Goal: Information Seeking & Learning: Compare options

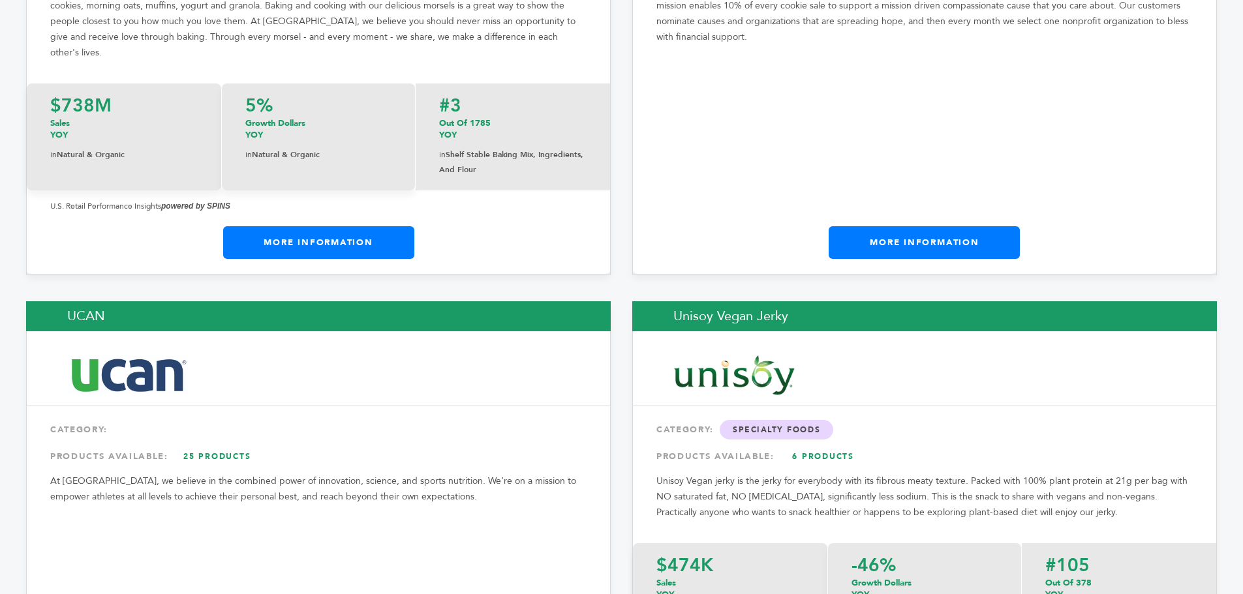
scroll to position [22001, 0]
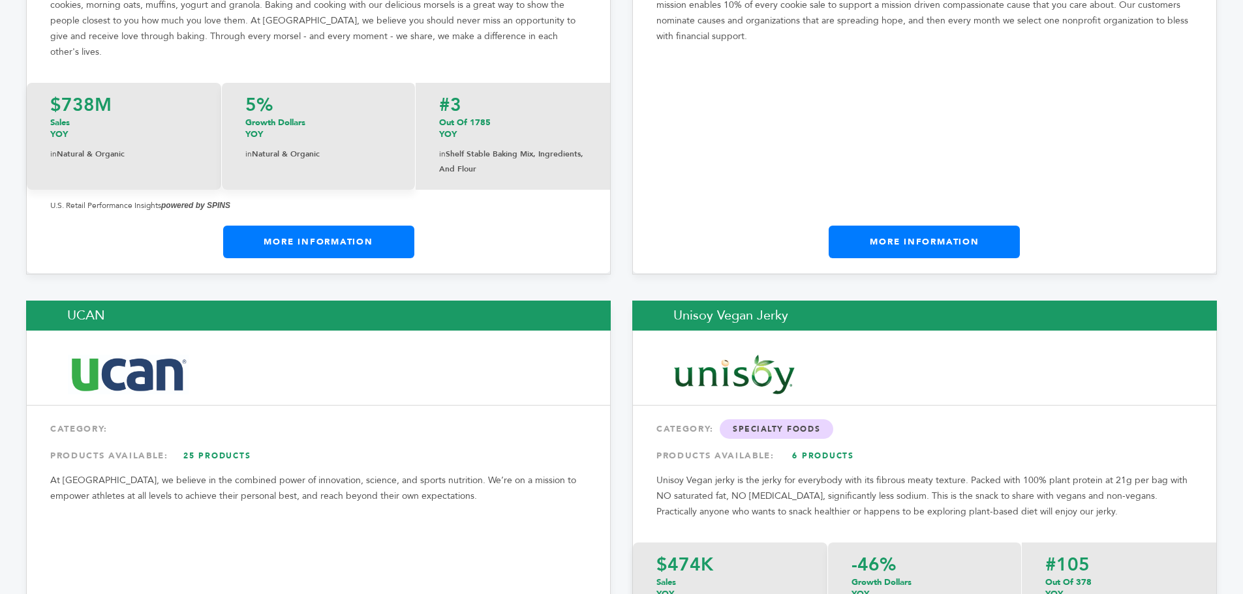
click at [231, 444] on link "25 Products" at bounding box center [217, 455] width 91 height 23
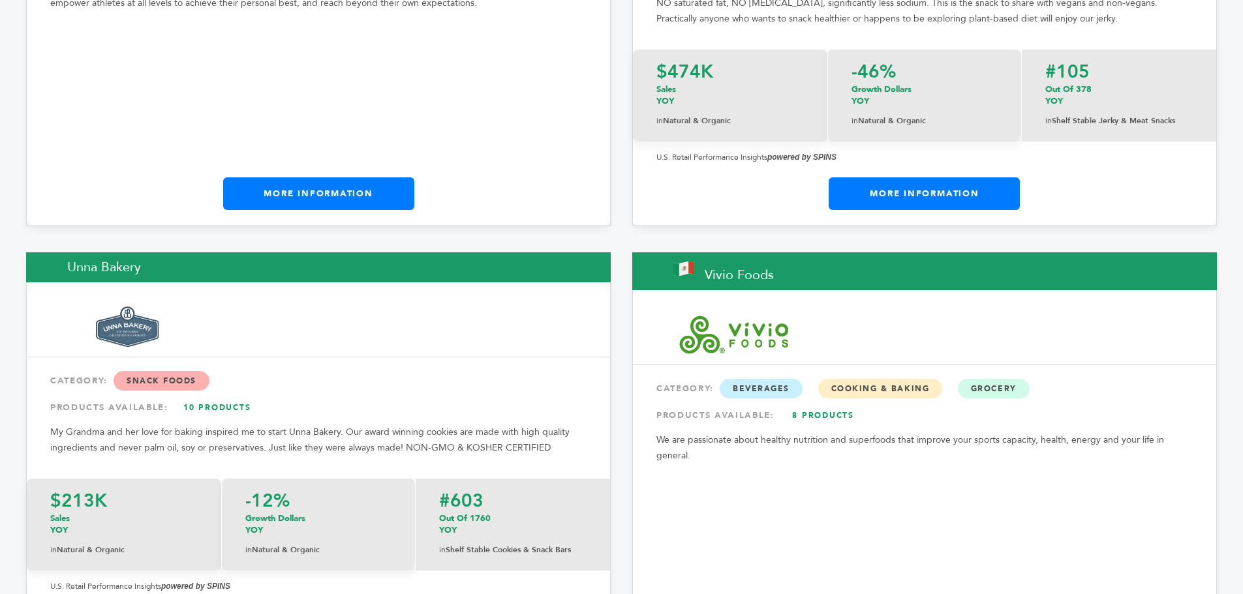
scroll to position [22492, 0]
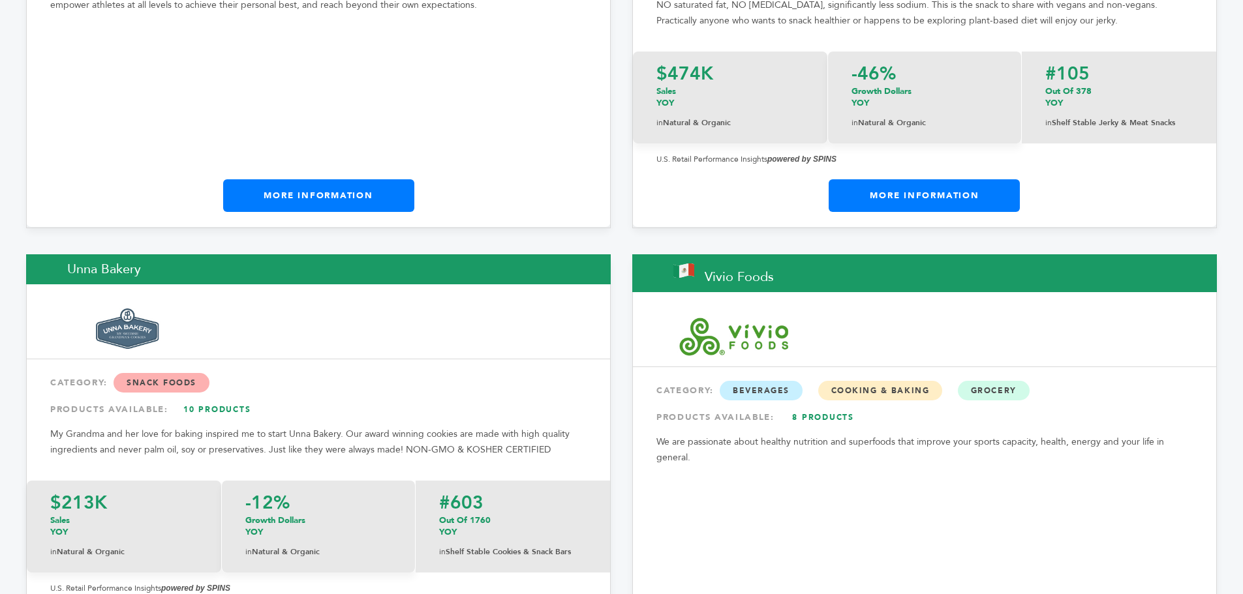
click at [829, 406] on link "8 Products" at bounding box center [823, 417] width 91 height 23
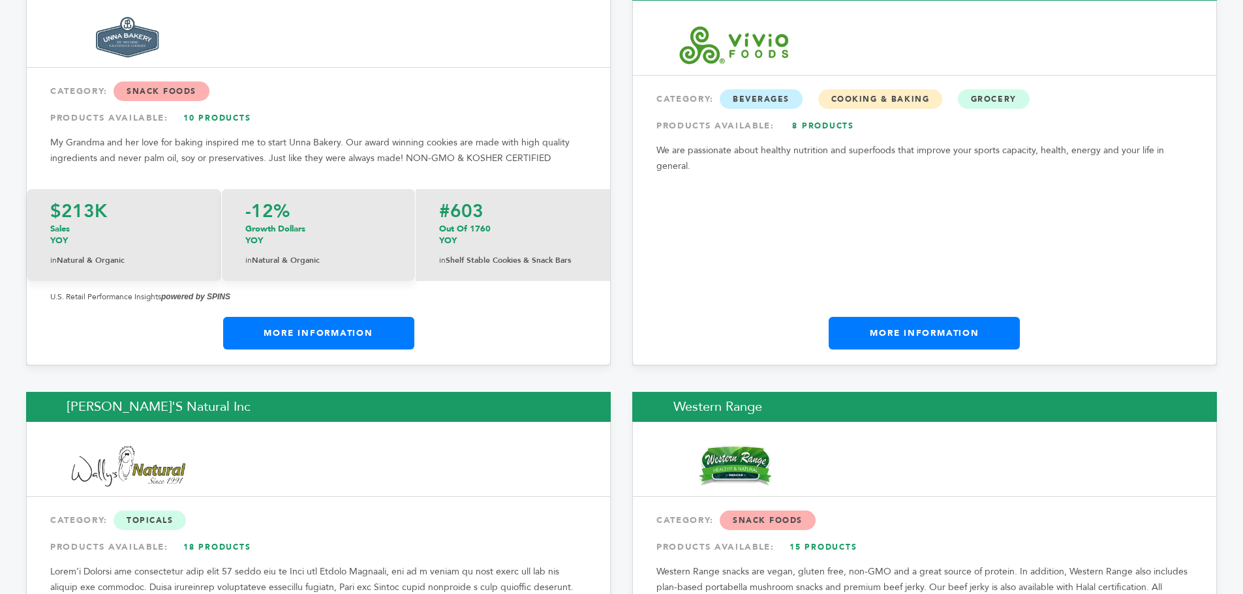
scroll to position [22785, 0]
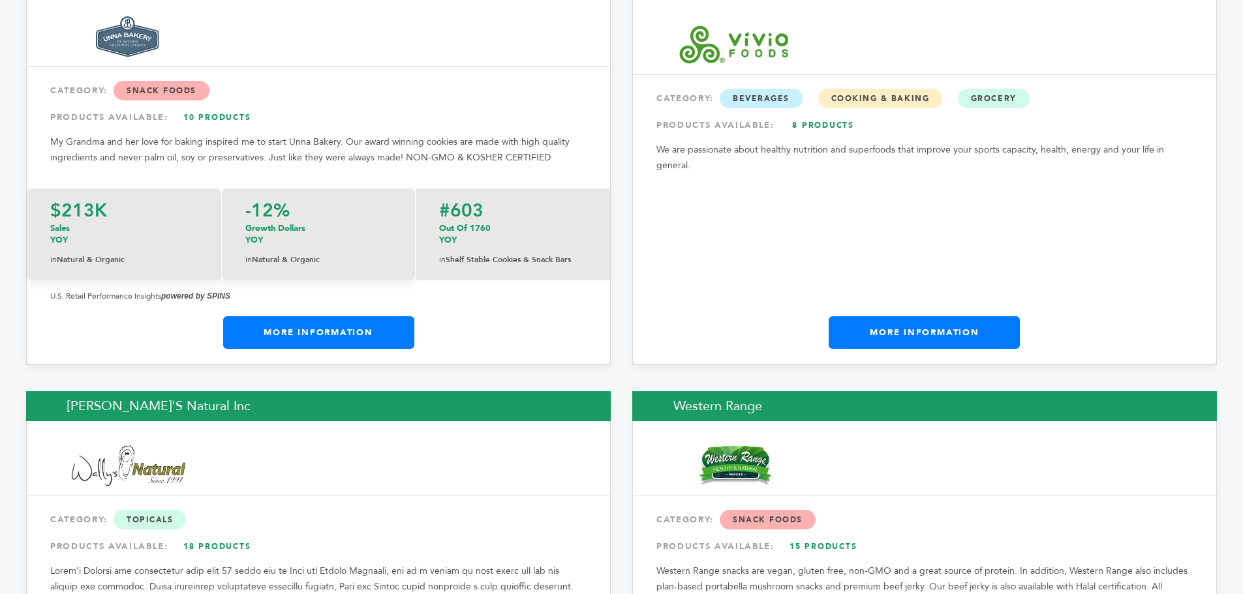
click at [799, 535] on link "15 Products" at bounding box center [823, 546] width 91 height 23
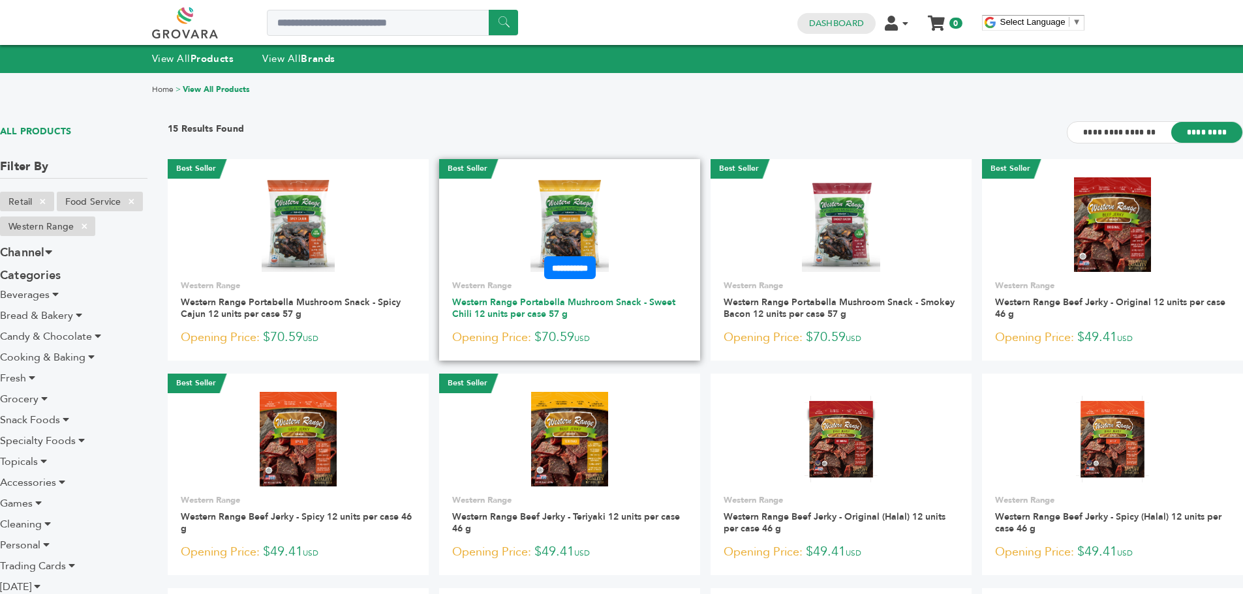
click at [512, 305] on link "Western Range Portabella Mushroom Snack - Sweet Chili 12 units per case 57 g" at bounding box center [563, 308] width 223 height 24
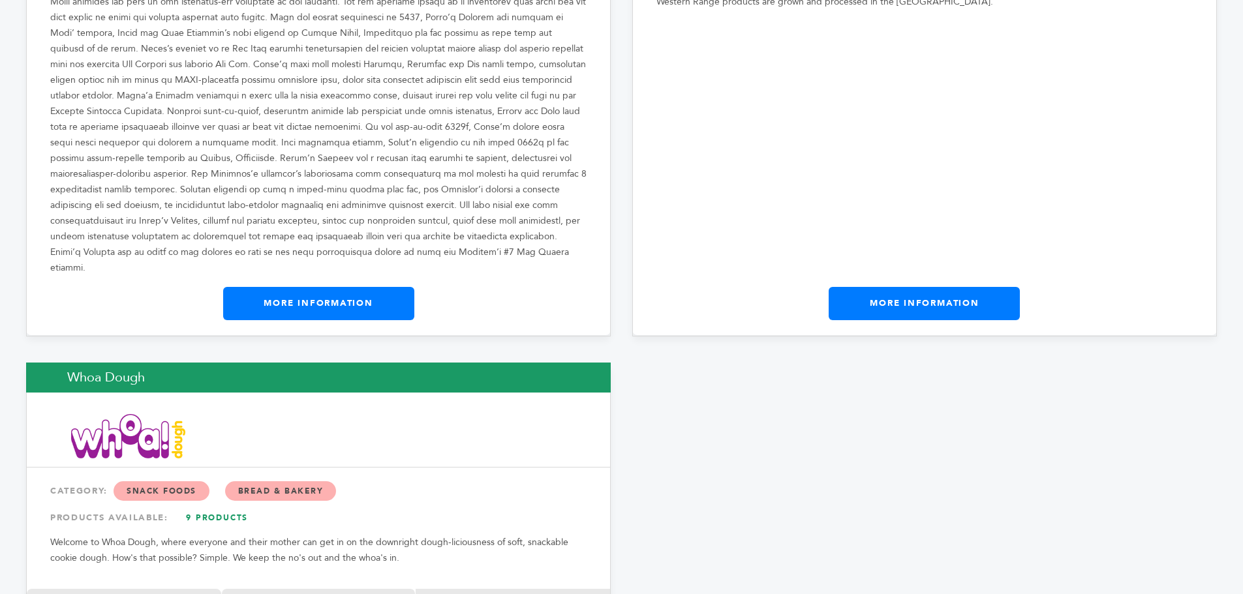
scroll to position [23386, 0]
click at [225, 506] on link "9 Products" at bounding box center [217, 517] width 91 height 23
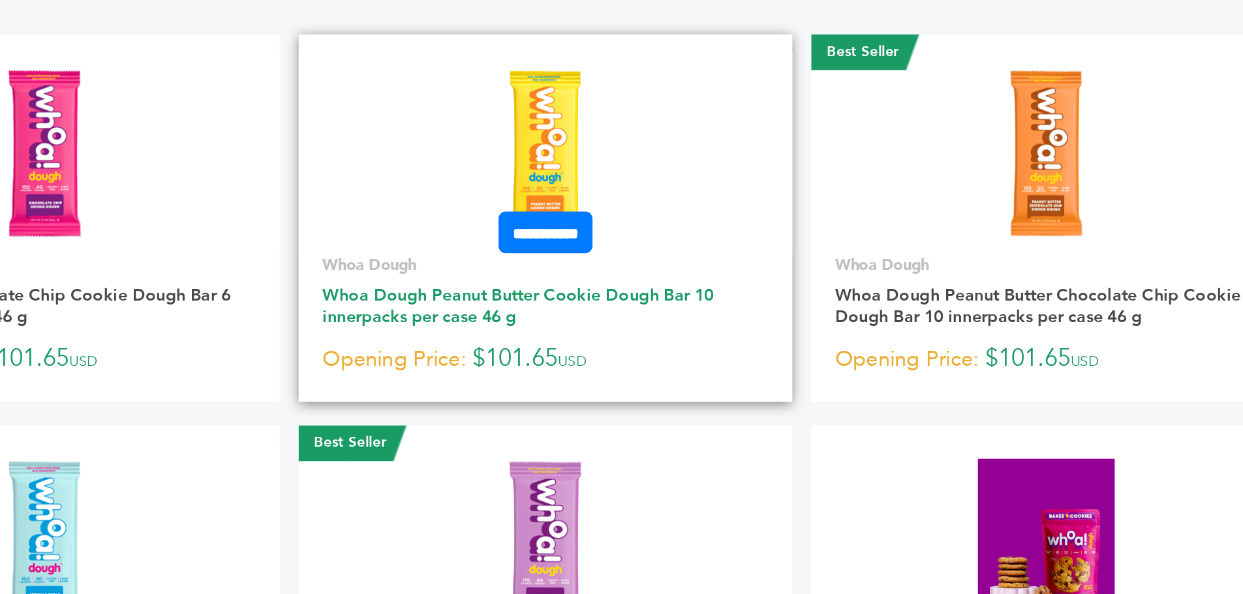
click at [559, 303] on link "Whoa Dough Peanut Butter Cookie Dough Bar 10 innerpacks per case 46 g" at bounding box center [556, 308] width 215 height 24
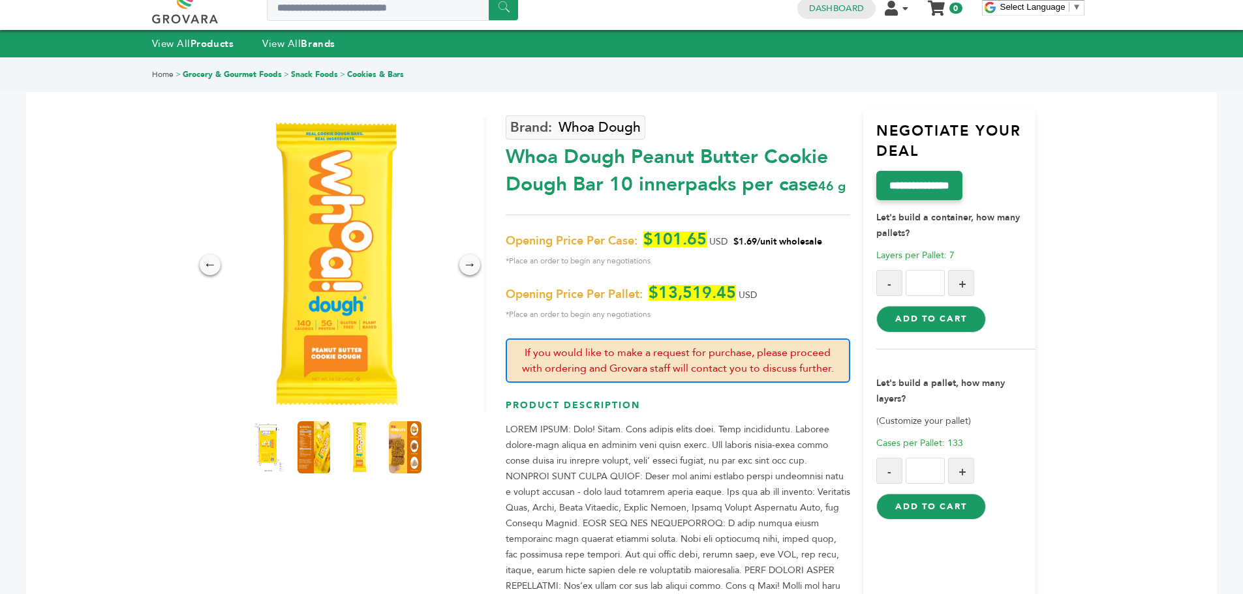
scroll to position [16, 0]
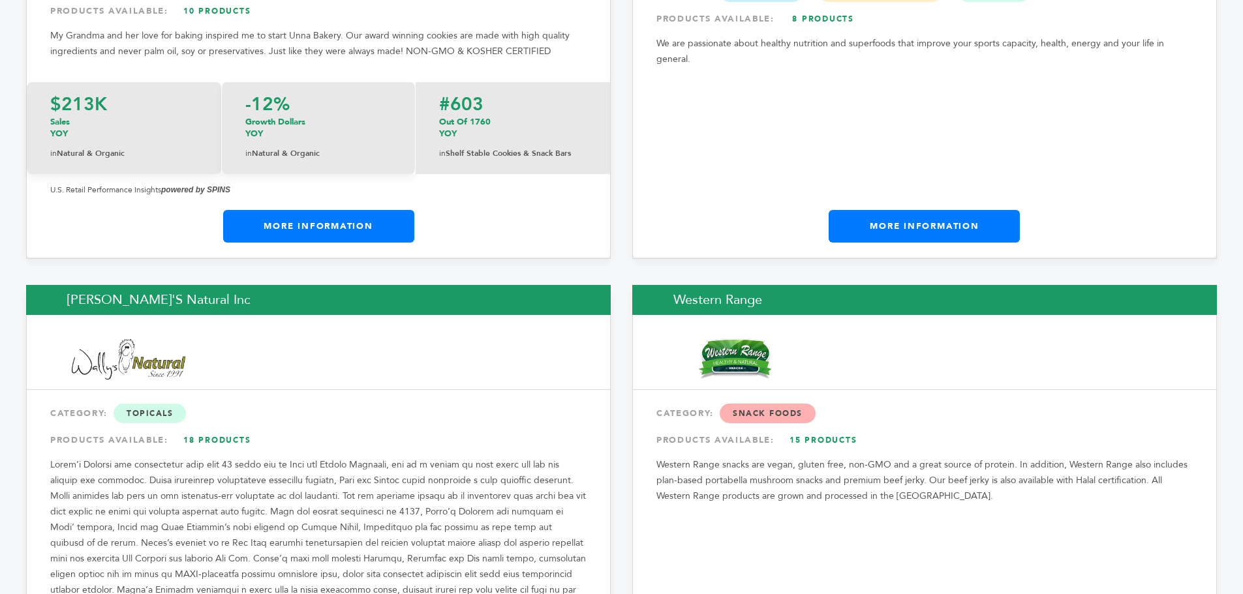
scroll to position [22890, 0]
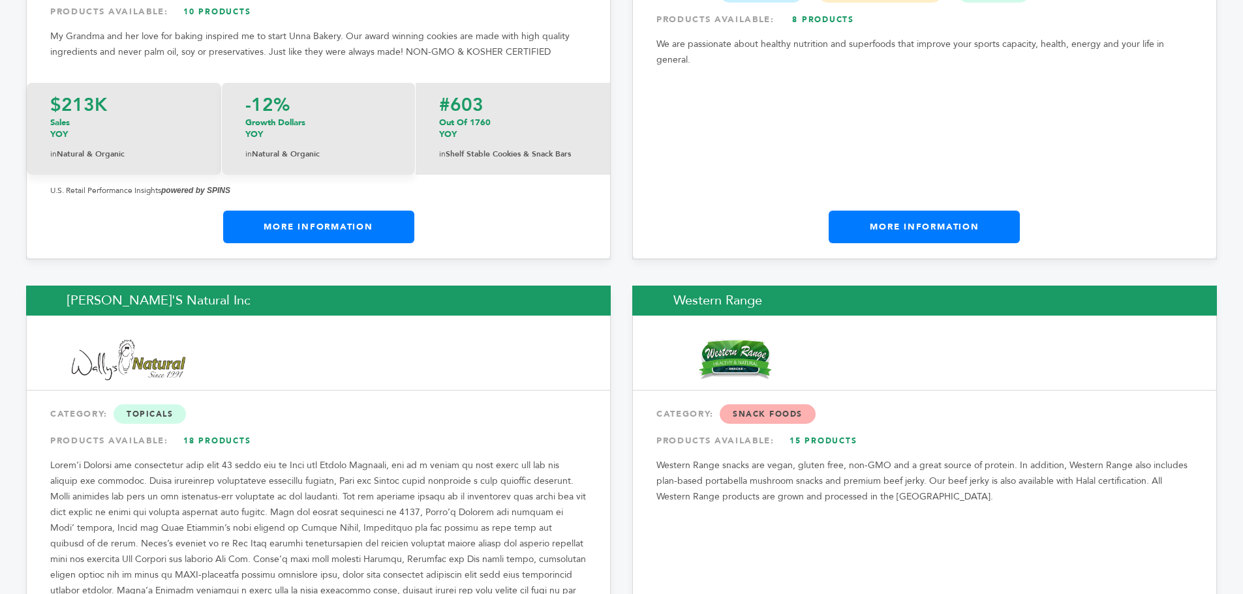
click at [209, 429] on link "18 Products" at bounding box center [217, 440] width 91 height 23
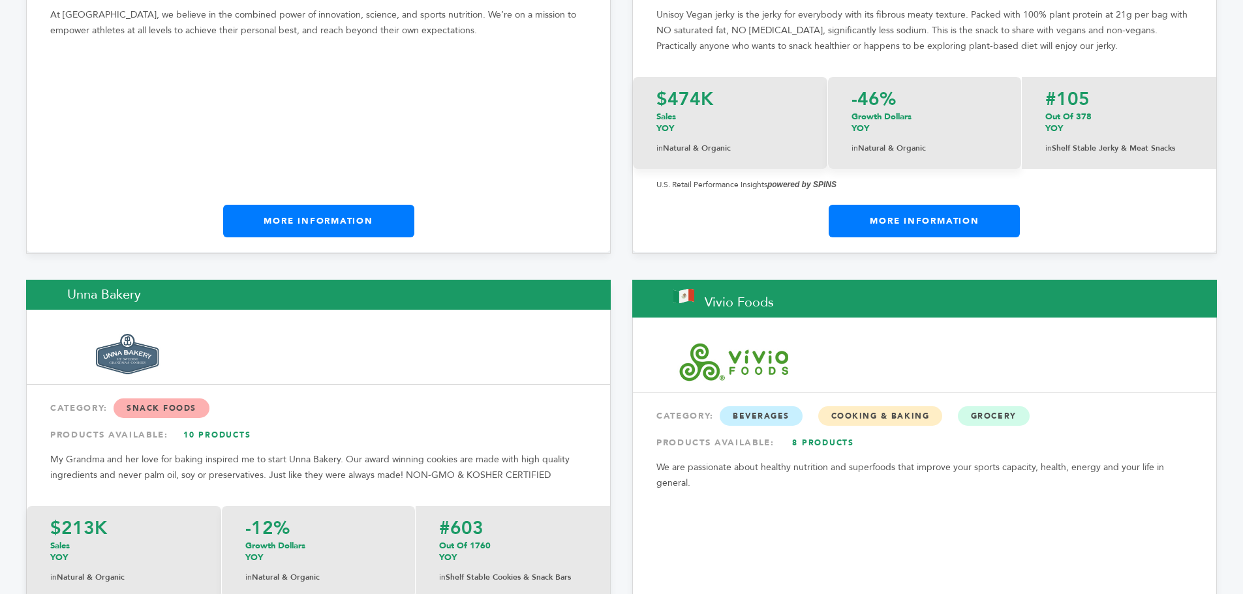
scroll to position [22466, 0]
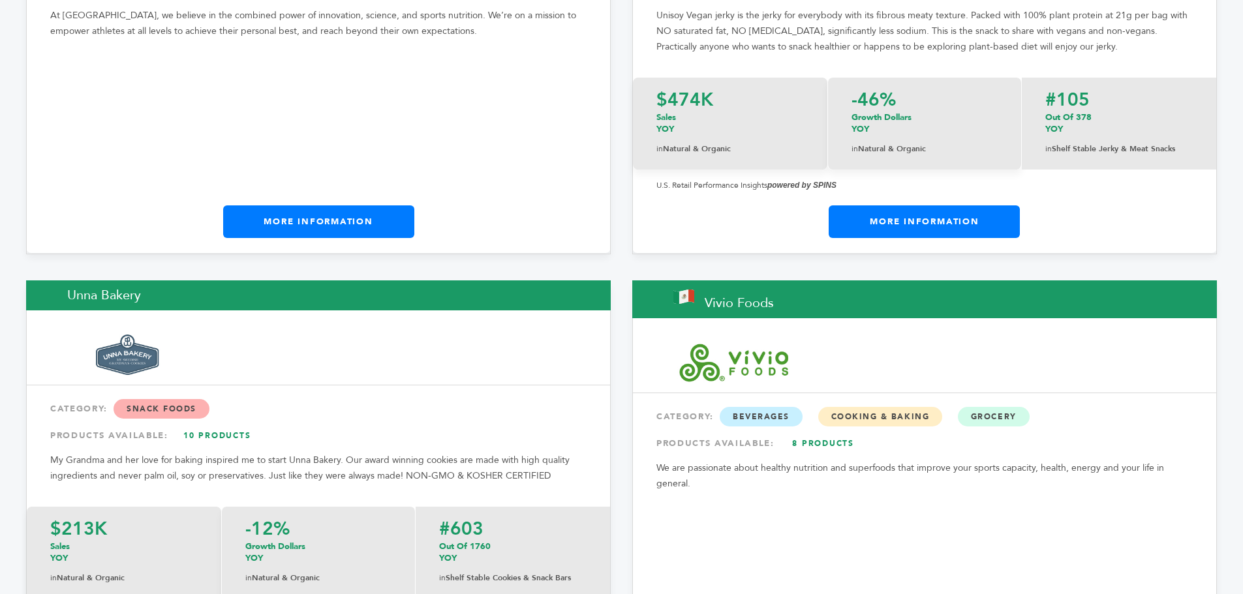
click at [220, 424] on link "10 Products" at bounding box center [217, 435] width 91 height 23
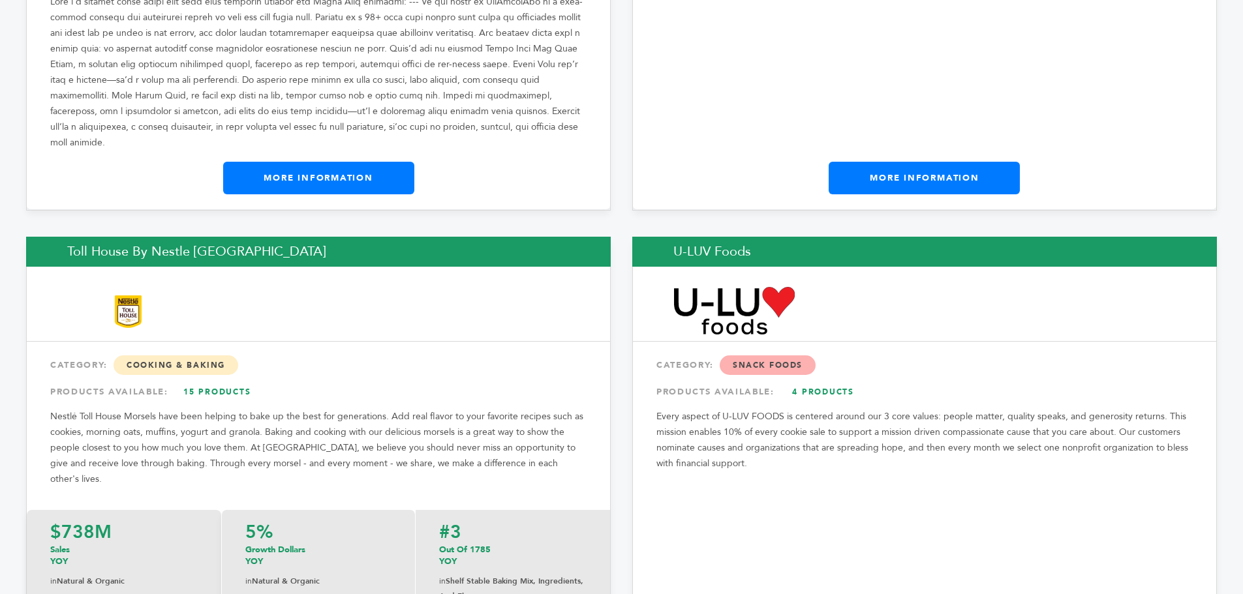
scroll to position [21573, 0]
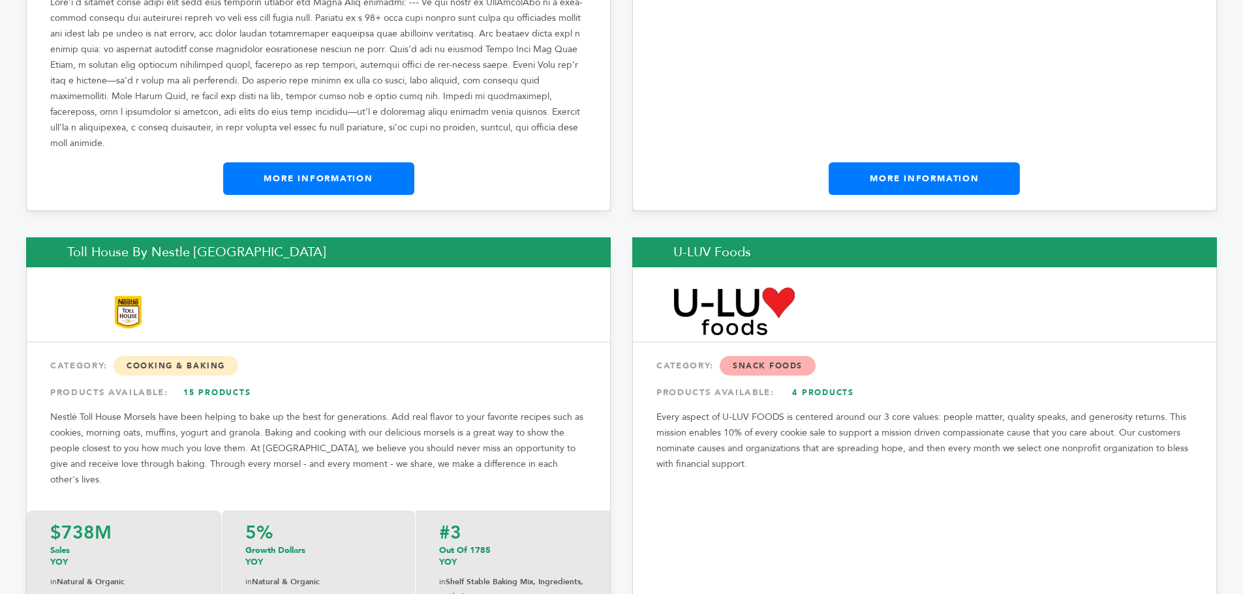
click at [201, 381] on link "15 Products" at bounding box center [217, 392] width 91 height 23
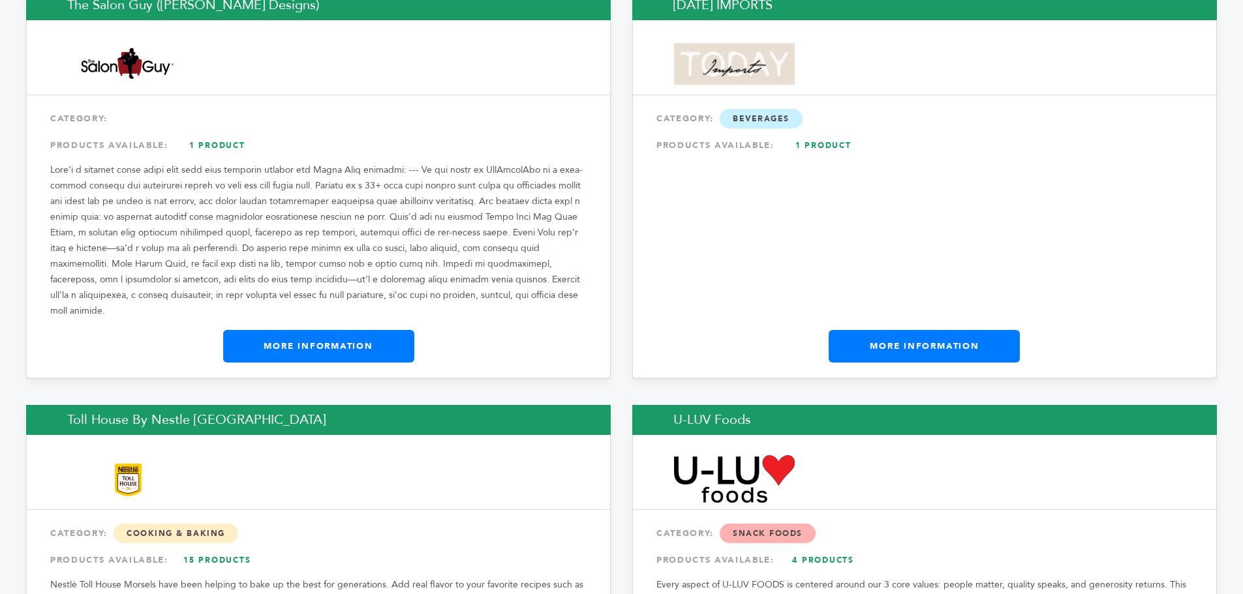
scroll to position [21406, 0]
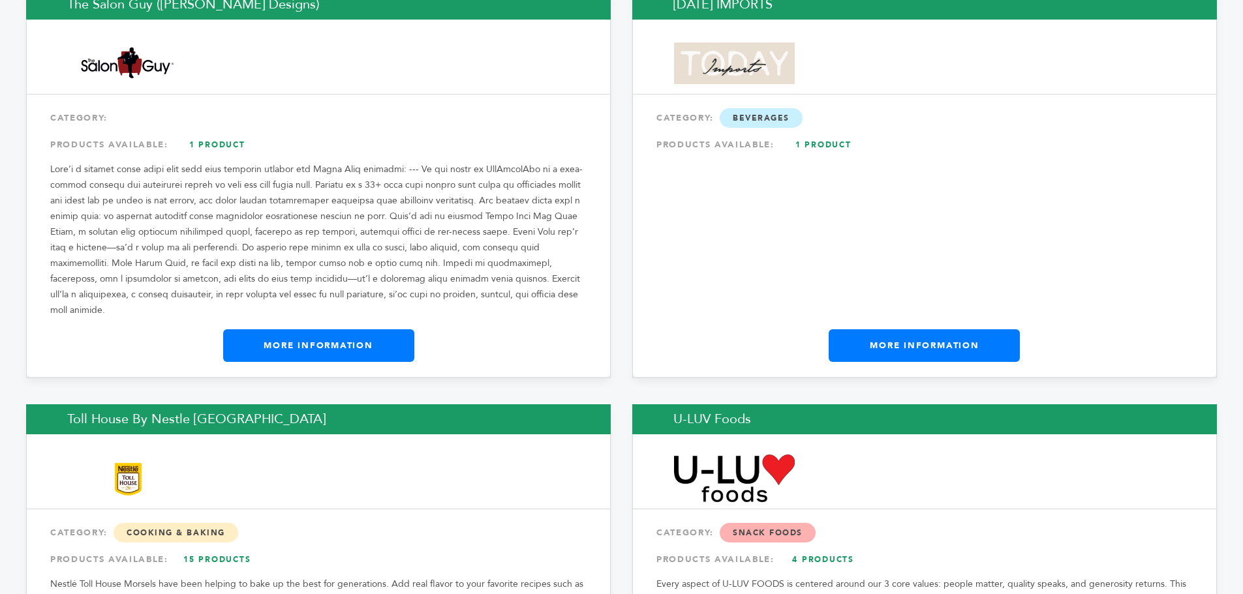
click at [813, 548] on link "4 Products" at bounding box center [823, 559] width 91 height 23
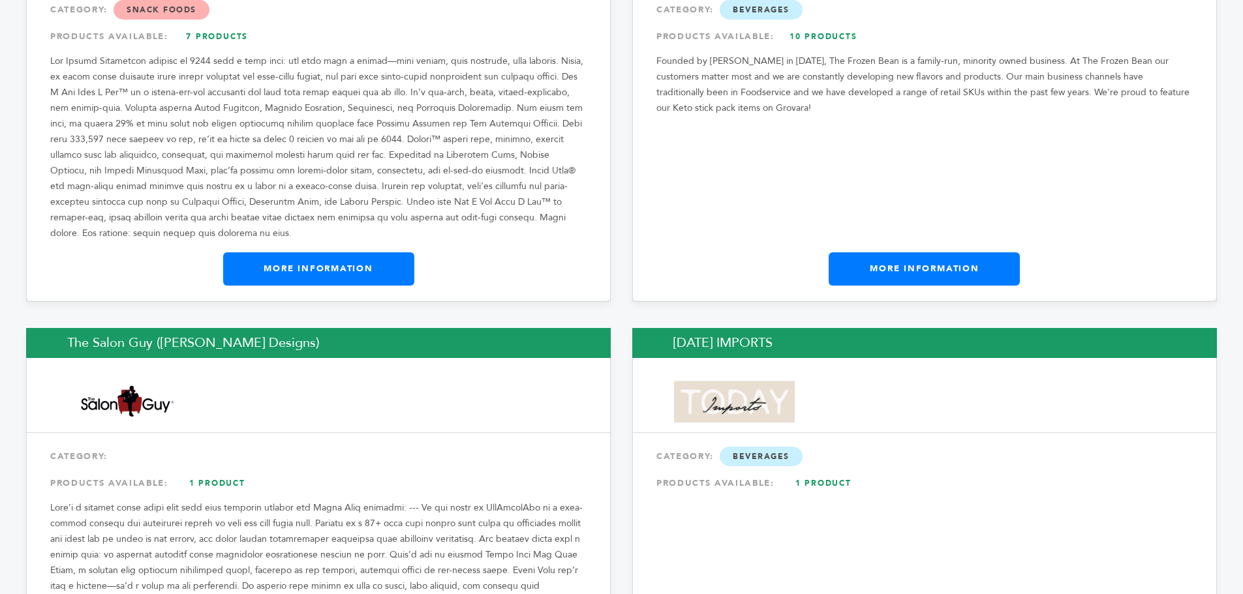
scroll to position [21066, 0]
click at [218, 472] on link "1 Product" at bounding box center [217, 483] width 91 height 23
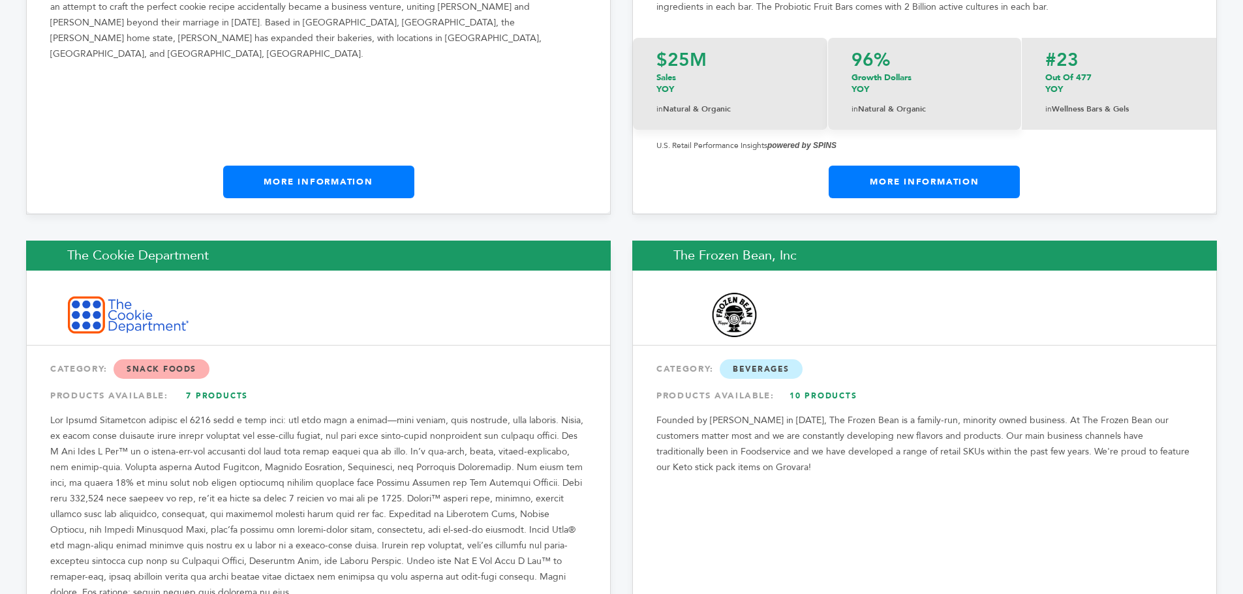
scroll to position [20707, 0]
click at [823, 385] on link "10 Products" at bounding box center [823, 396] width 91 height 23
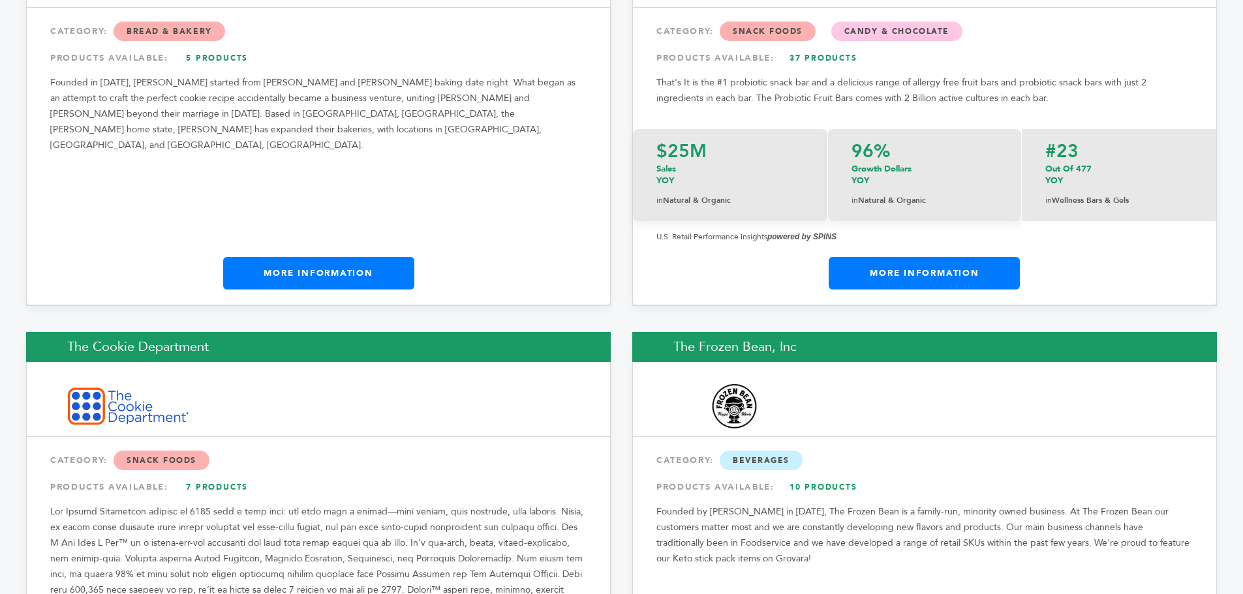
scroll to position [20707, 0]
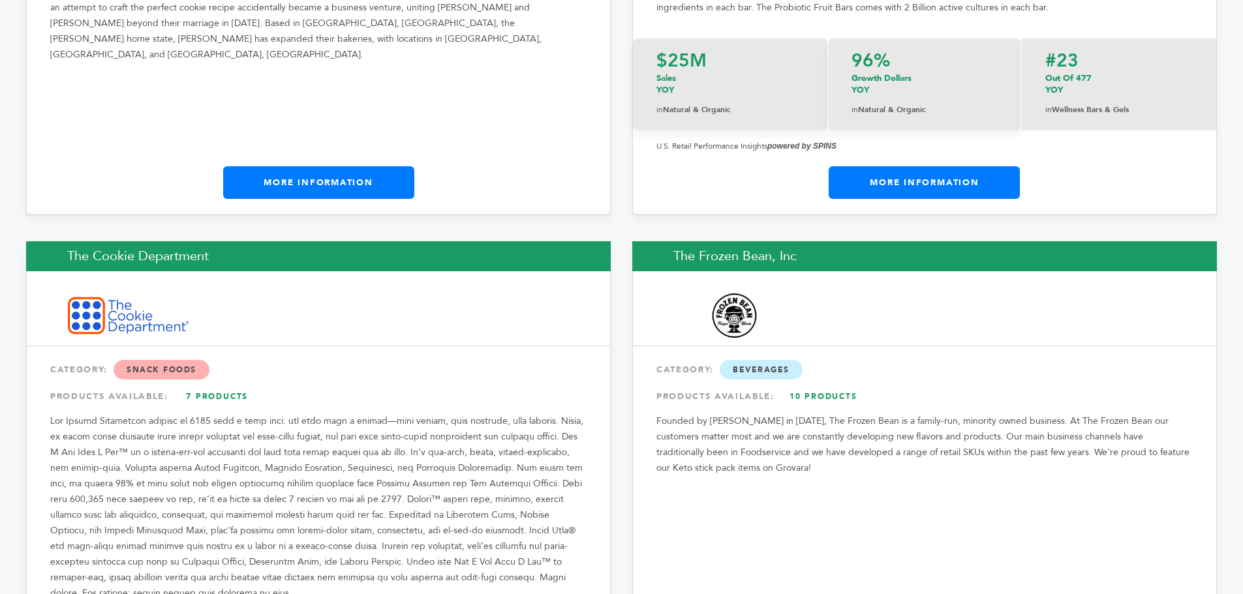
click at [219, 385] on link "7 Products" at bounding box center [217, 396] width 91 height 23
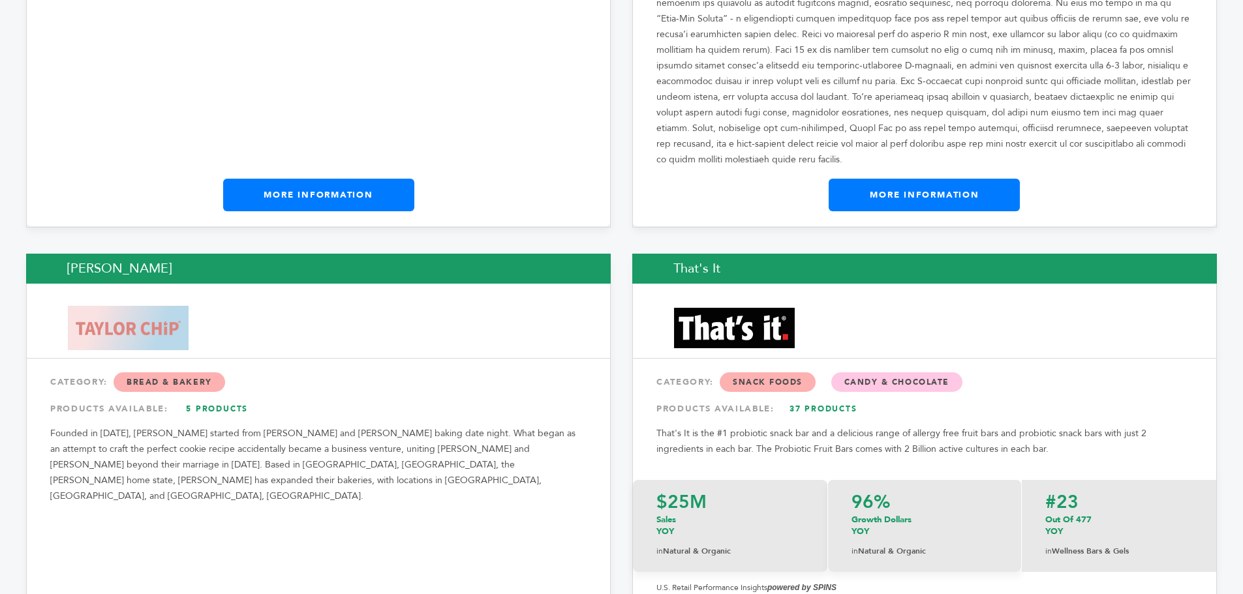
scroll to position [20265, 0]
click at [816, 398] on link "37 Products" at bounding box center [823, 409] width 91 height 23
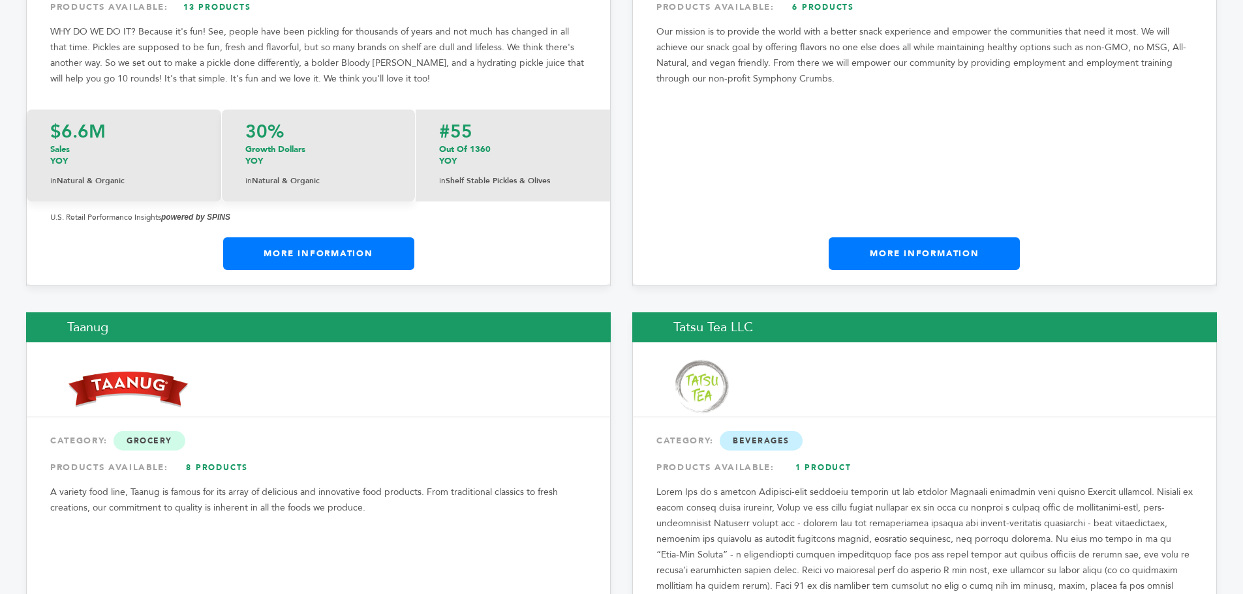
scroll to position [19728, 0]
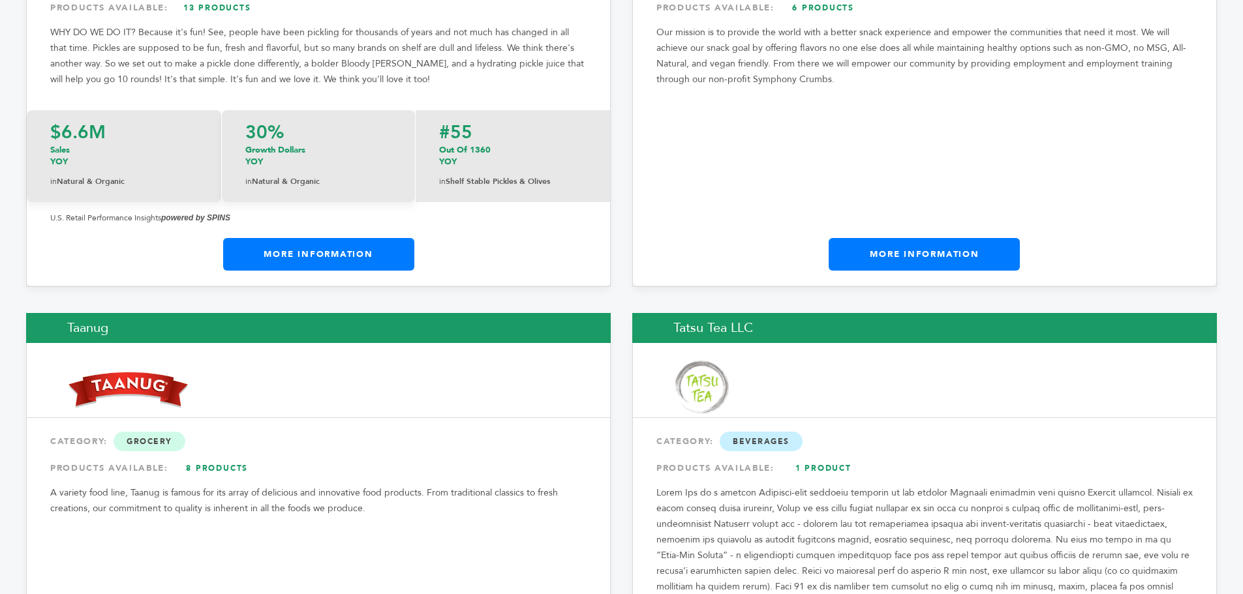
click at [211, 457] on link "8 Products" at bounding box center [217, 468] width 91 height 23
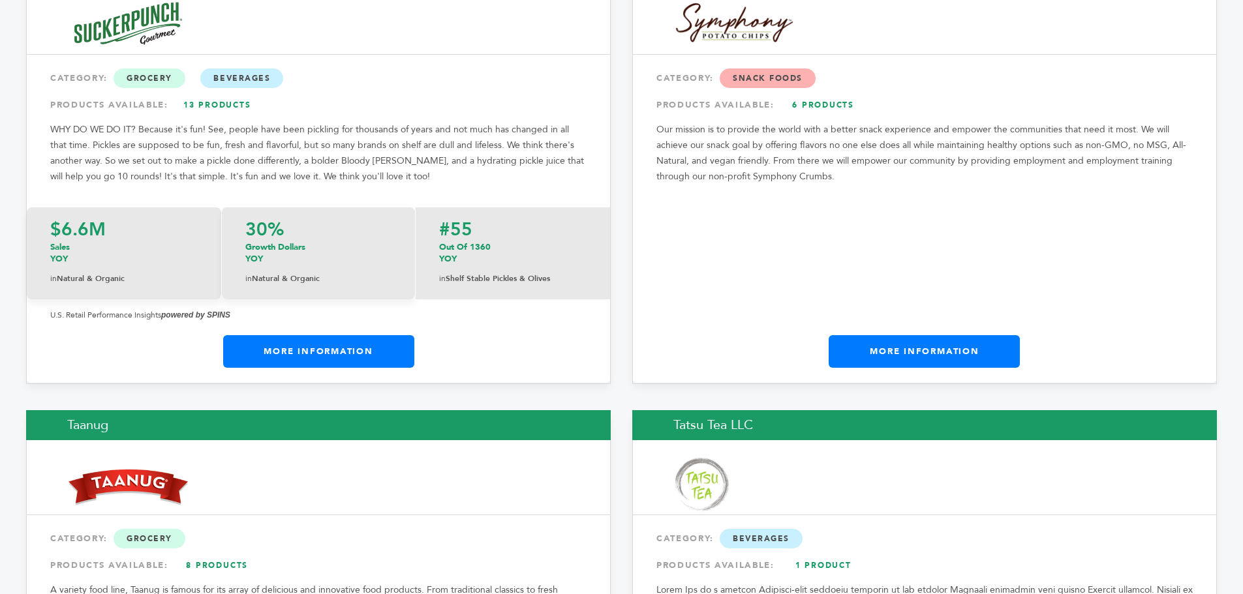
scroll to position [19728, 0]
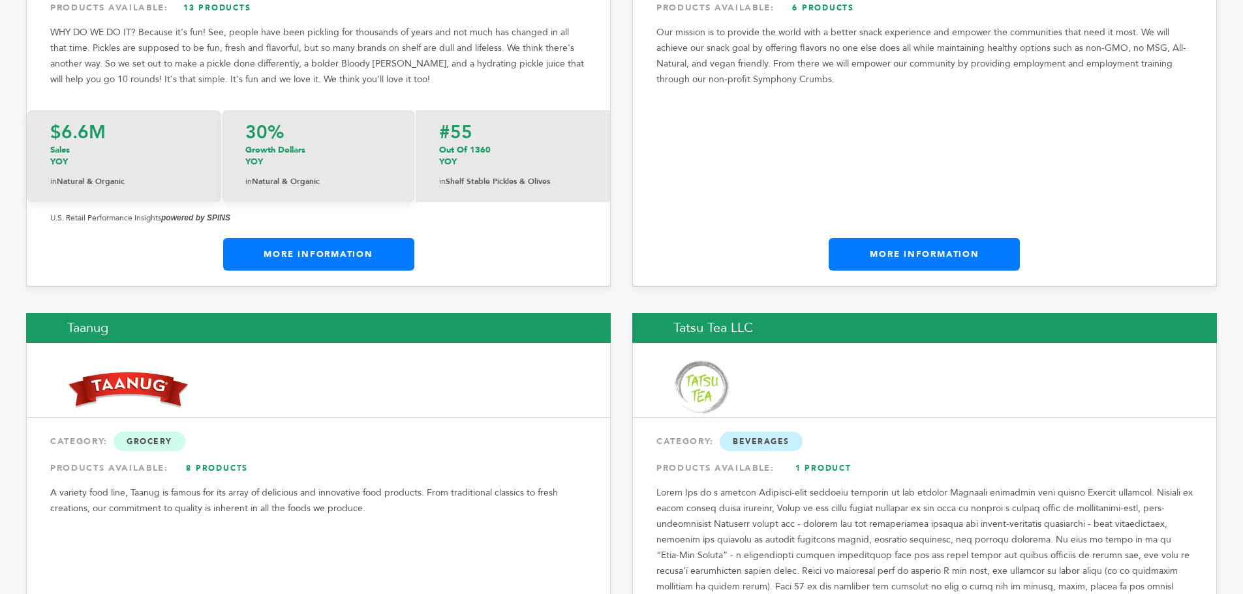
click at [825, 457] on link "1 Product" at bounding box center [823, 468] width 91 height 23
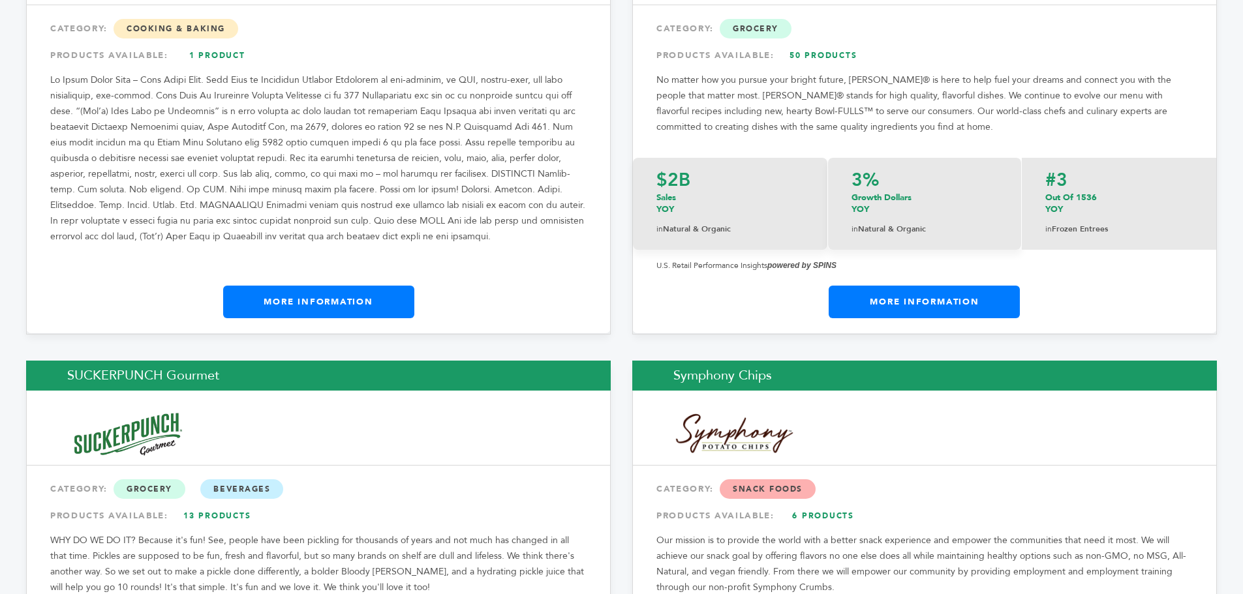
scroll to position [19221, 0]
click at [215, 504] on link "13 Products" at bounding box center [217, 515] width 91 height 23
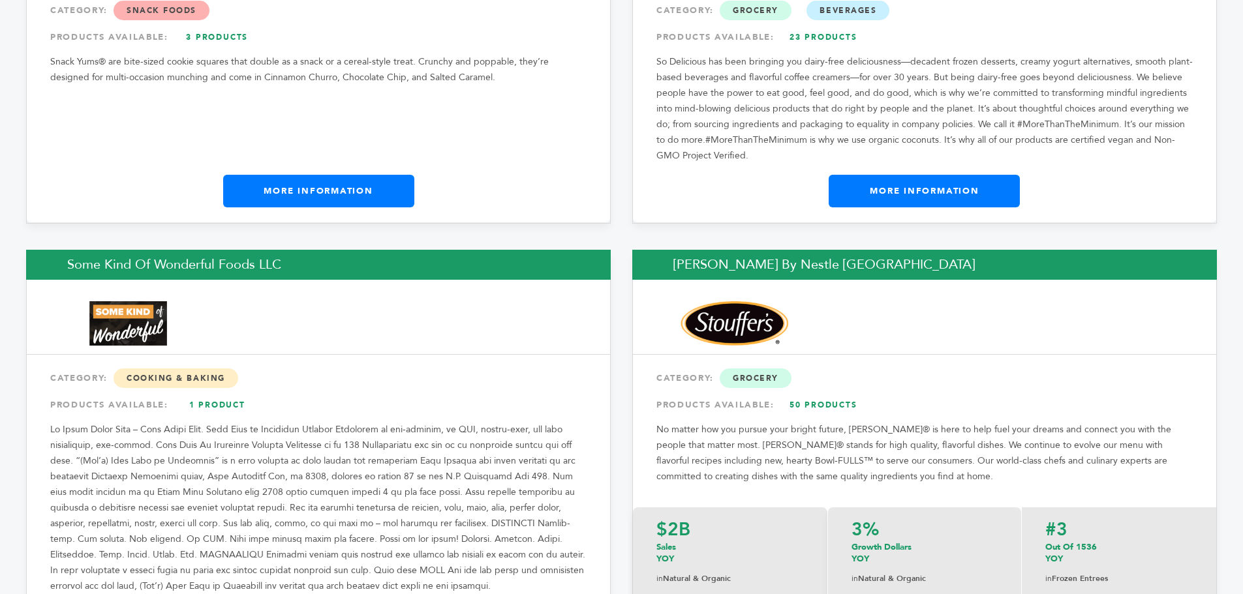
scroll to position [18866, 0]
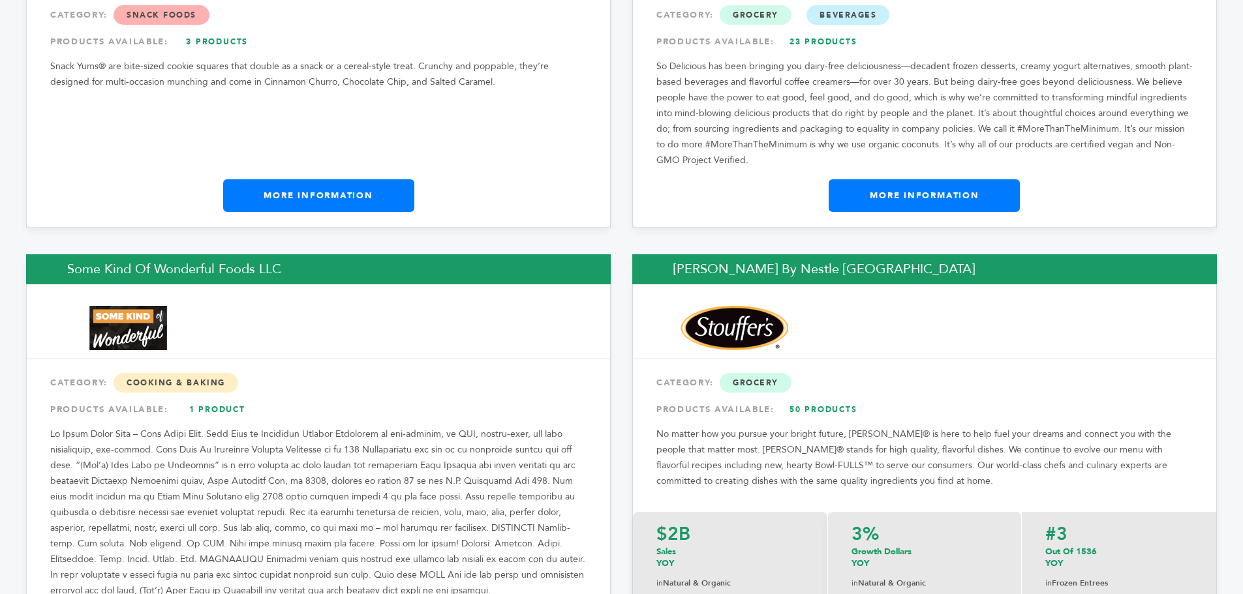
click at [806, 398] on link "50 Products" at bounding box center [823, 409] width 91 height 23
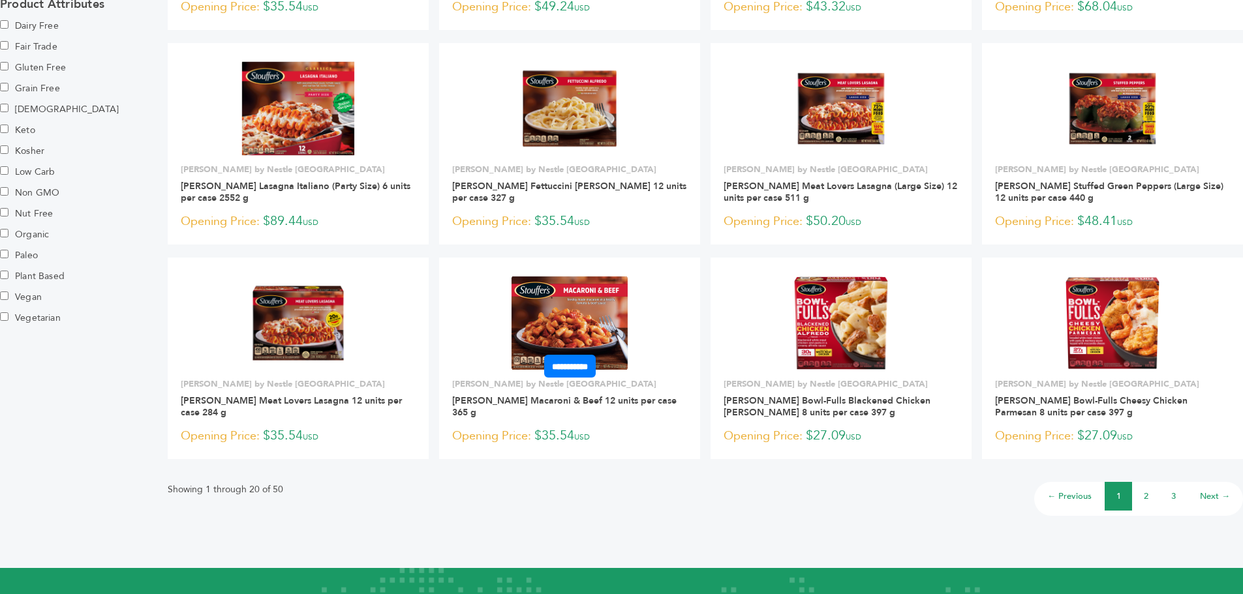
scroll to position [761, 0]
click at [1144, 491] on link "2" at bounding box center [1146, 496] width 5 height 12
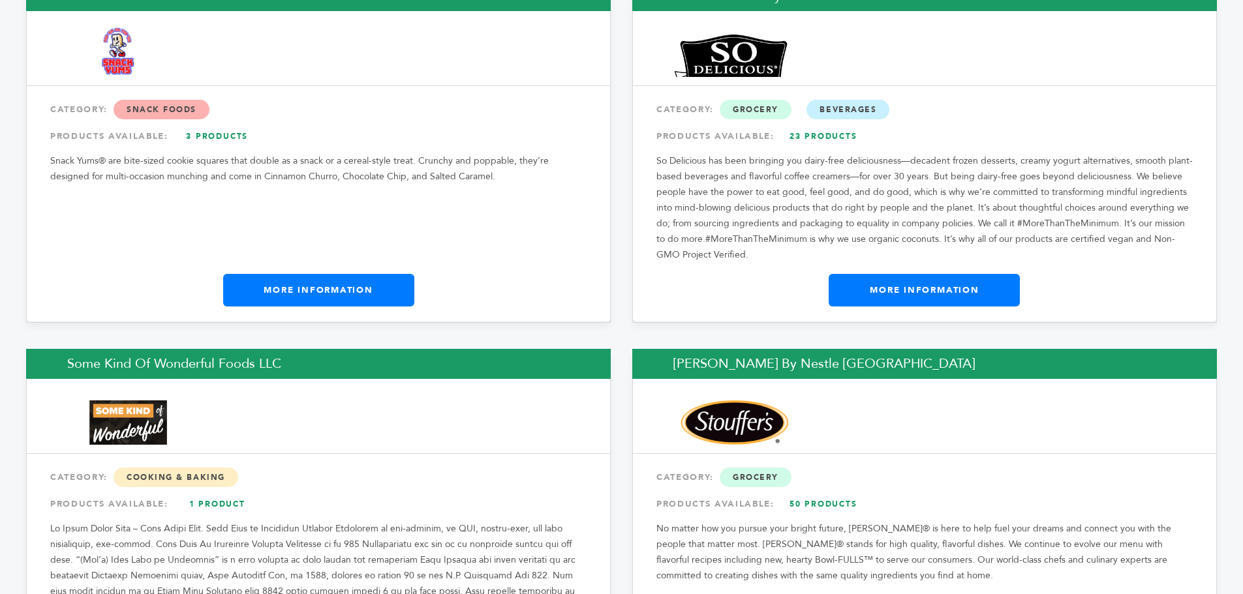
scroll to position [18866, 0]
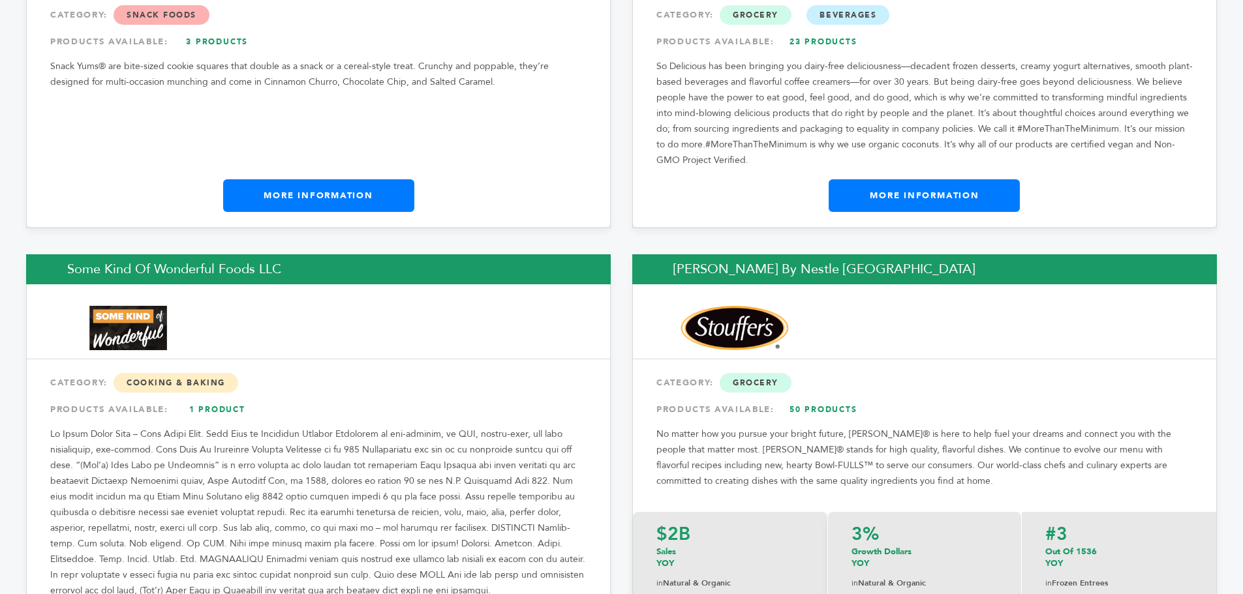
click at [222, 398] on link "1 Product" at bounding box center [217, 409] width 91 height 23
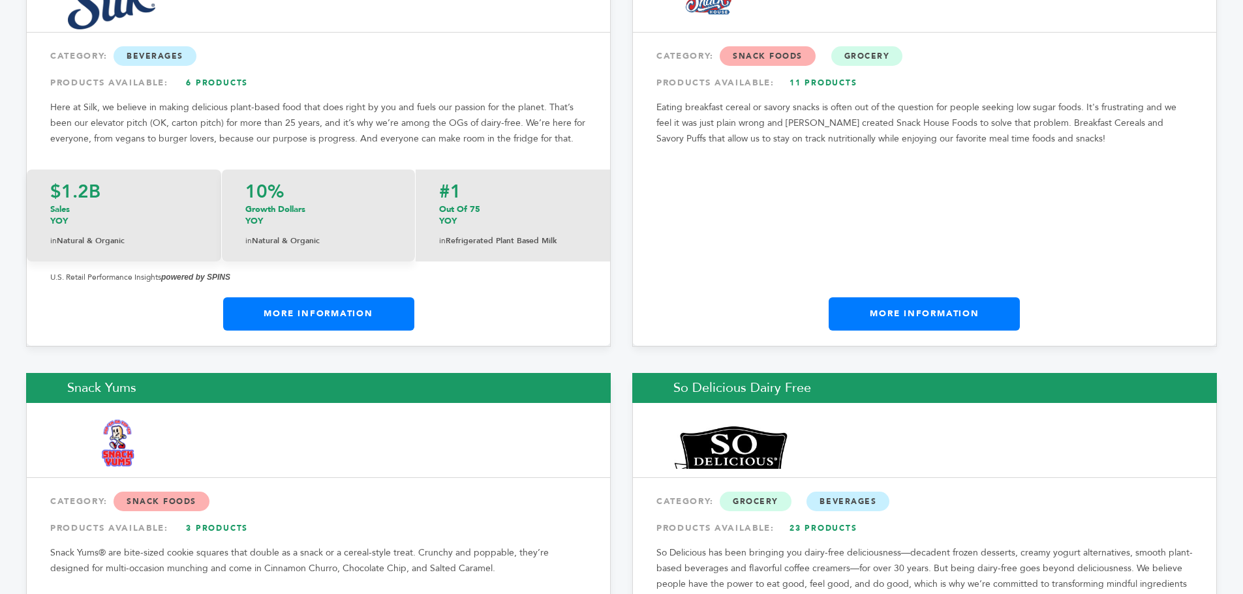
scroll to position [18380, 0]
click at [206, 516] on link "3 Products" at bounding box center [217, 527] width 91 height 23
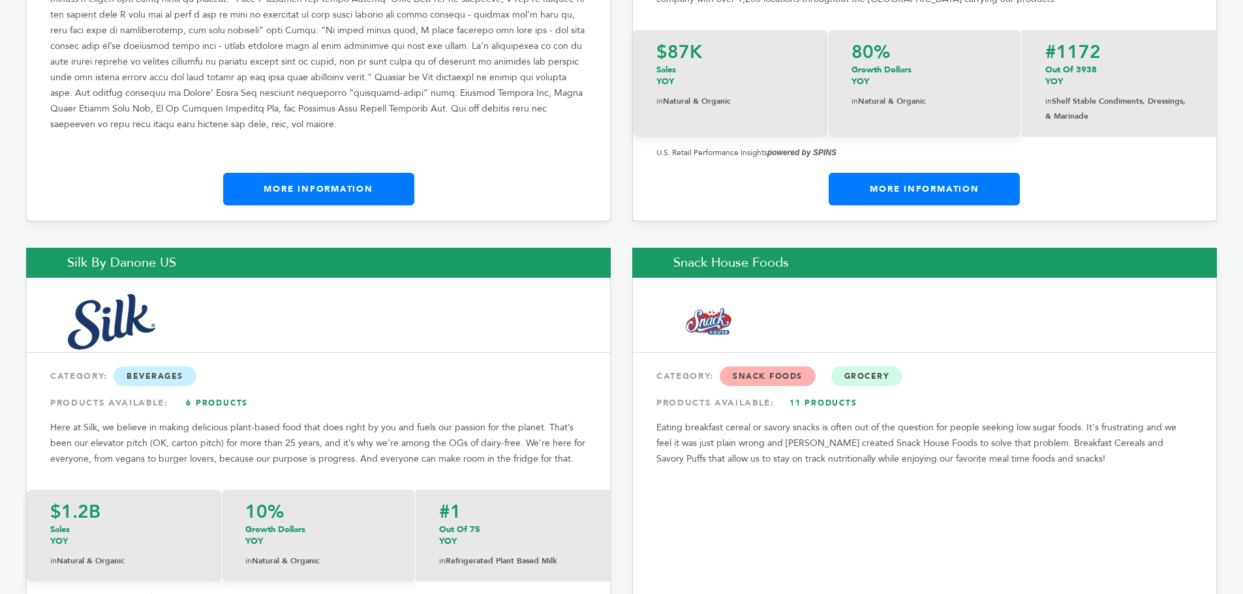
scroll to position [18057, 0]
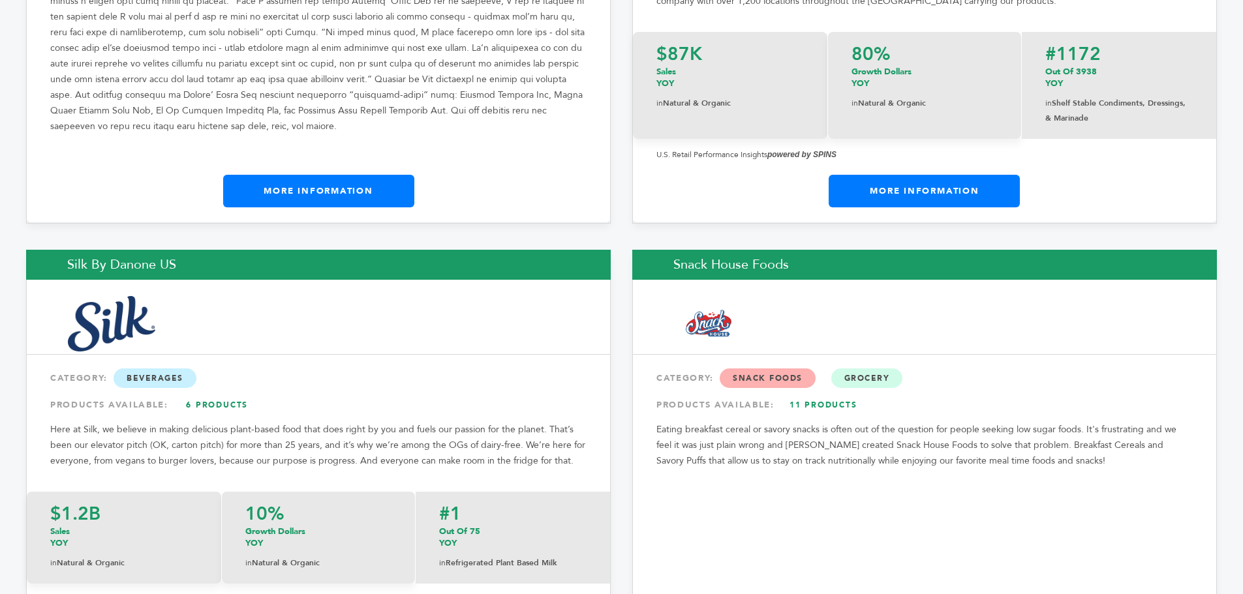
click at [220, 393] on link "6 Products" at bounding box center [217, 404] width 91 height 23
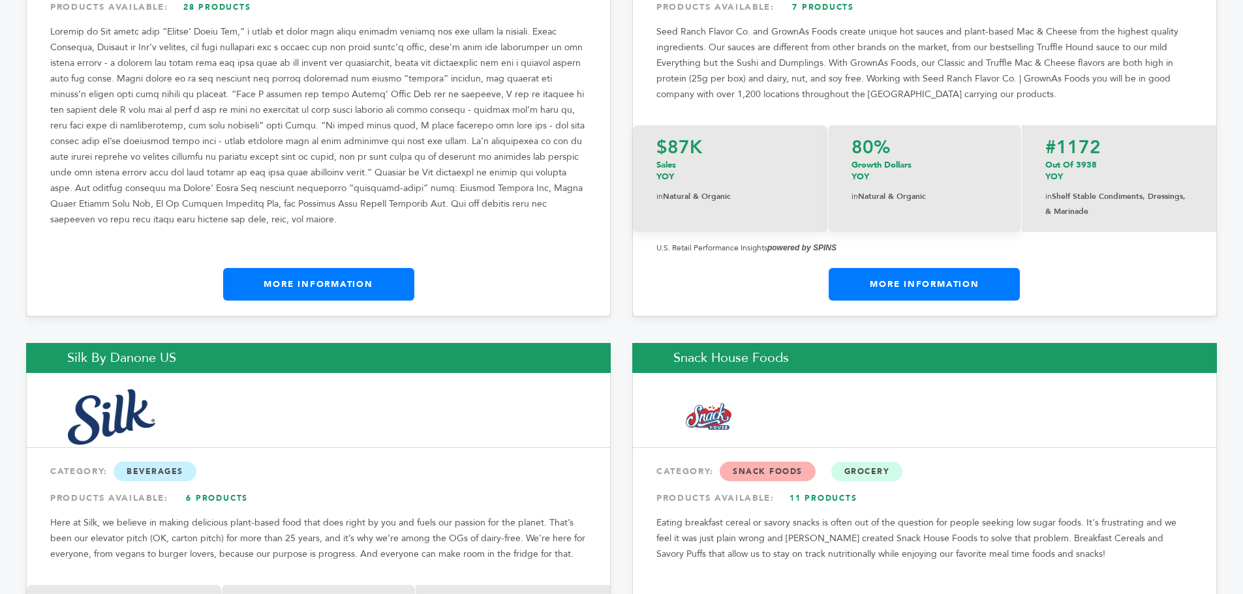
scroll to position [18057, 0]
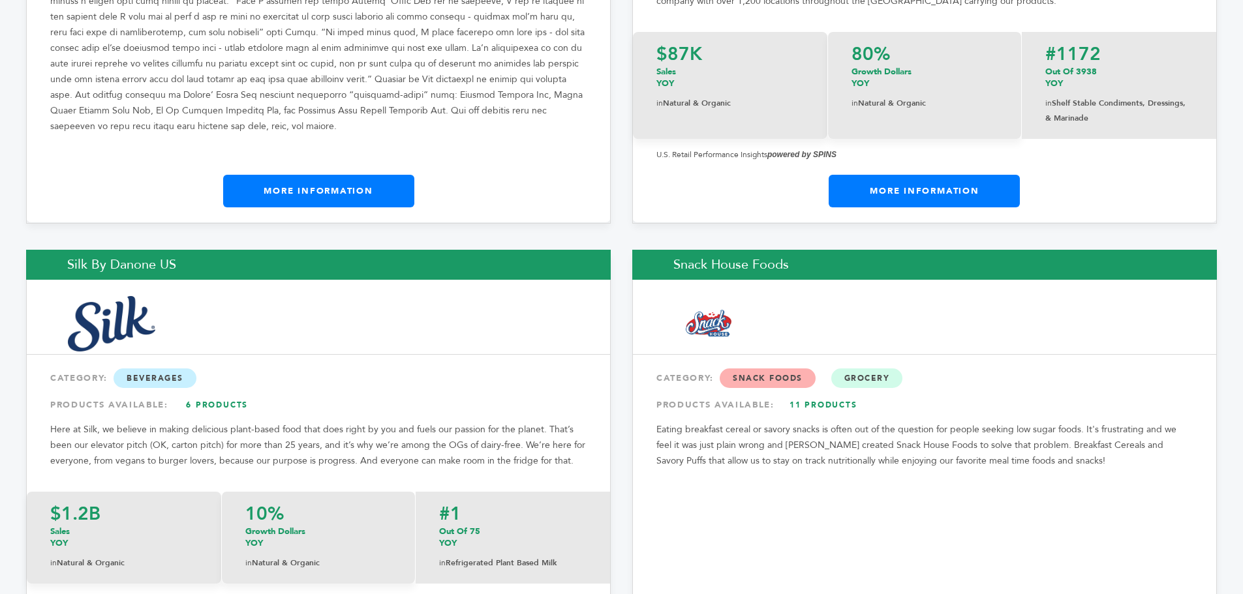
click at [811, 393] on link "11 Products" at bounding box center [823, 404] width 91 height 23
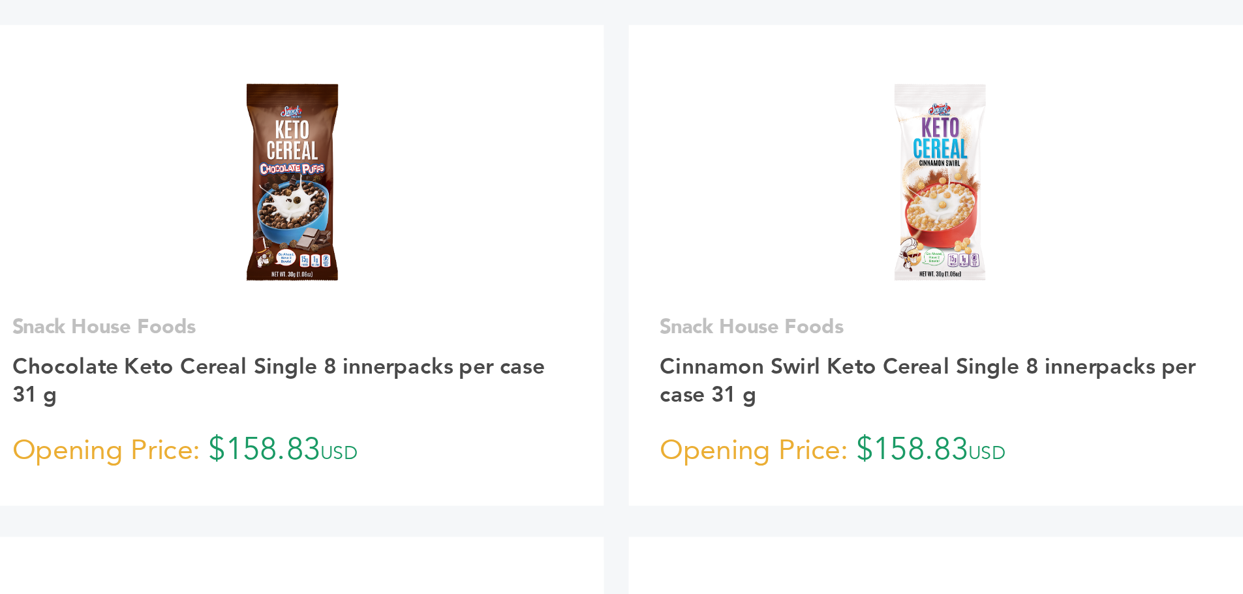
scroll to position [20, 0]
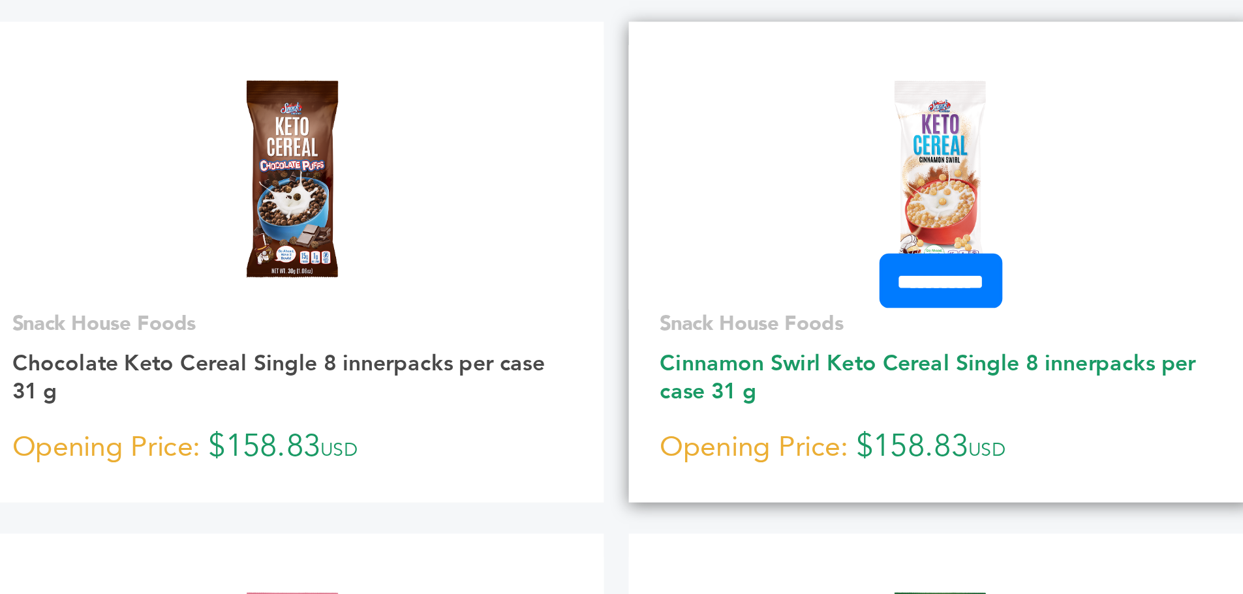
click at [771, 499] on link "Cinnamon Swirl Keto Cereal Single 8 innerpacks per case 31 g" at bounding box center [836, 503] width 224 height 24
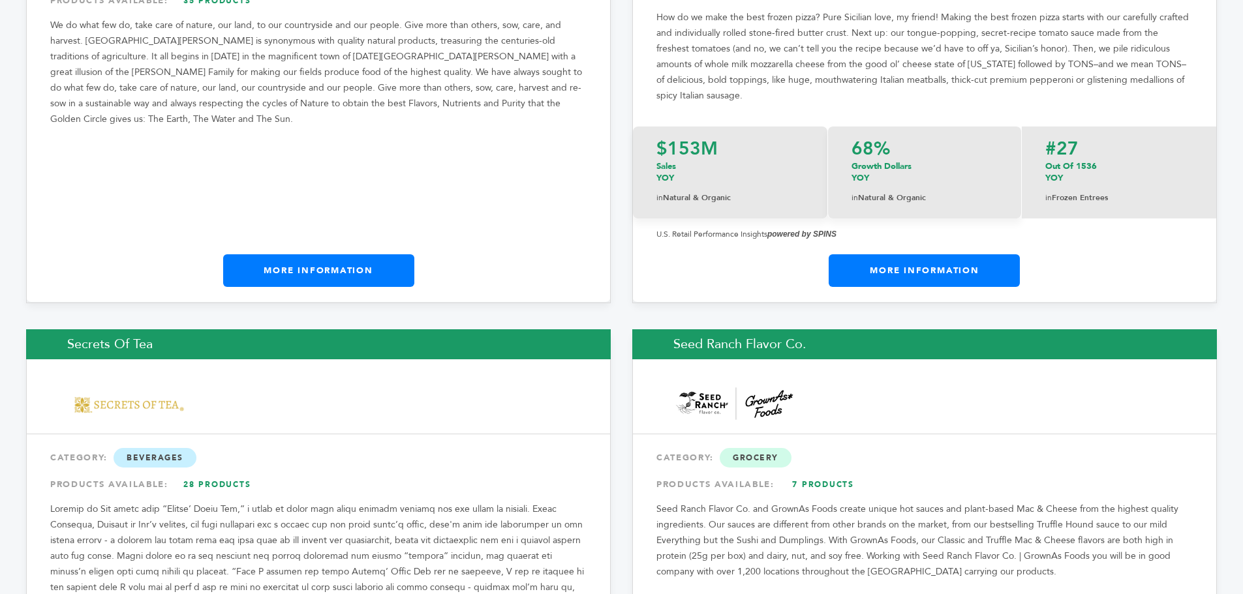
scroll to position [17485, 0]
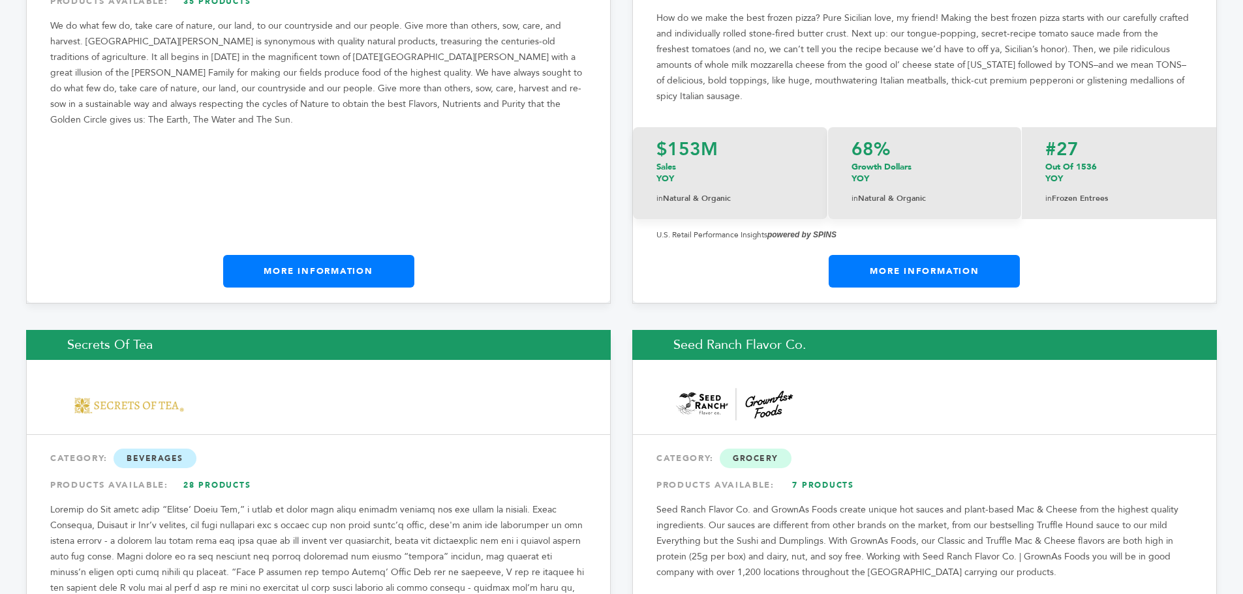
click at [814, 474] on link "7 Products" at bounding box center [823, 485] width 91 height 23
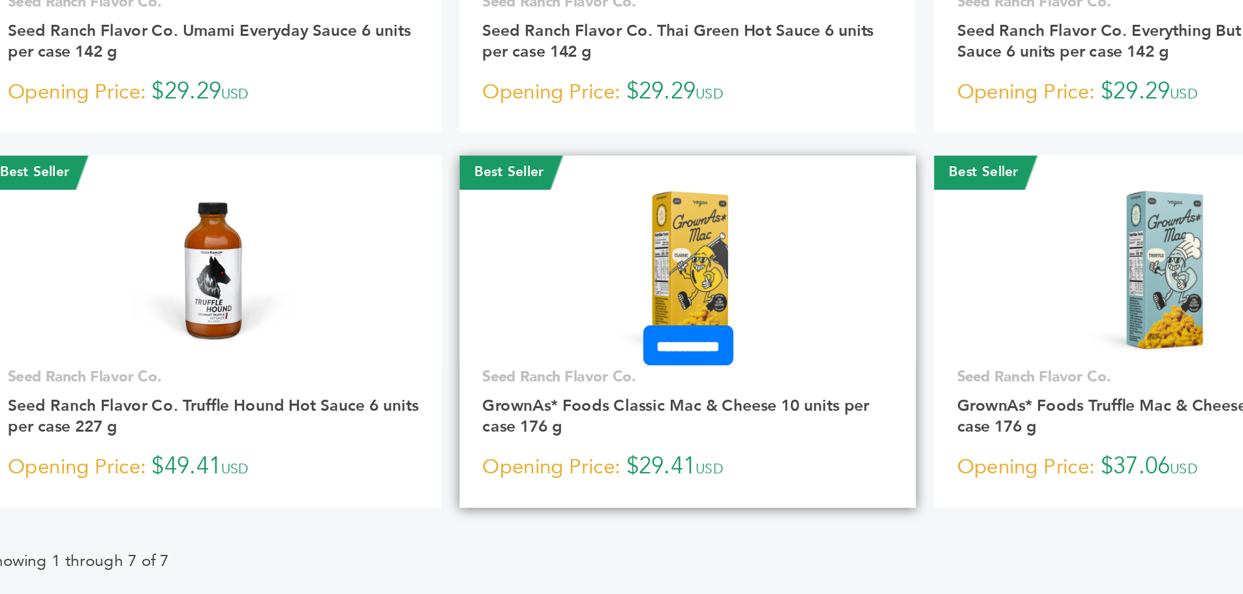
scroll to position [30, 0]
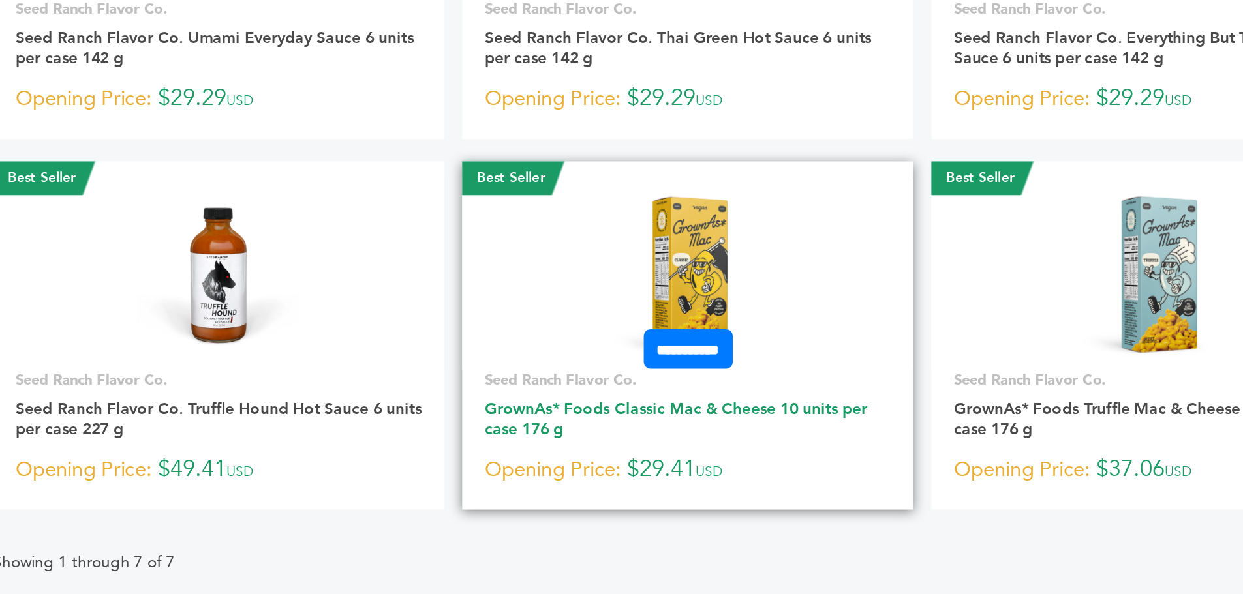
click at [555, 488] on link "GrownAs* Foods Classic Mac & Cheese 10 units per case 176 g" at bounding box center [562, 493] width 221 height 24
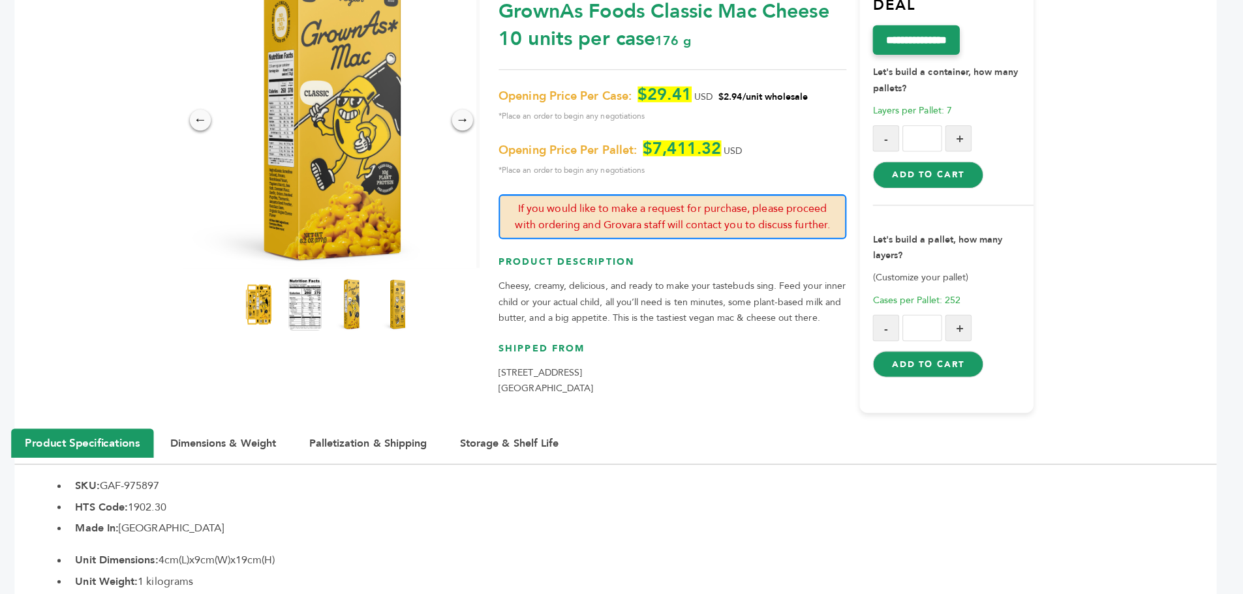
scroll to position [158, 0]
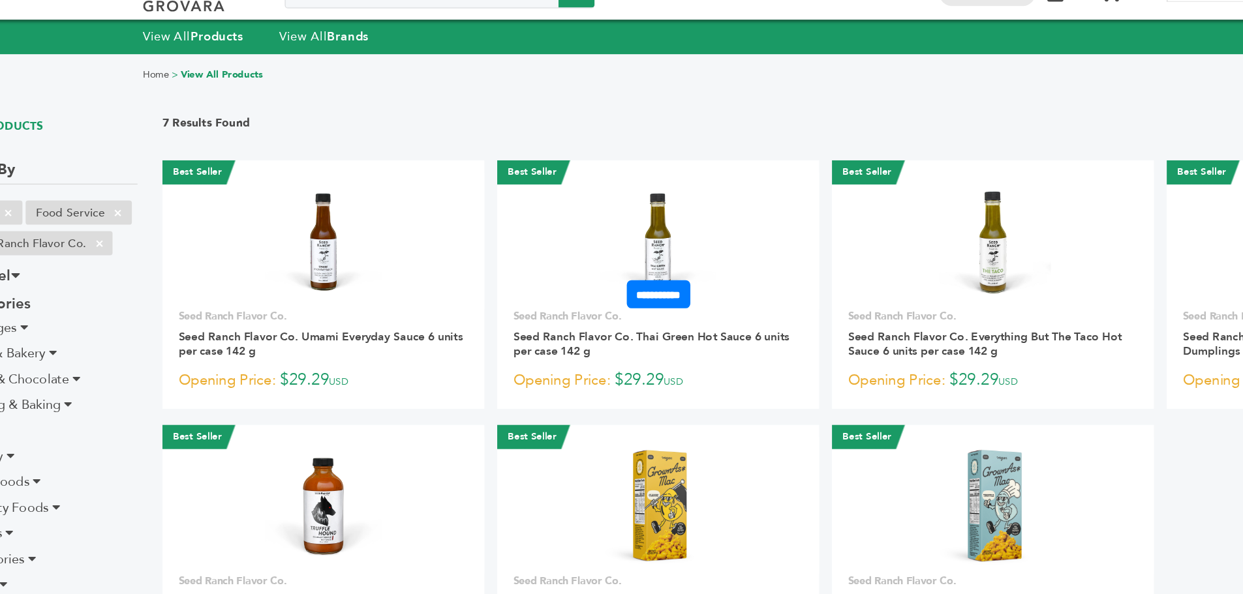
scroll to position [27, 0]
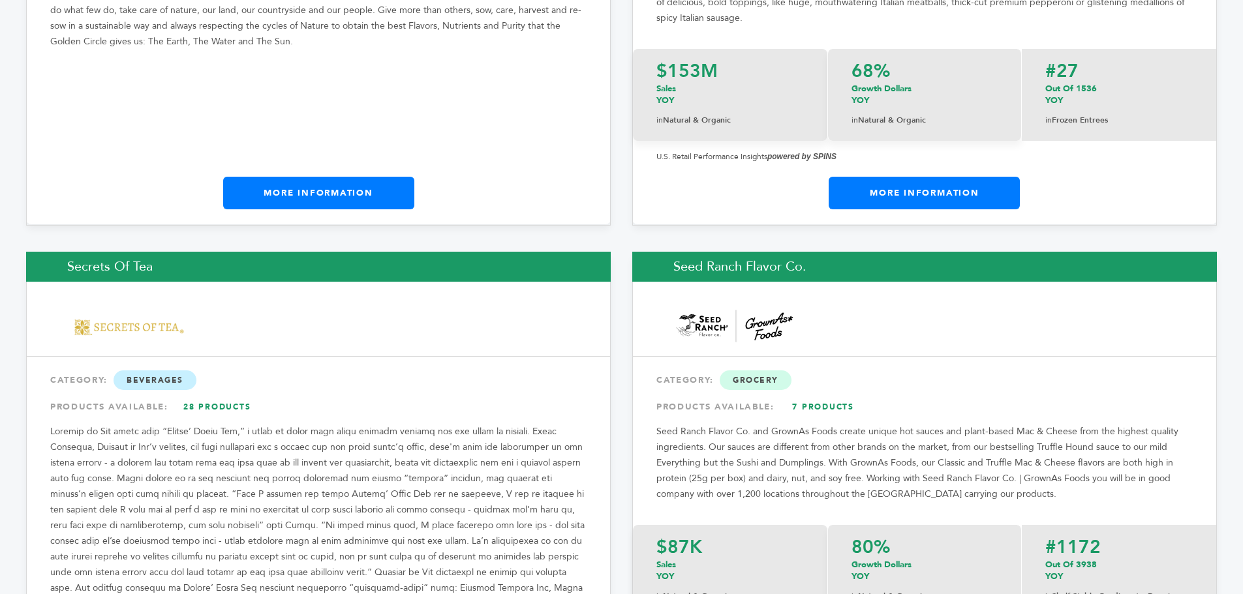
scroll to position [17564, 0]
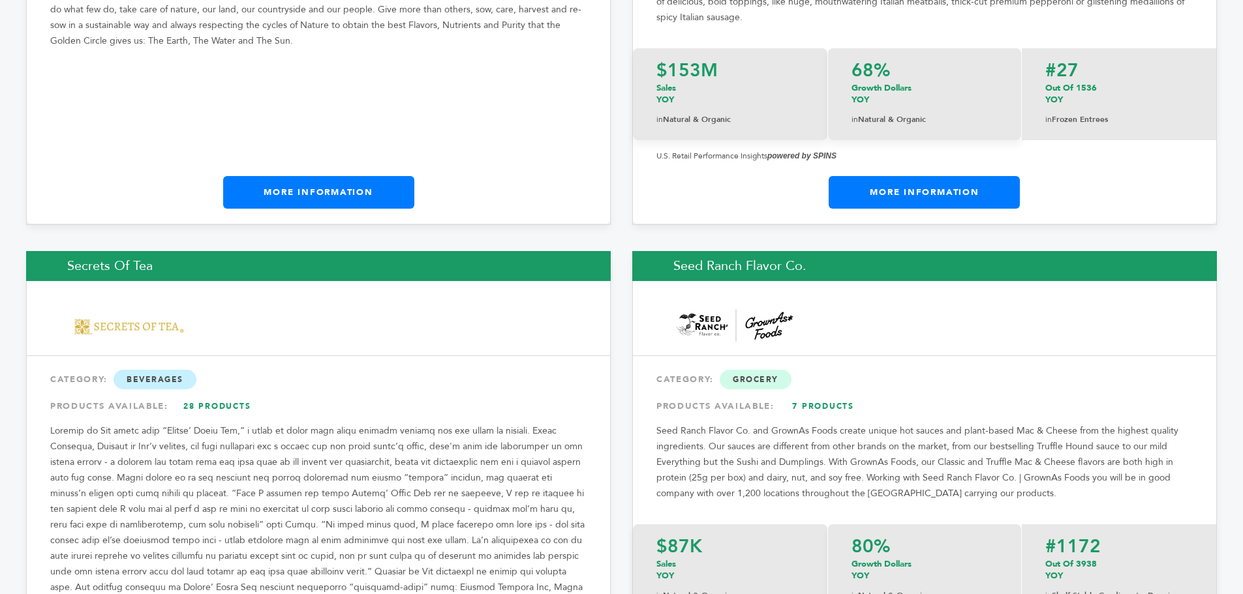
click at [214, 395] on link "28 Products" at bounding box center [217, 406] width 91 height 23
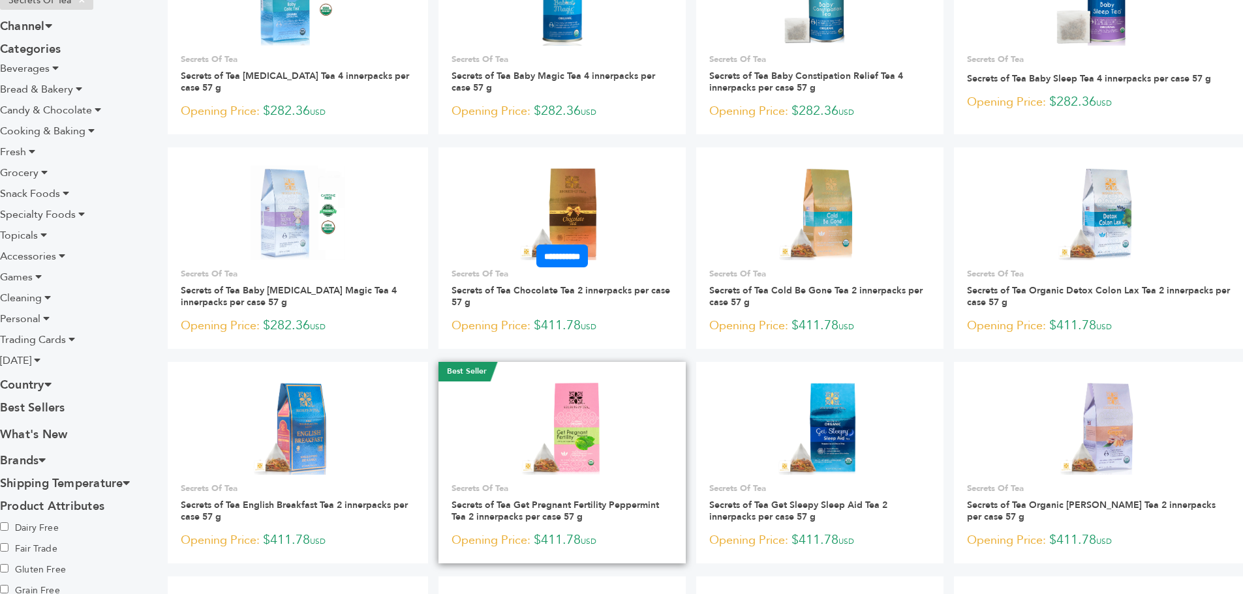
scroll to position [227, 0]
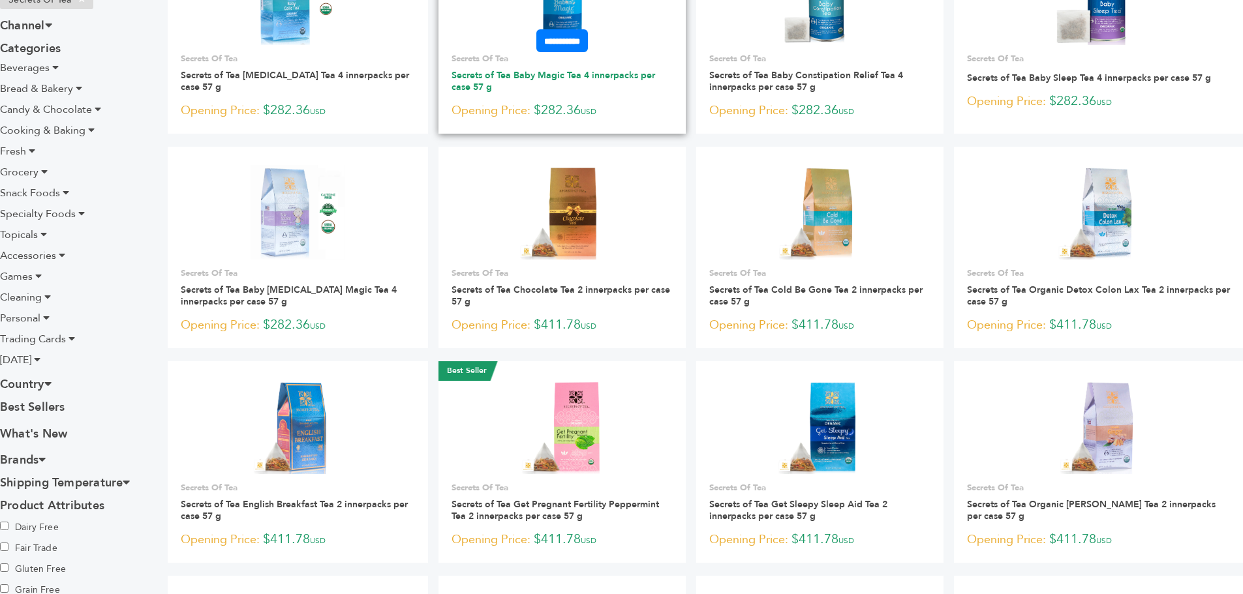
click at [632, 76] on link "Secrets of Tea Baby Magic Tea 4 innerpacks per case 57 g" at bounding box center [554, 81] width 204 height 24
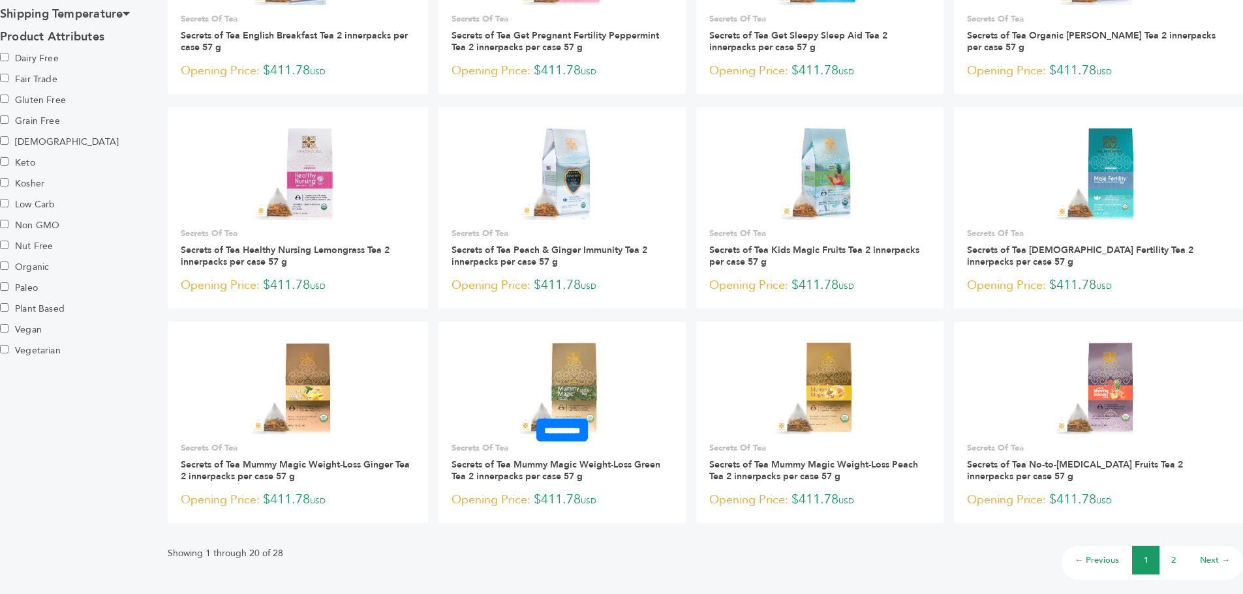
scroll to position [697, 0]
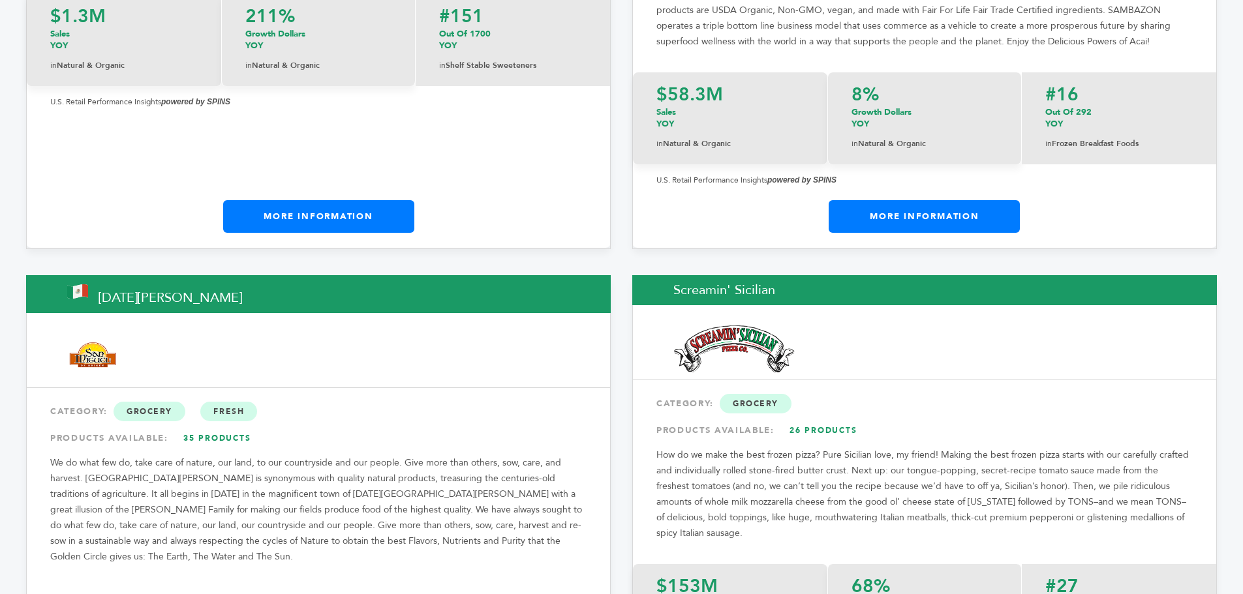
scroll to position [17047, 0]
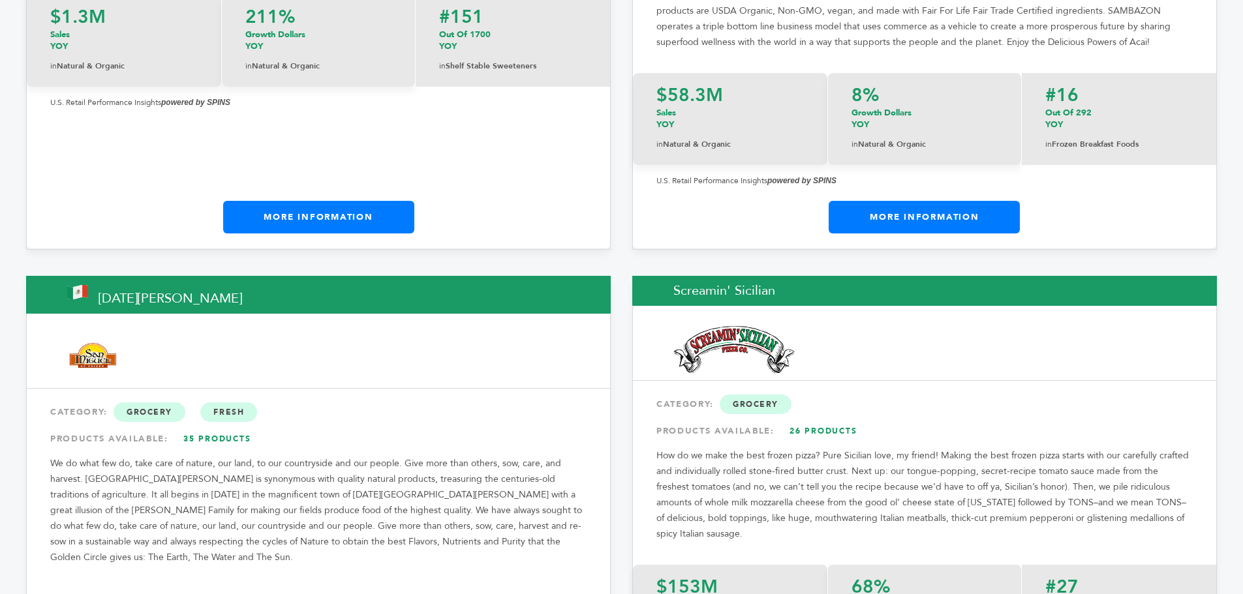
click at [220, 427] on link "35 Products" at bounding box center [217, 438] width 91 height 23
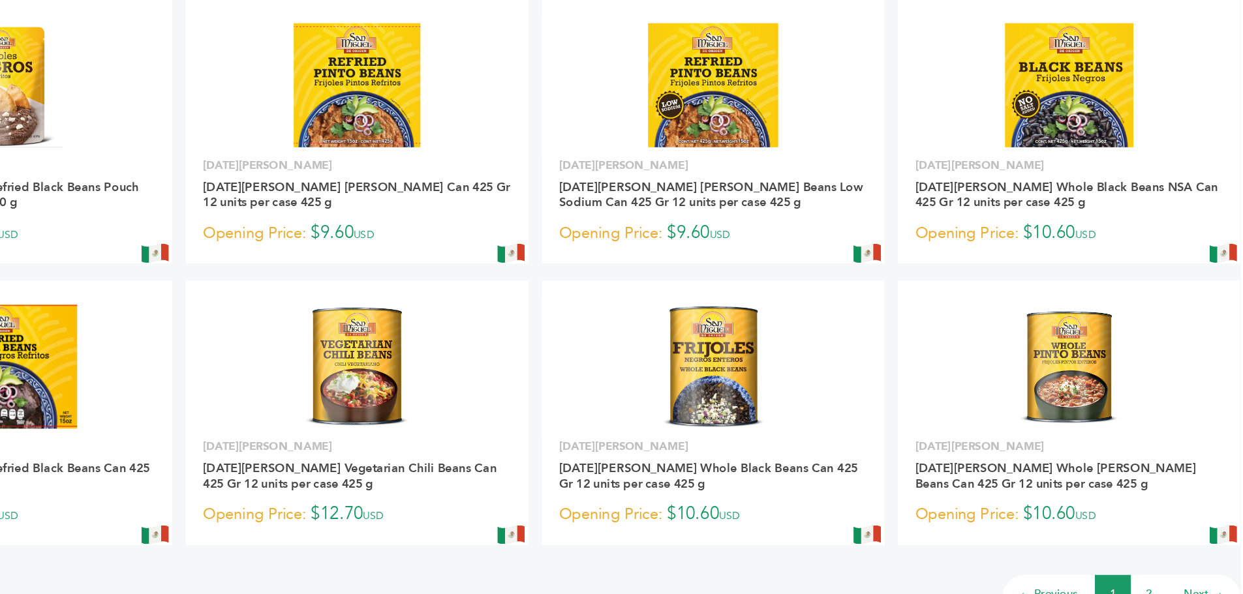
scroll to position [933, 0]
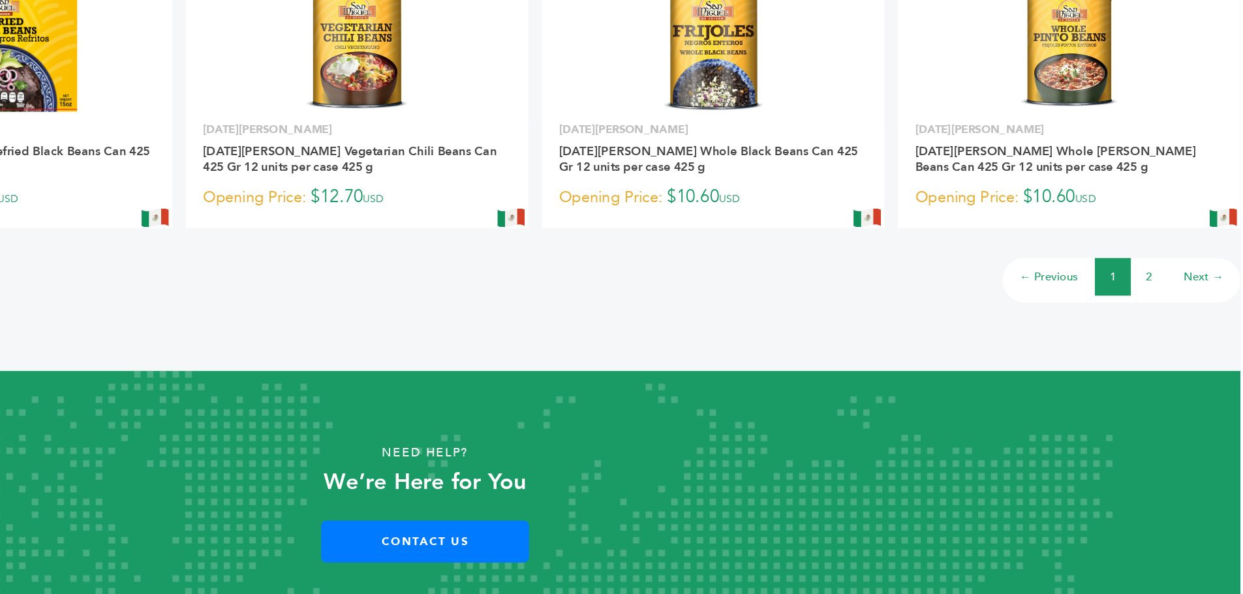
click at [1205, 326] on link "Next →" at bounding box center [1215, 324] width 30 height 12
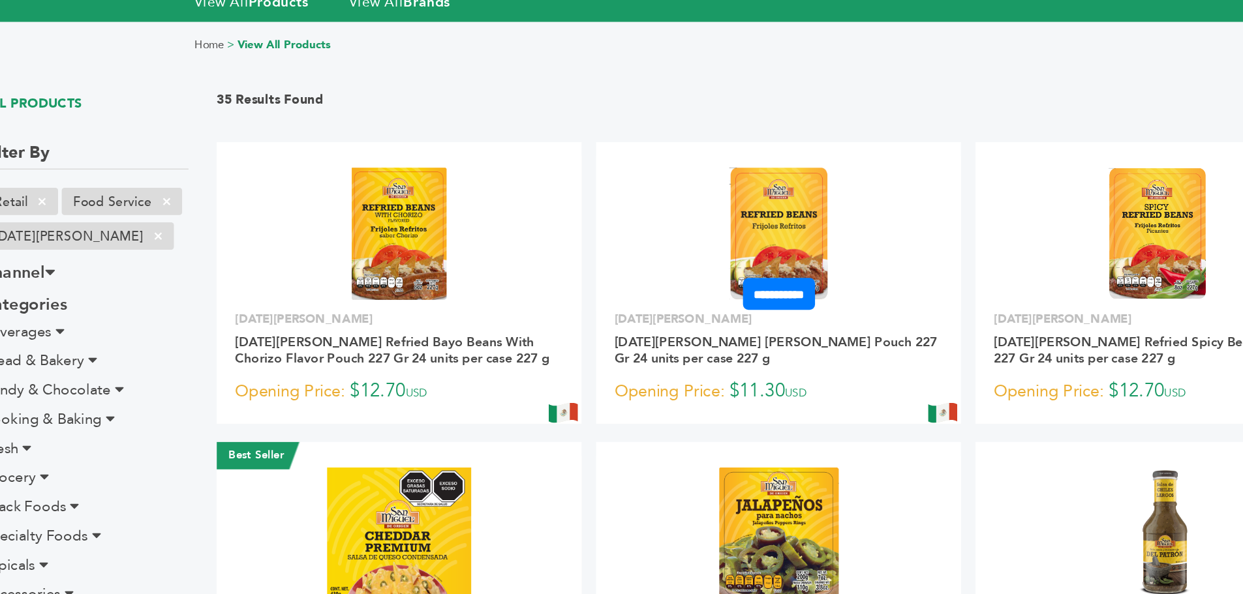
scroll to position [56, 0]
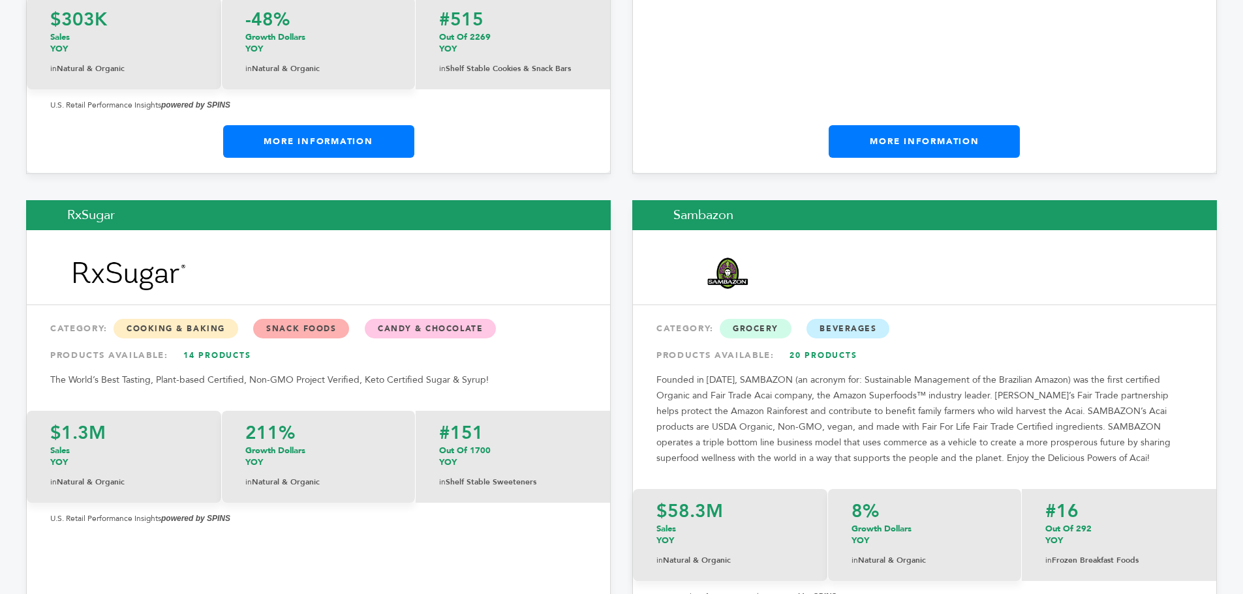
scroll to position [16601, 0]
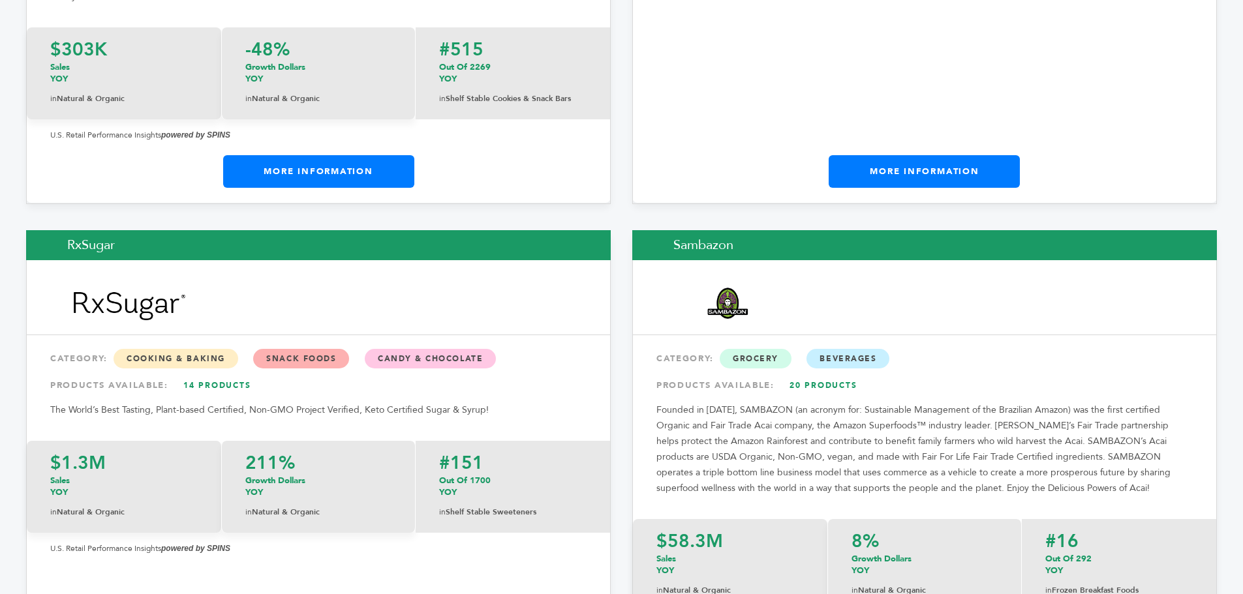
click at [820, 374] on link "20 Products" at bounding box center [823, 385] width 91 height 23
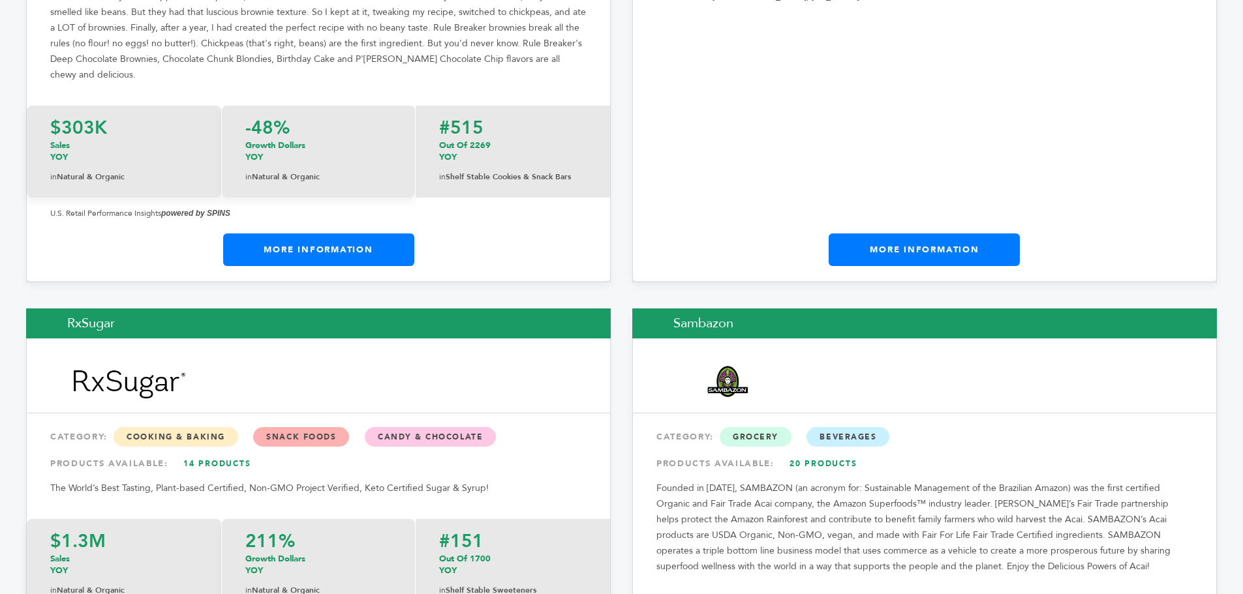
scroll to position [16601, 0]
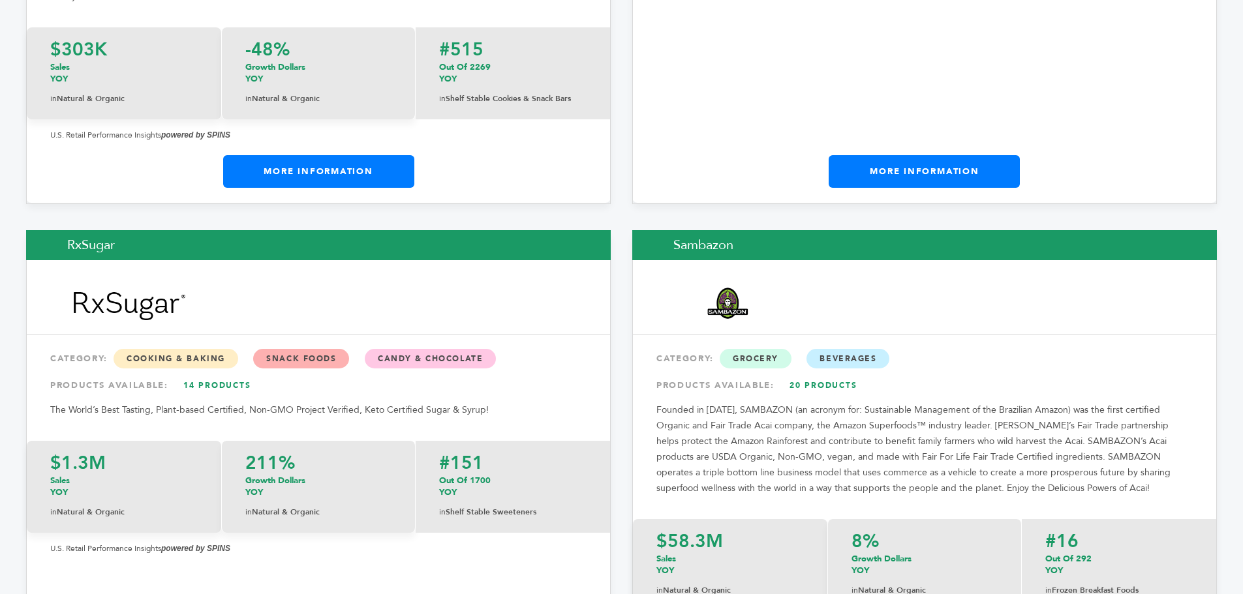
click at [228, 374] on link "14 Products" at bounding box center [217, 385] width 91 height 23
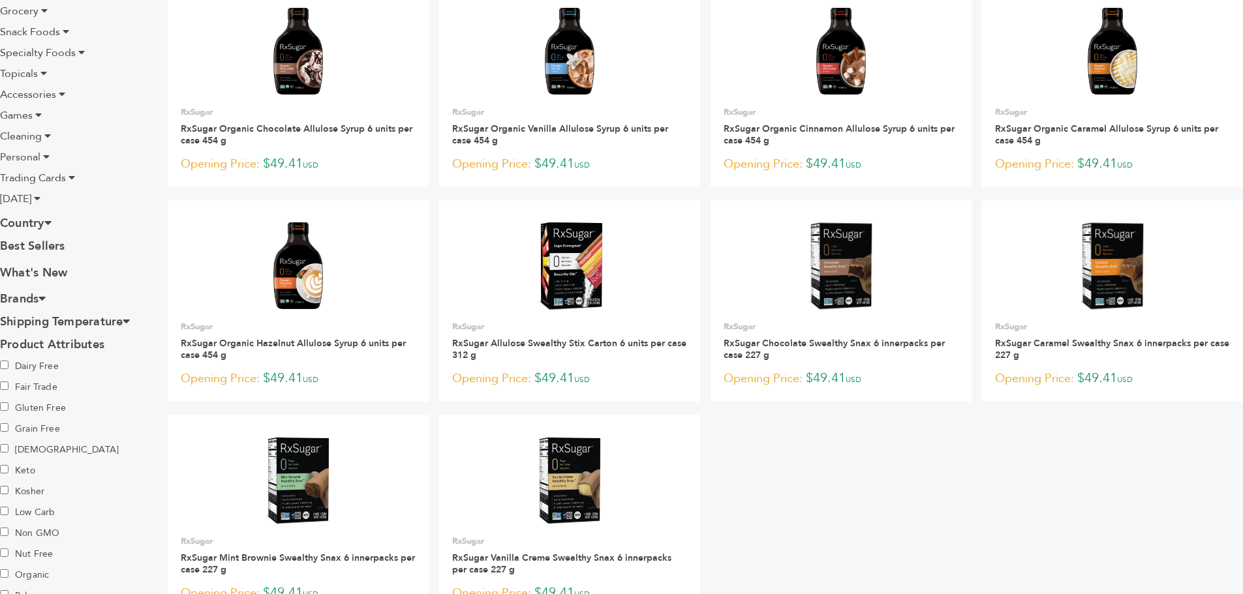
scroll to position [389, 0]
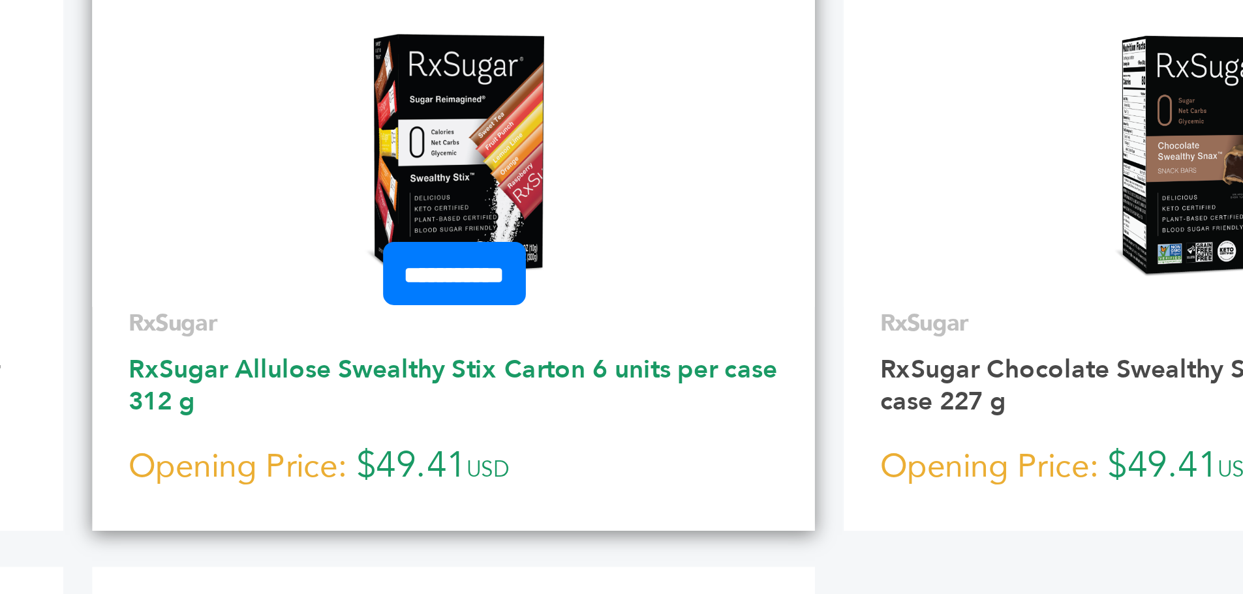
click at [607, 343] on link "RxSugar Allulose Swealthy Stix Carton 6 units per case 312 g" at bounding box center [569, 349] width 234 height 24
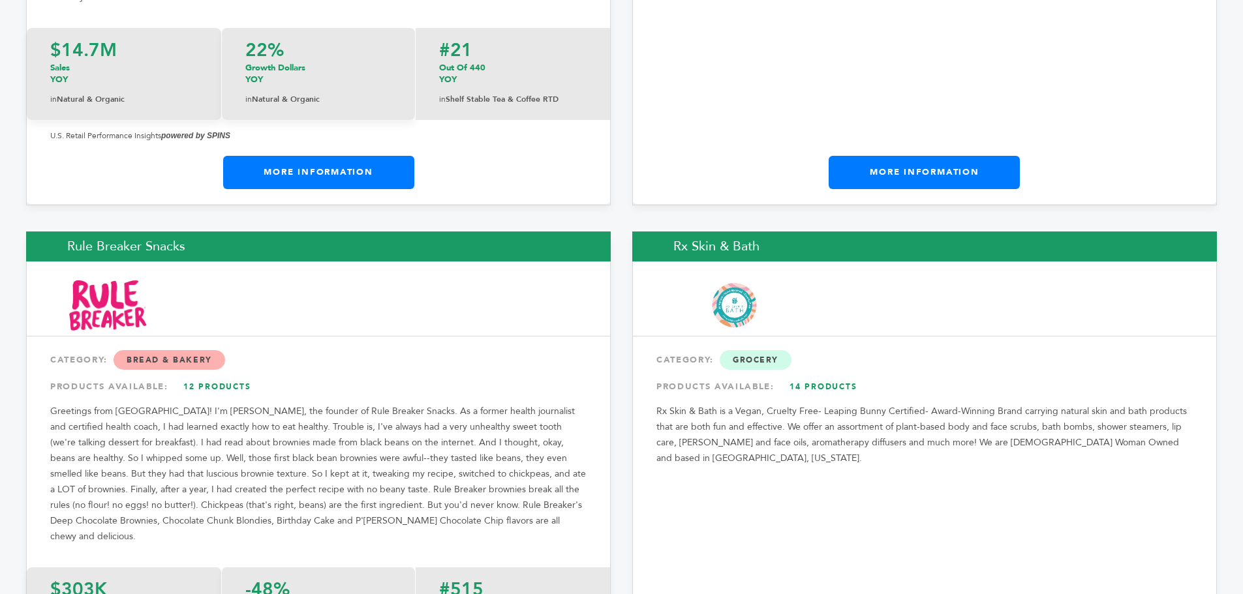
scroll to position [16060, 0]
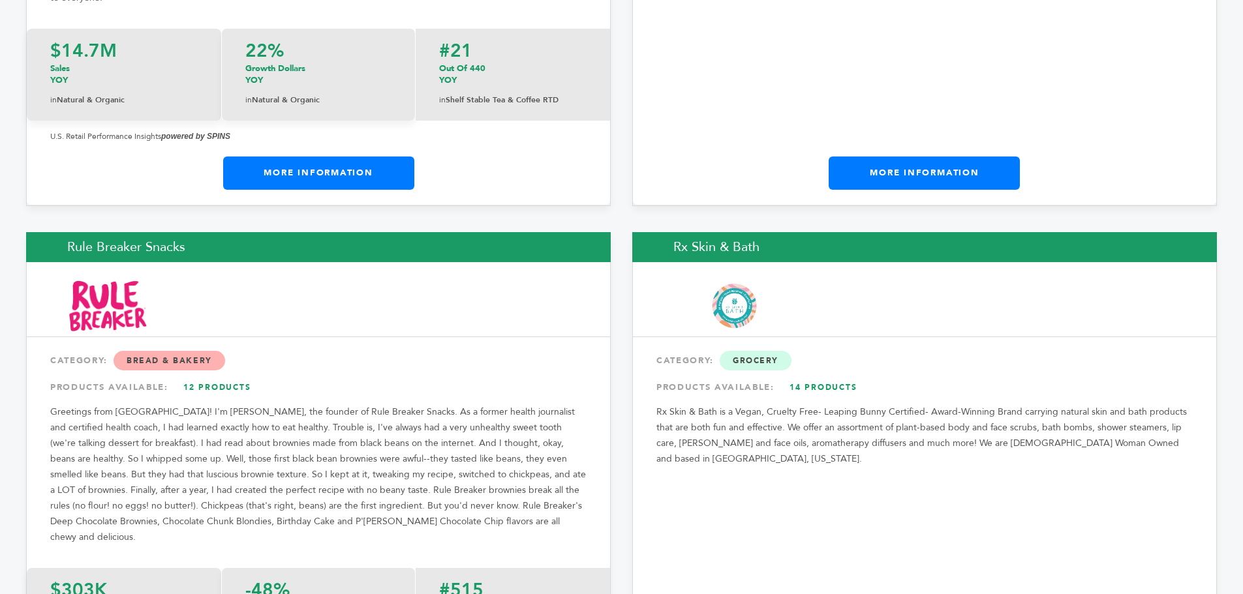
click at [213, 376] on link "12 Products" at bounding box center [217, 387] width 91 height 23
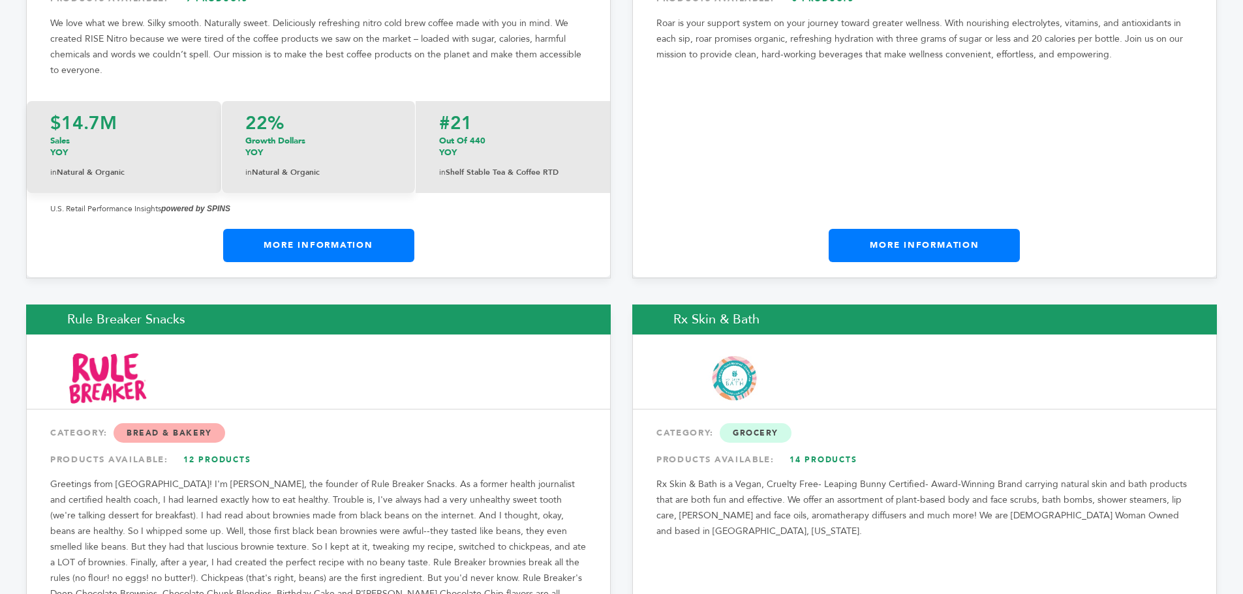
scroll to position [16060, 0]
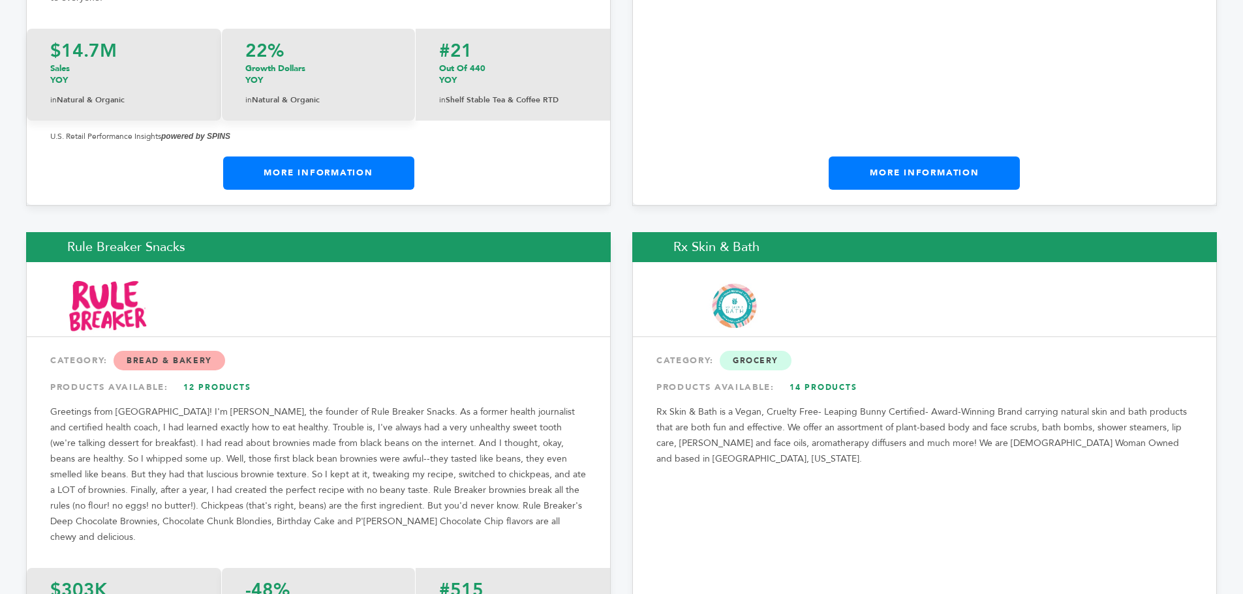
click at [810, 376] on link "14 Products" at bounding box center [823, 387] width 91 height 23
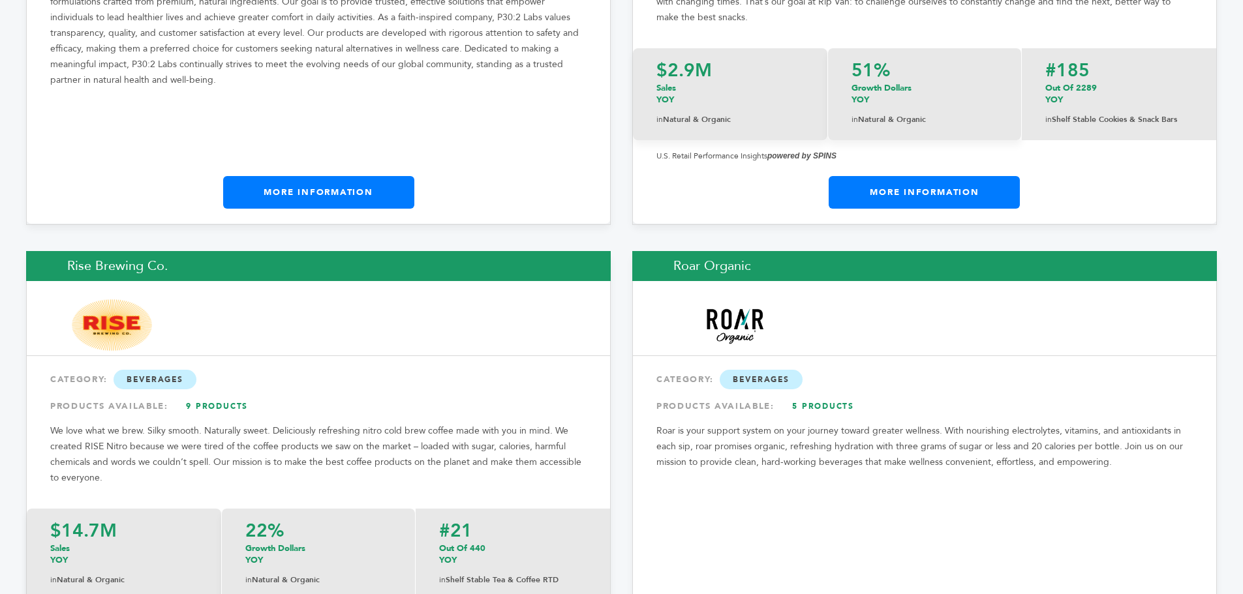
scroll to position [15580, 0]
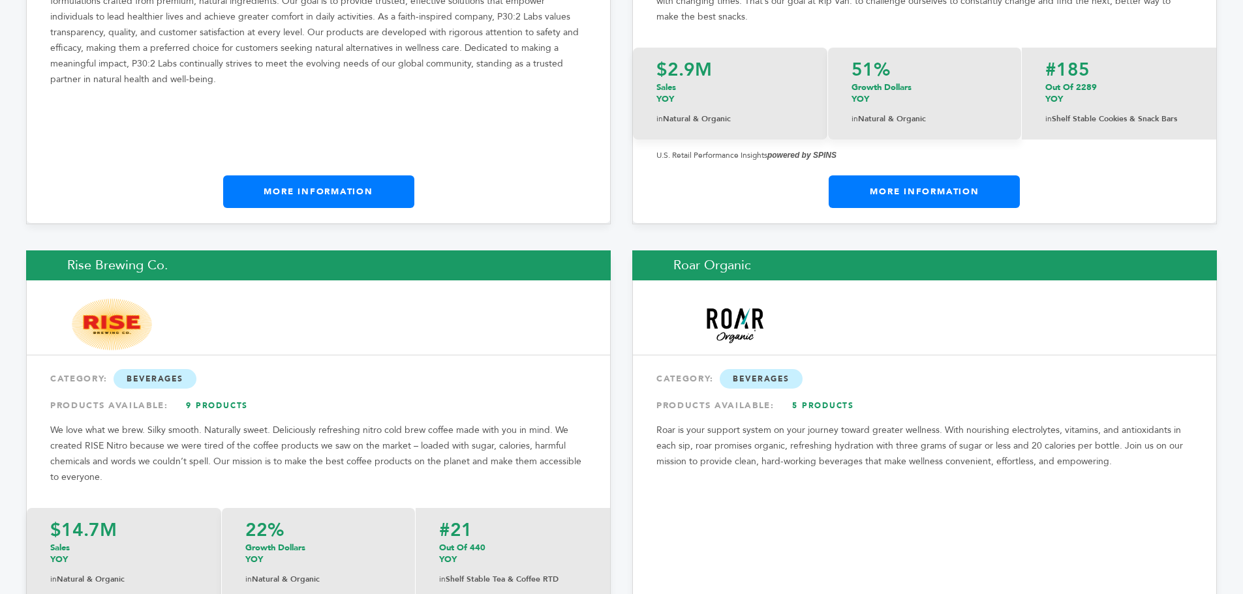
click at [203, 394] on link "9 Products" at bounding box center [217, 405] width 91 height 23
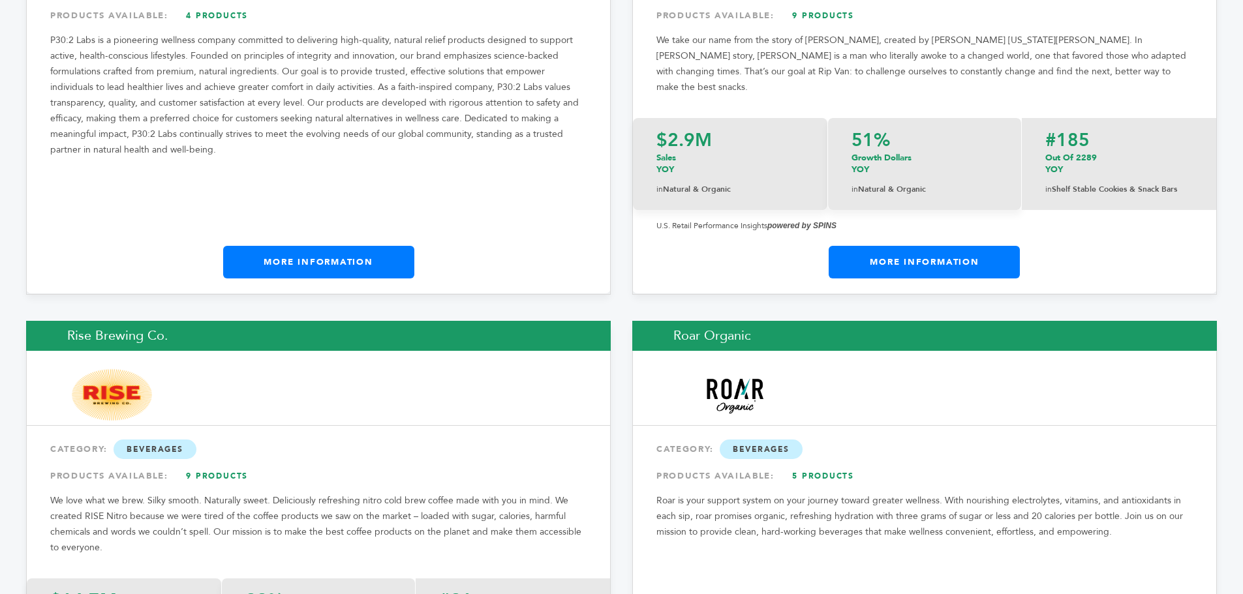
scroll to position [15580, 0]
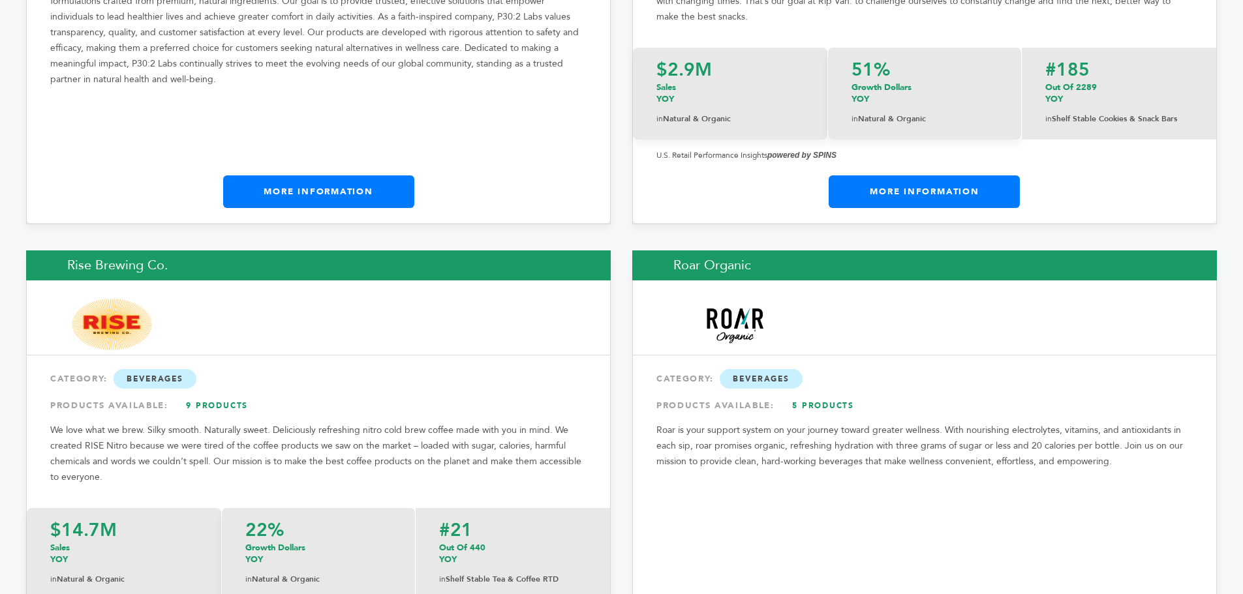
click at [822, 394] on link "5 Products" at bounding box center [823, 405] width 91 height 23
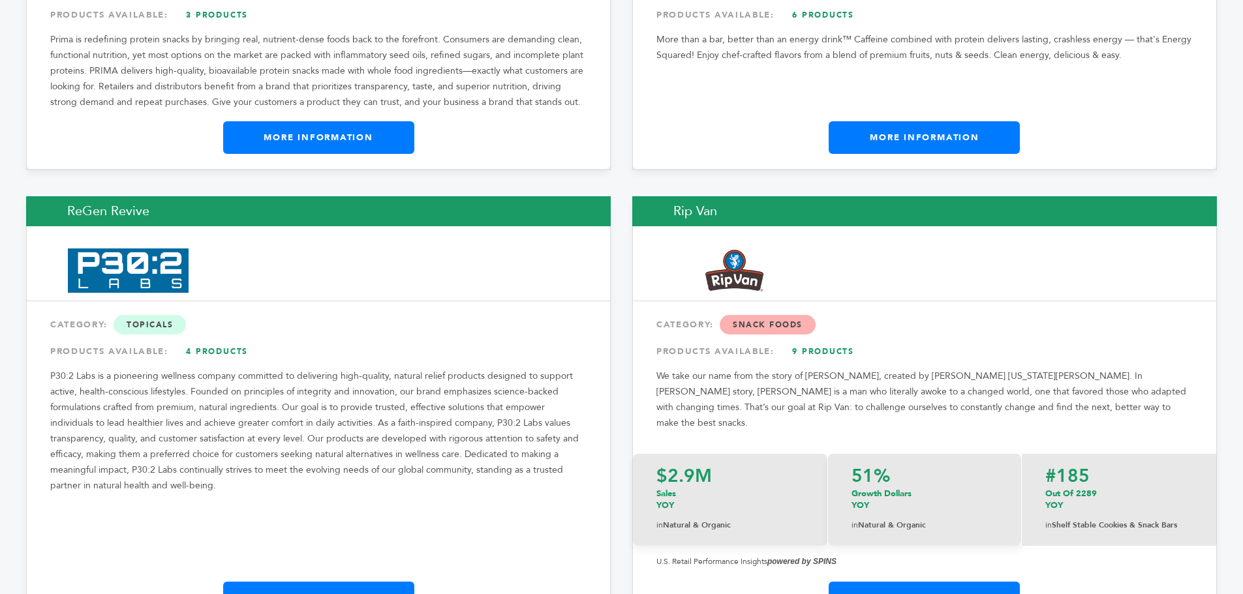
scroll to position [15173, 0]
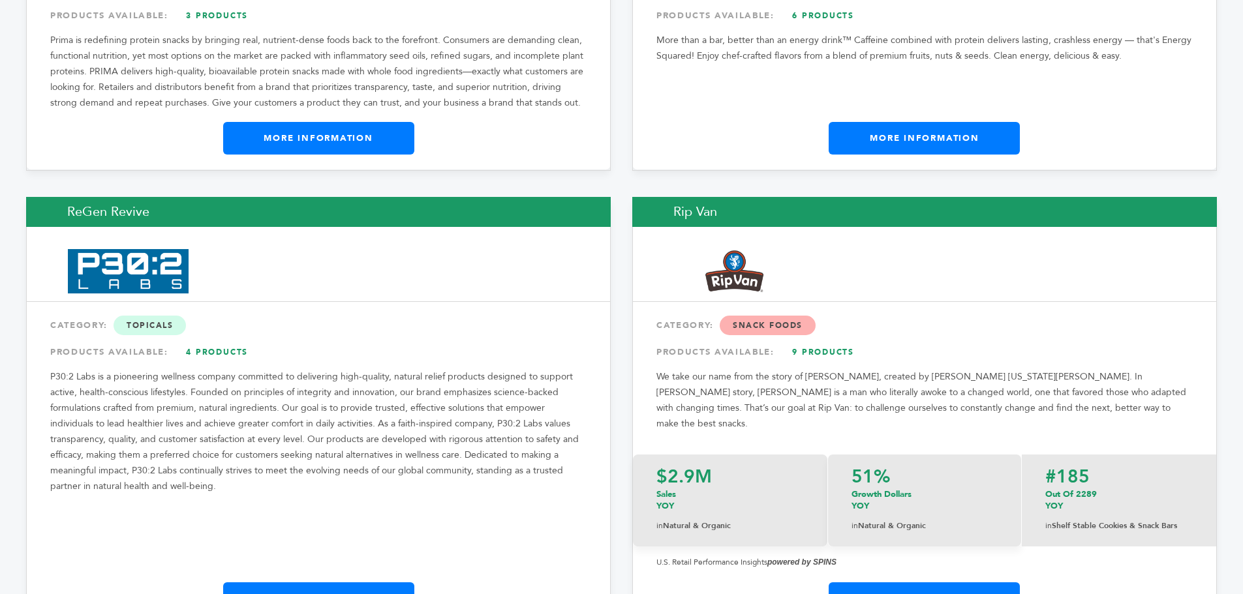
click at [823, 341] on link "9 Products" at bounding box center [823, 352] width 91 height 23
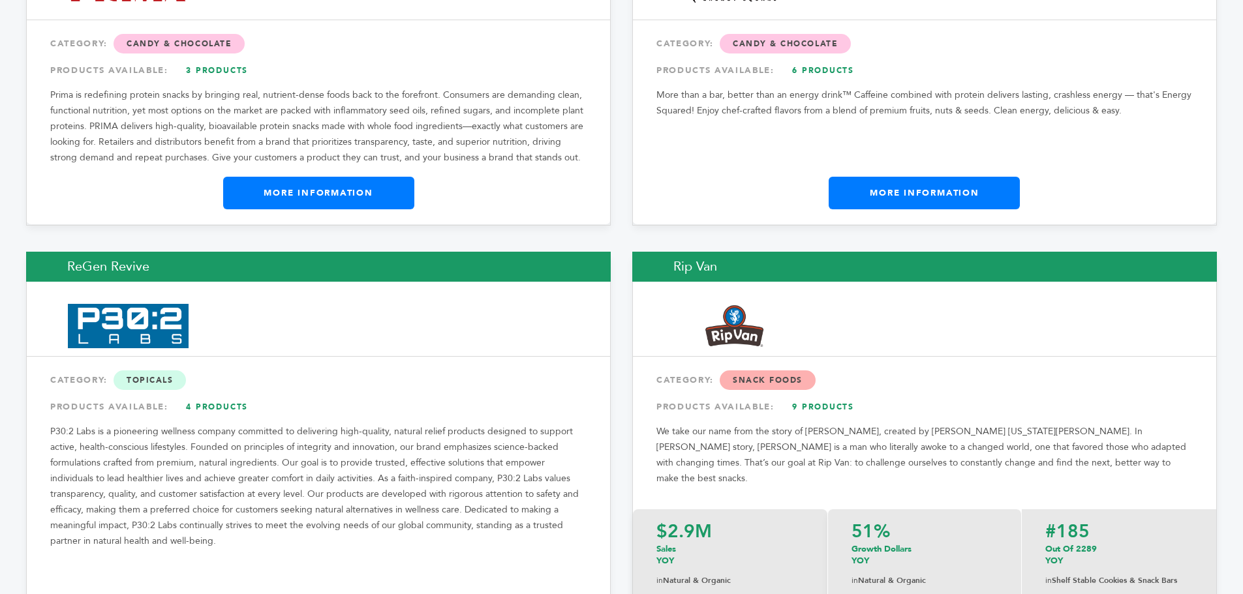
scroll to position [15173, 0]
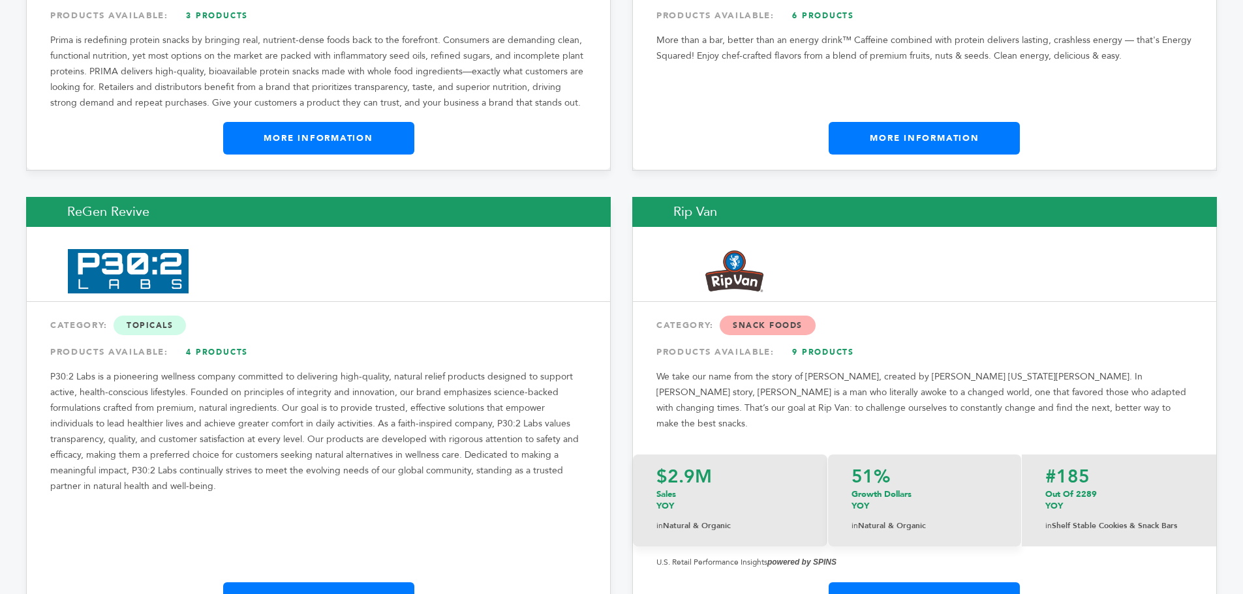
click at [219, 341] on link "4 Products" at bounding box center [217, 352] width 91 height 23
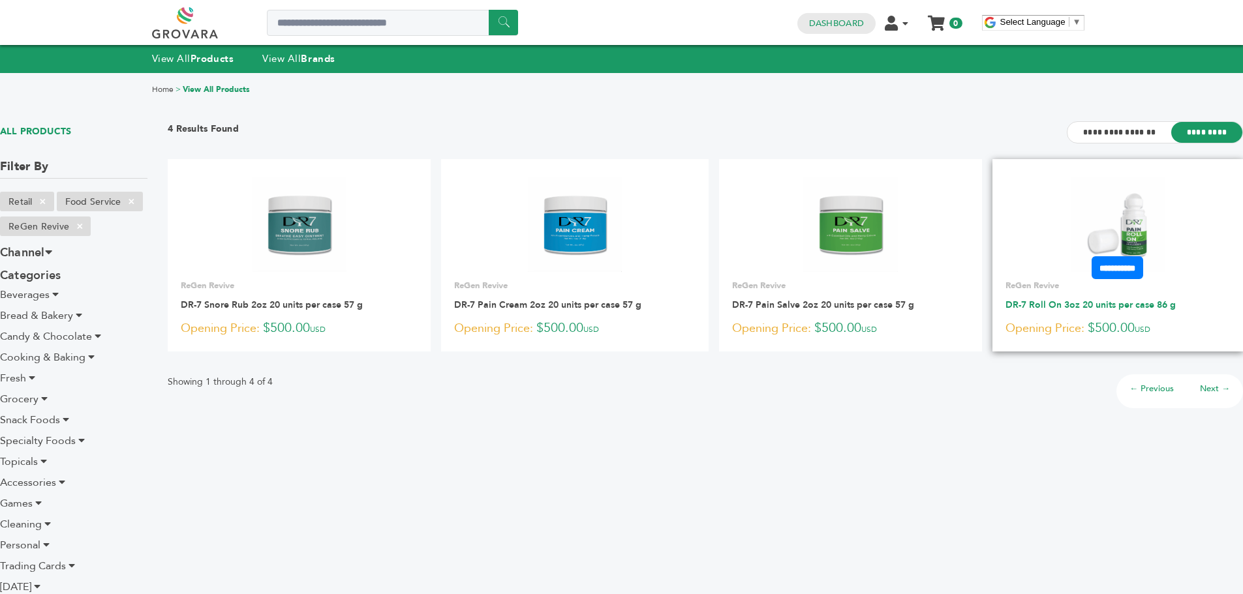
click at [1074, 310] on link "DR-7 Roll On 3oz 20 units per case 86 g" at bounding box center [1090, 305] width 170 height 12
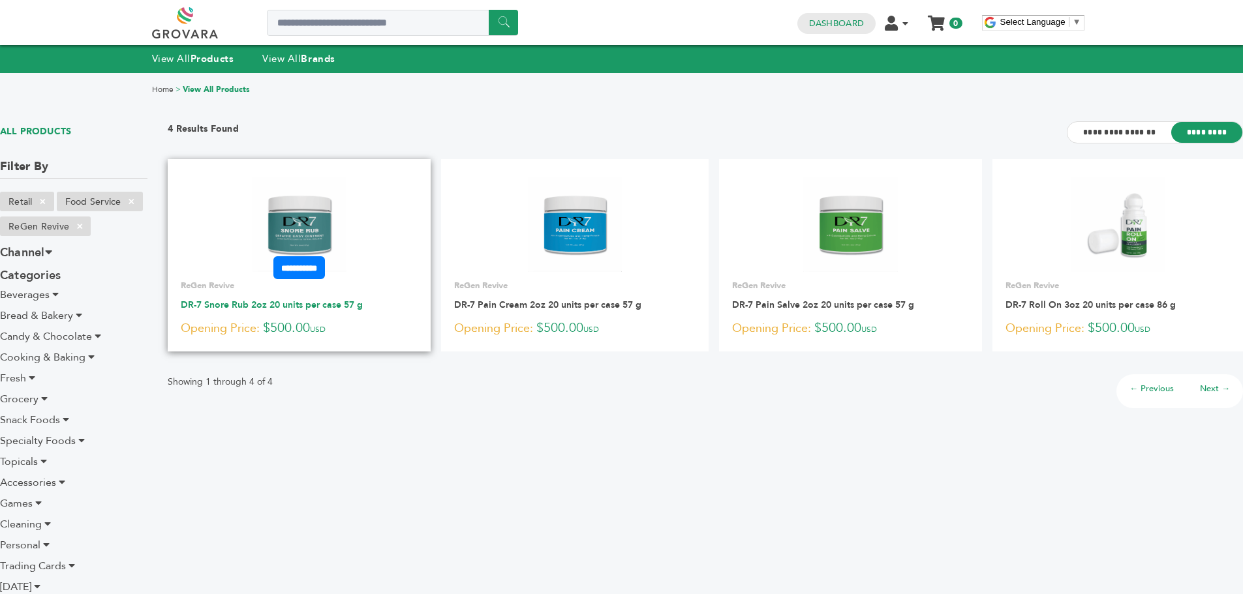
click at [263, 305] on link "DR-7 Snore Rub 2oz 20 units per case 57 g" at bounding box center [272, 305] width 182 height 12
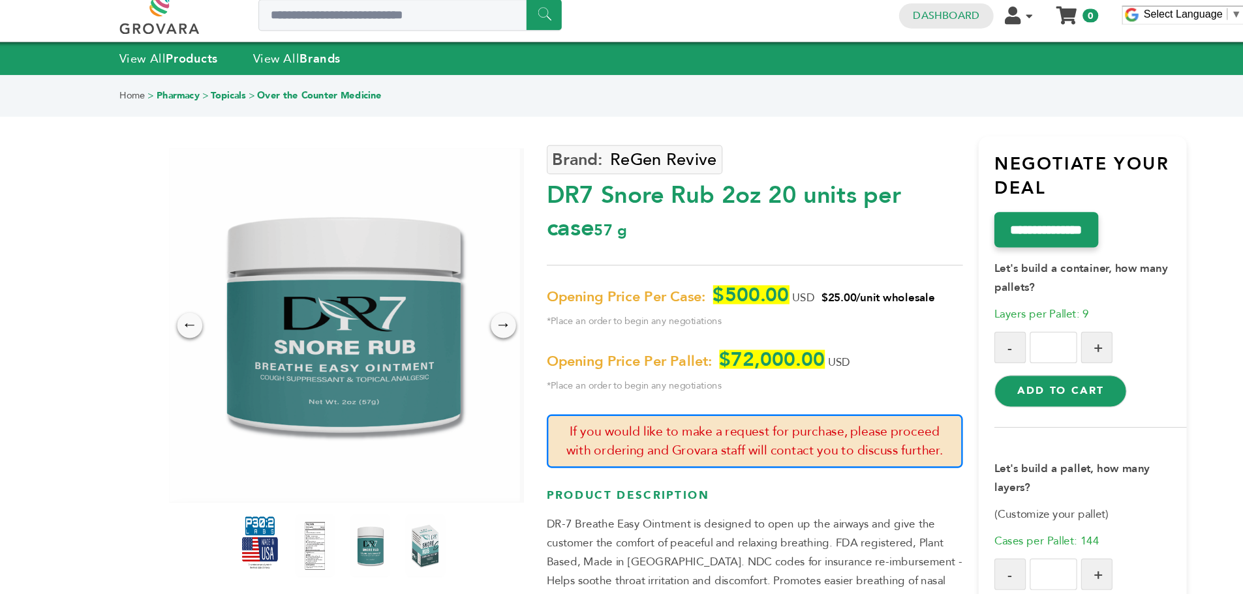
scroll to position [7, 0]
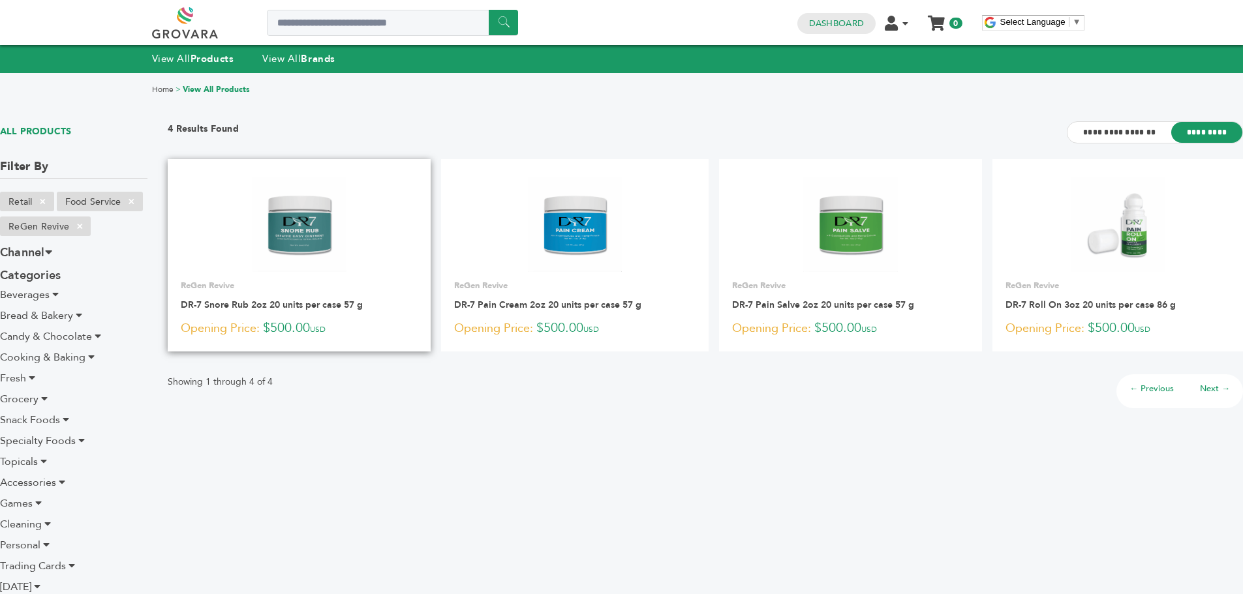
drag, startPoint x: 0, startPoint y: 0, endPoint x: 243, endPoint y: 262, distance: 356.9
click at [243, 262] on link at bounding box center [299, 224] width 263 height 111
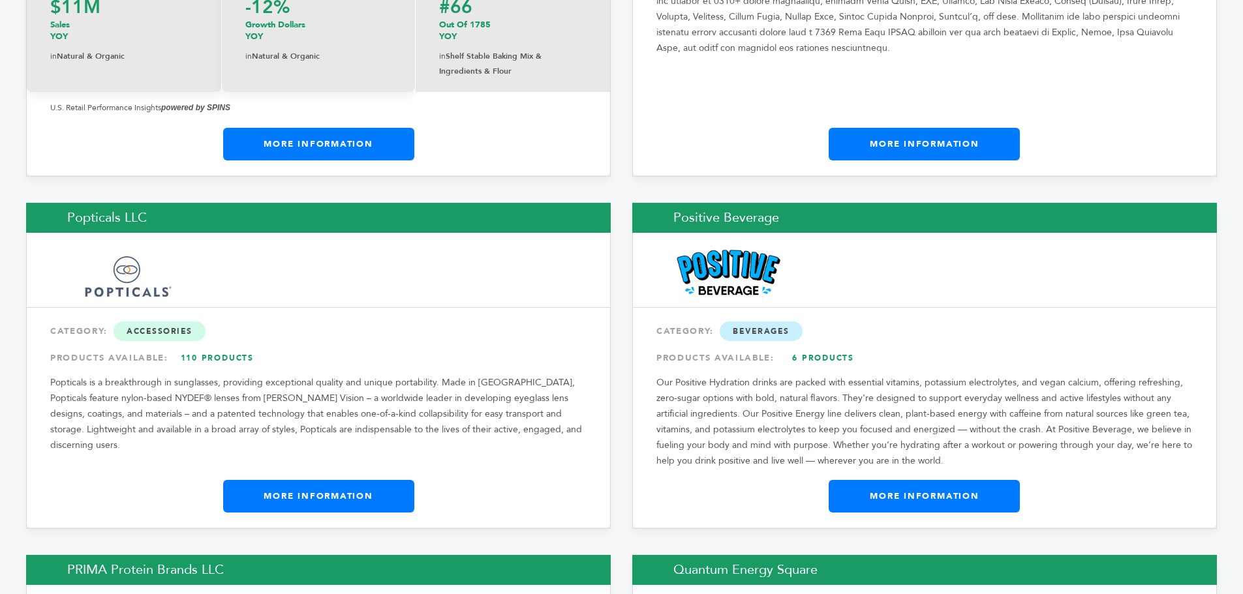
scroll to position [14475, 0]
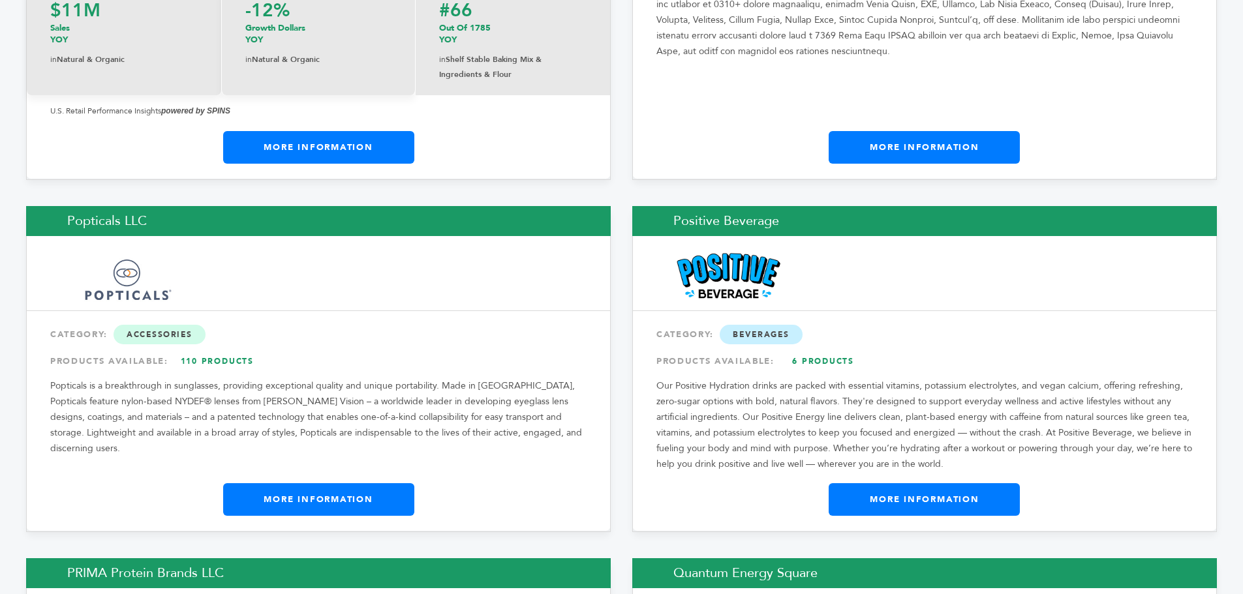
click at [207, 350] on link "110 Products" at bounding box center [217, 361] width 91 height 23
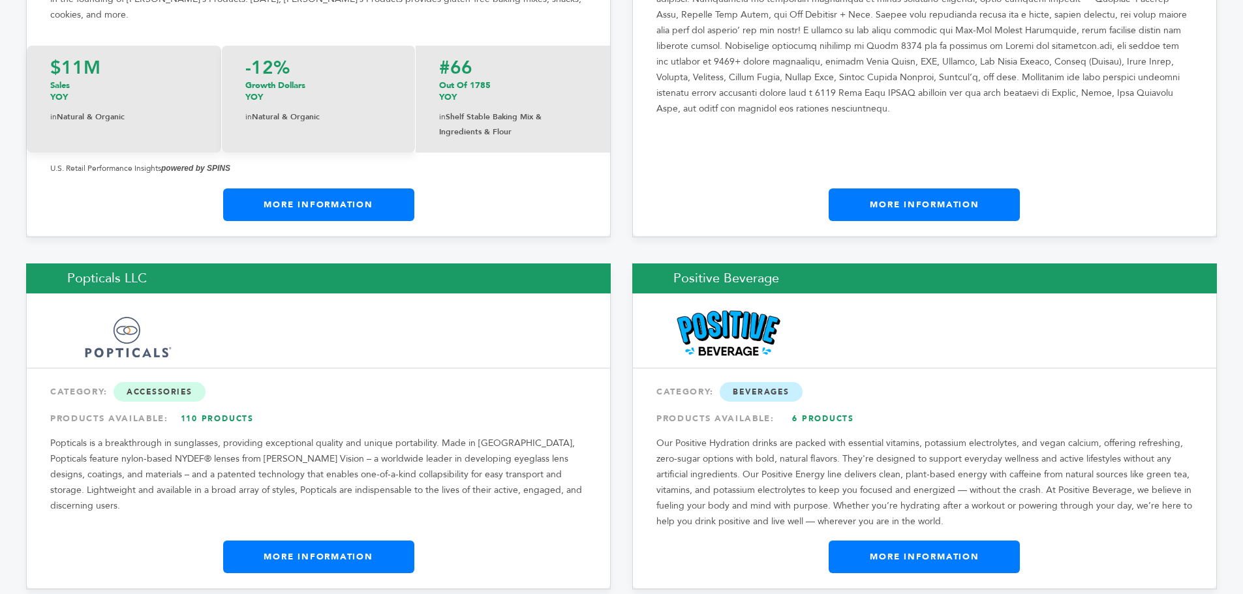
scroll to position [14475, 0]
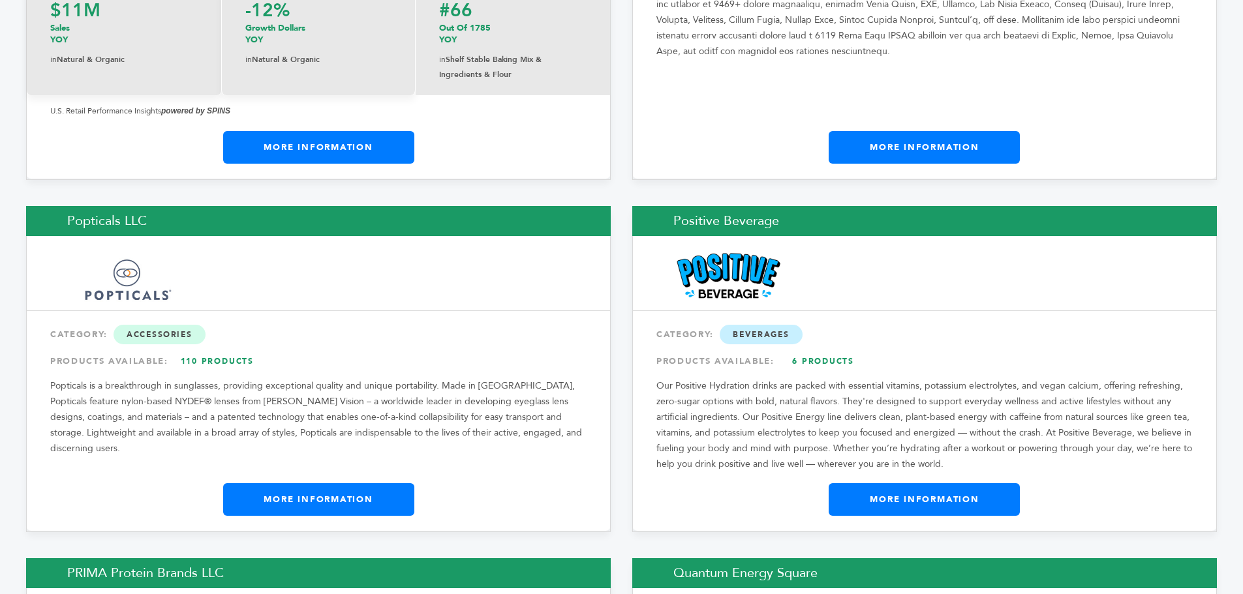
click at [823, 350] on link "6 Products" at bounding box center [823, 361] width 91 height 23
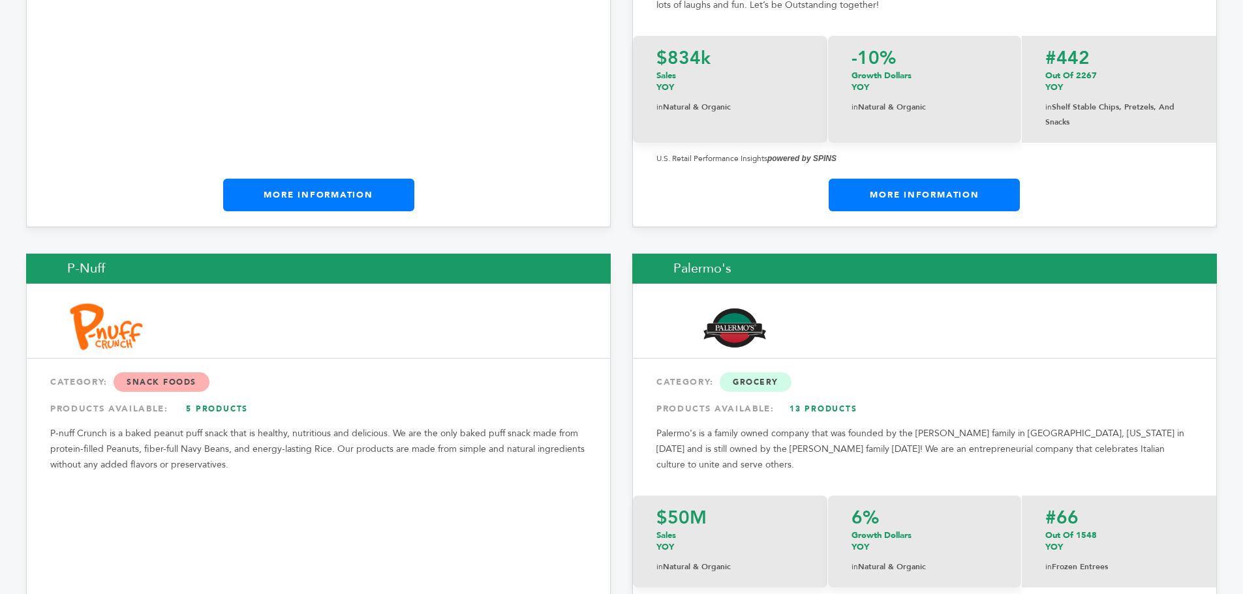
scroll to position [13475, 0]
click at [228, 397] on link "5 Products" at bounding box center [217, 408] width 91 height 23
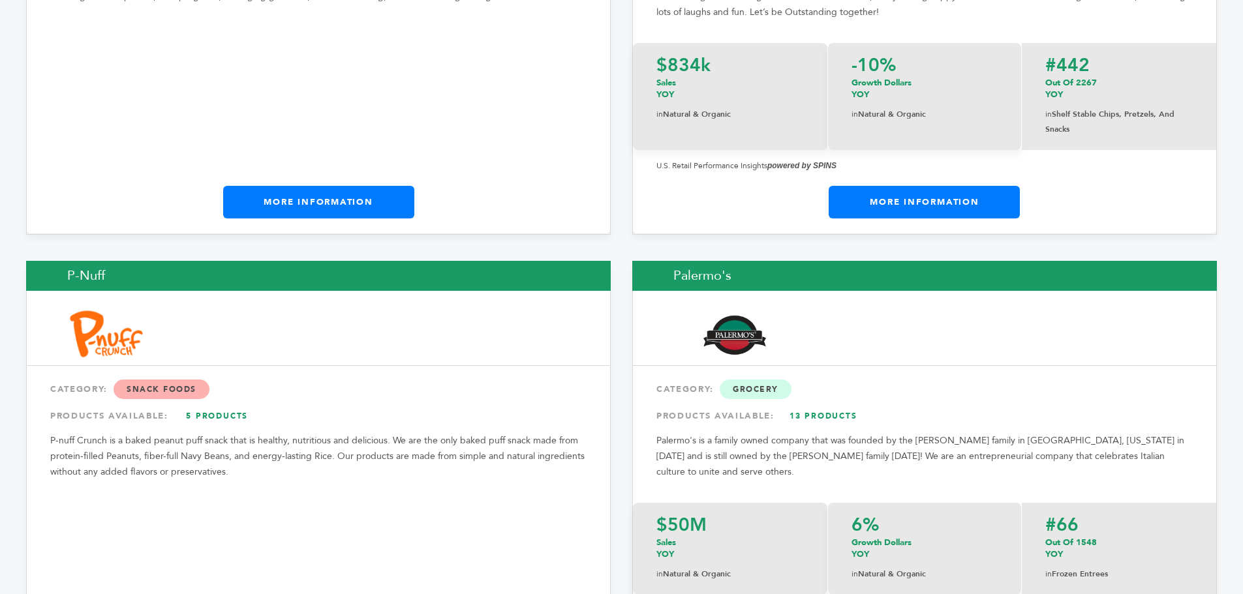
scroll to position [13466, 0]
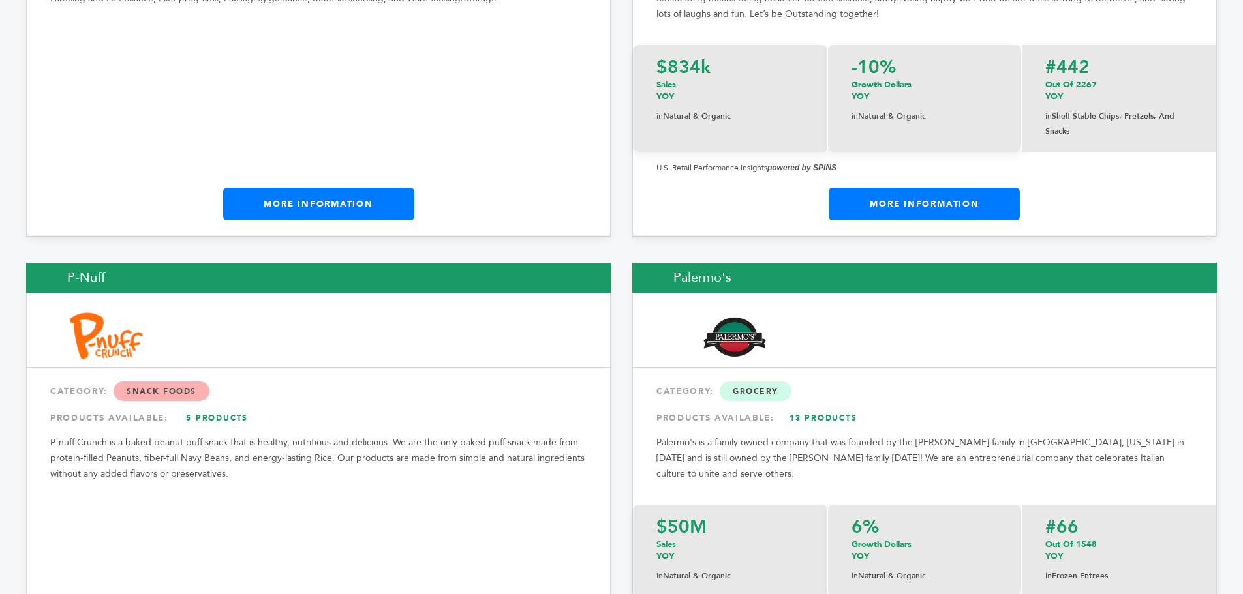
click at [824, 407] on link "13 Products" at bounding box center [823, 418] width 91 height 23
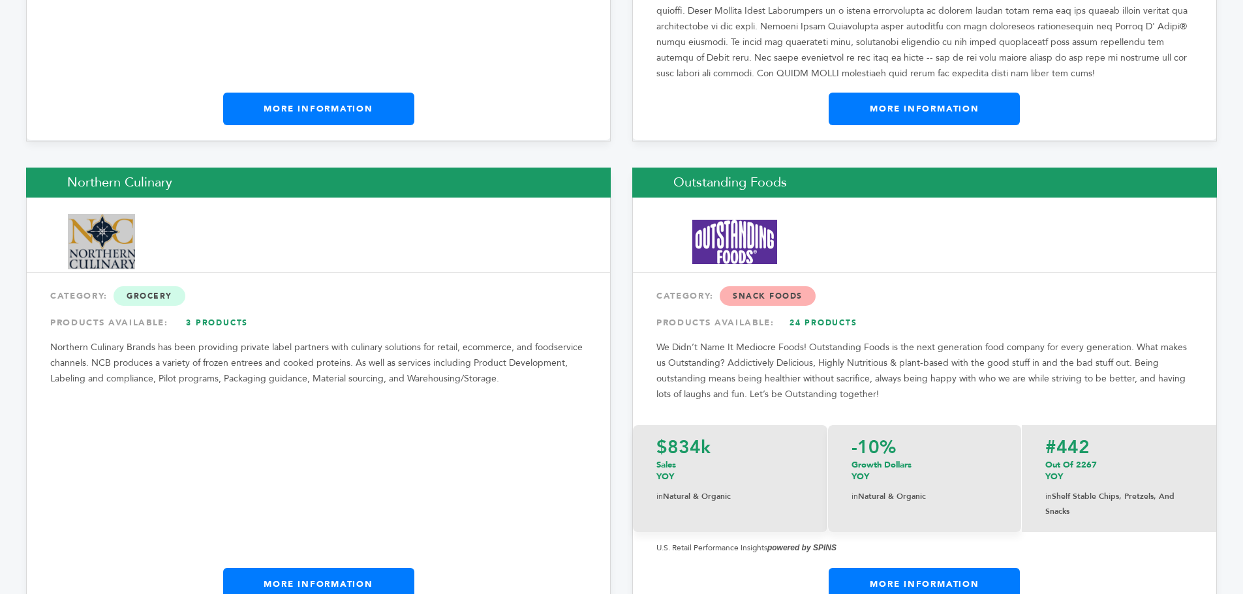
scroll to position [13085, 0]
click at [816, 312] on link "24 Products" at bounding box center [823, 323] width 91 height 23
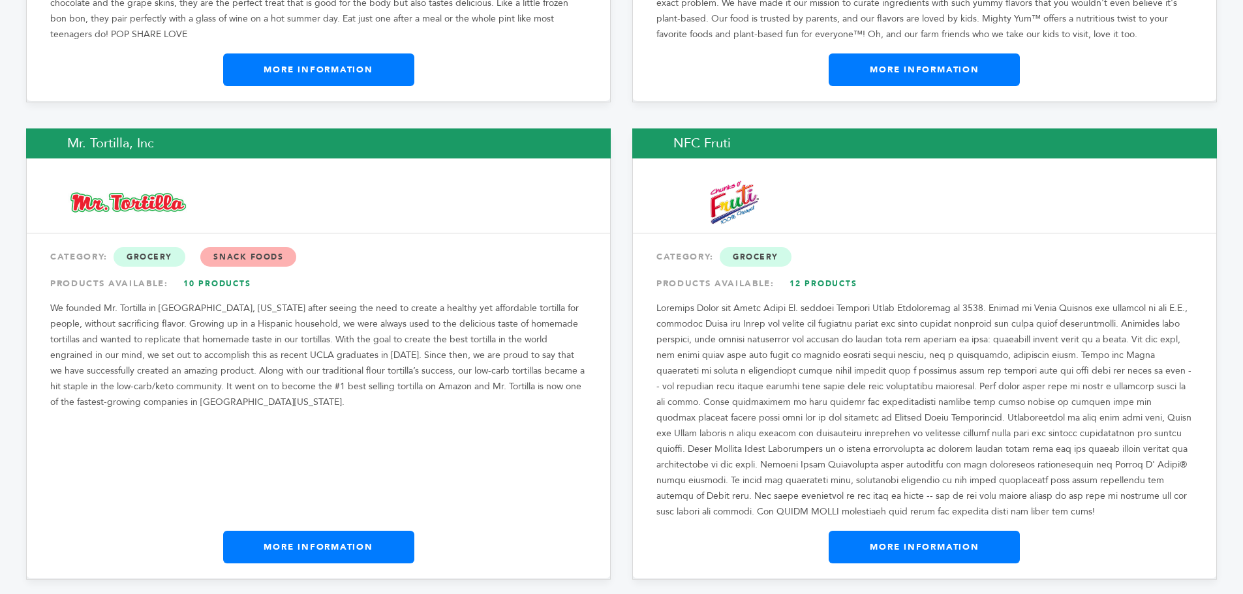
scroll to position [12646, 0]
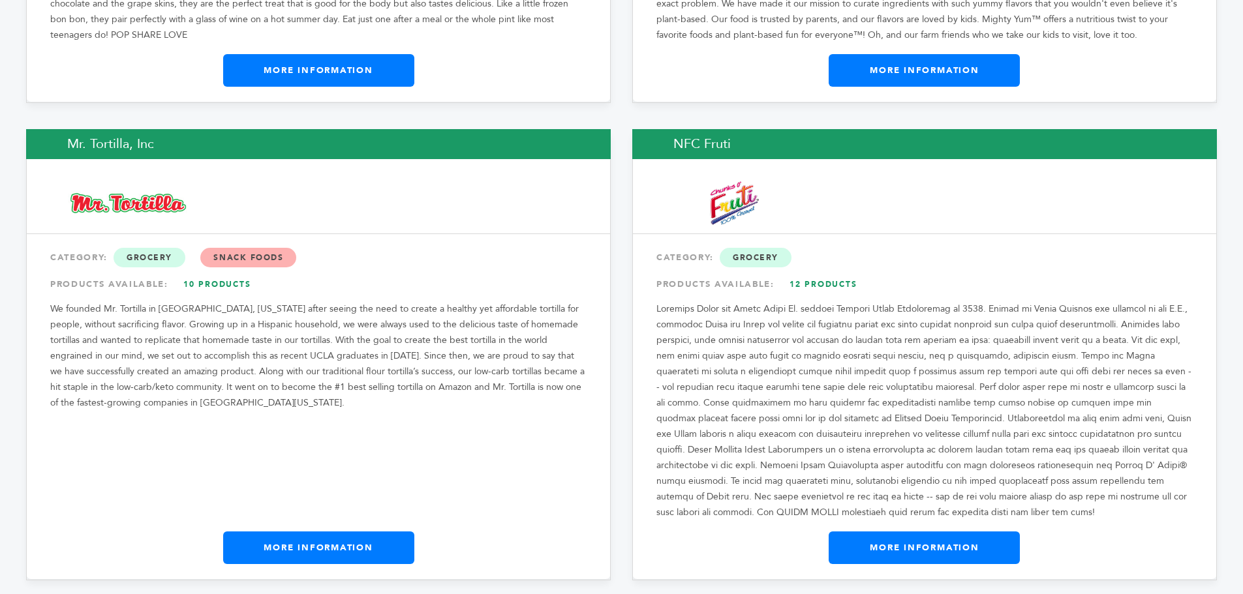
click at [827, 273] on link "12 Products" at bounding box center [823, 284] width 91 height 23
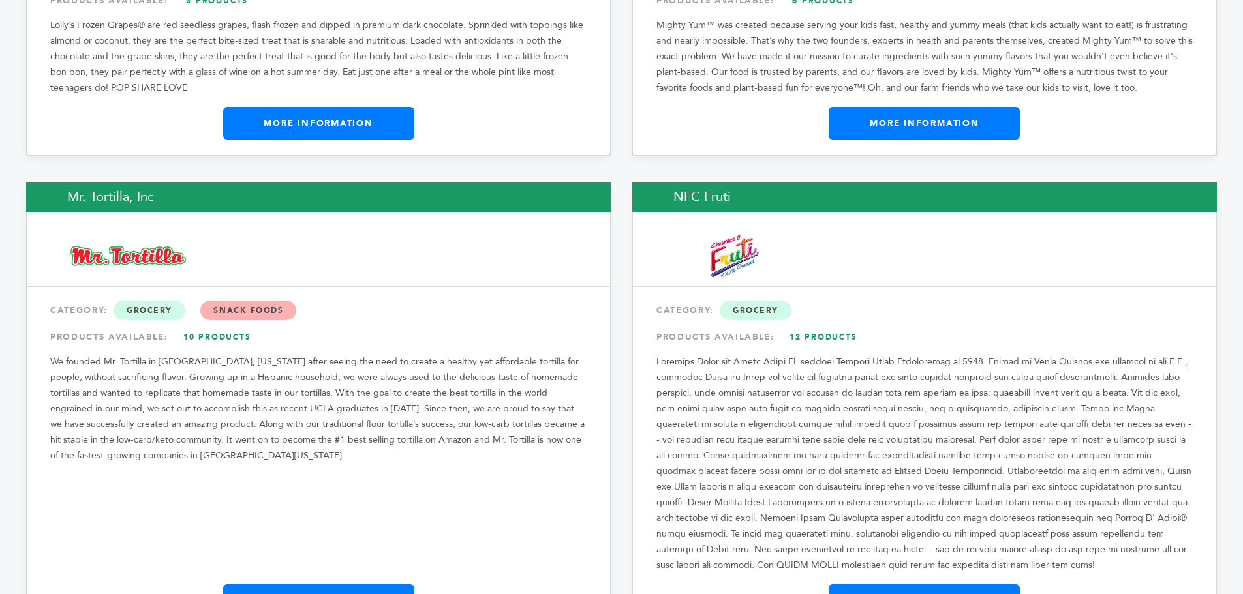
scroll to position [12646, 0]
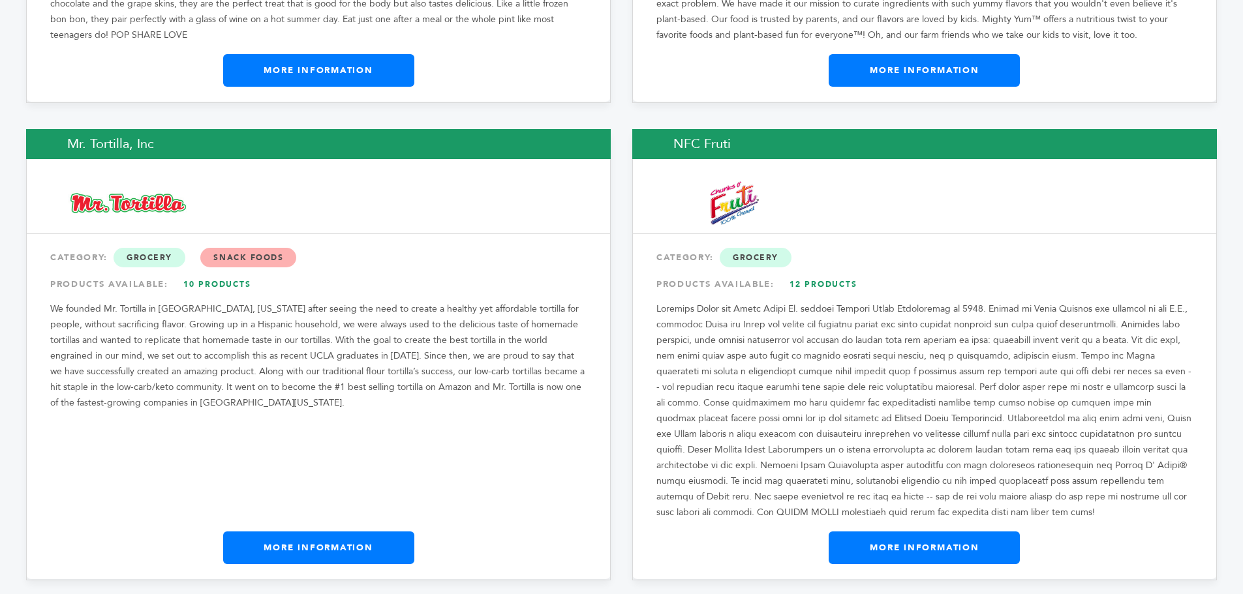
click at [223, 301] on p "We founded Mr. Tortilla in San Fernando, California after seeing the need to cr…" at bounding box center [318, 356] width 536 height 110
click at [204, 273] on link "10 Products" at bounding box center [217, 284] width 91 height 23
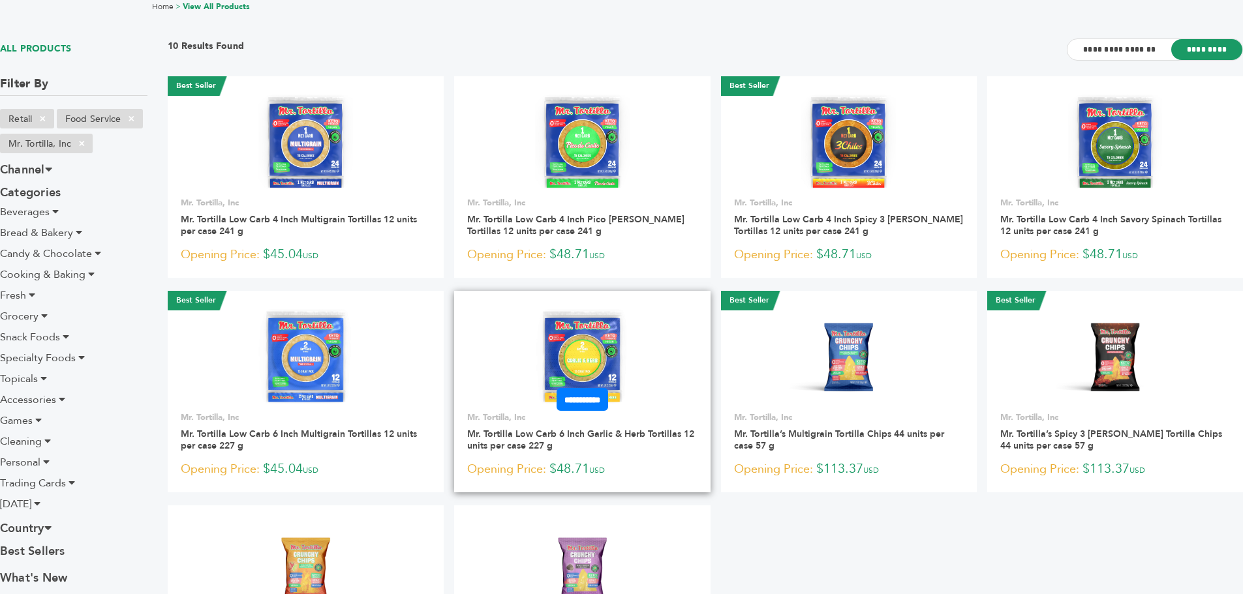
scroll to position [80, 0]
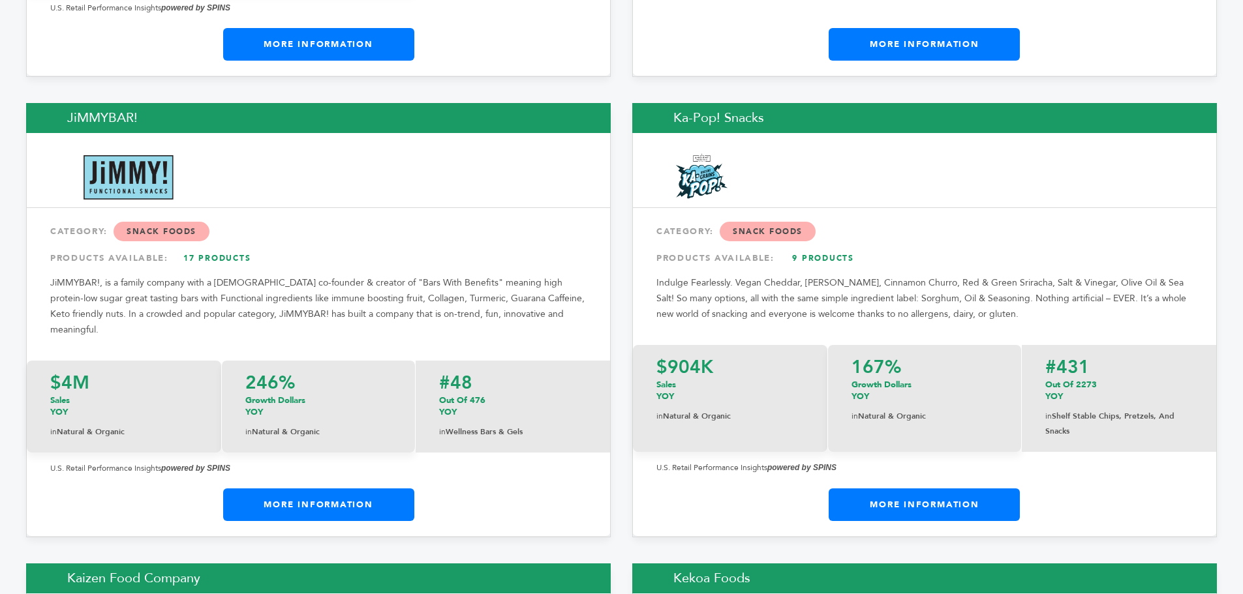
scroll to position [10553, 0]
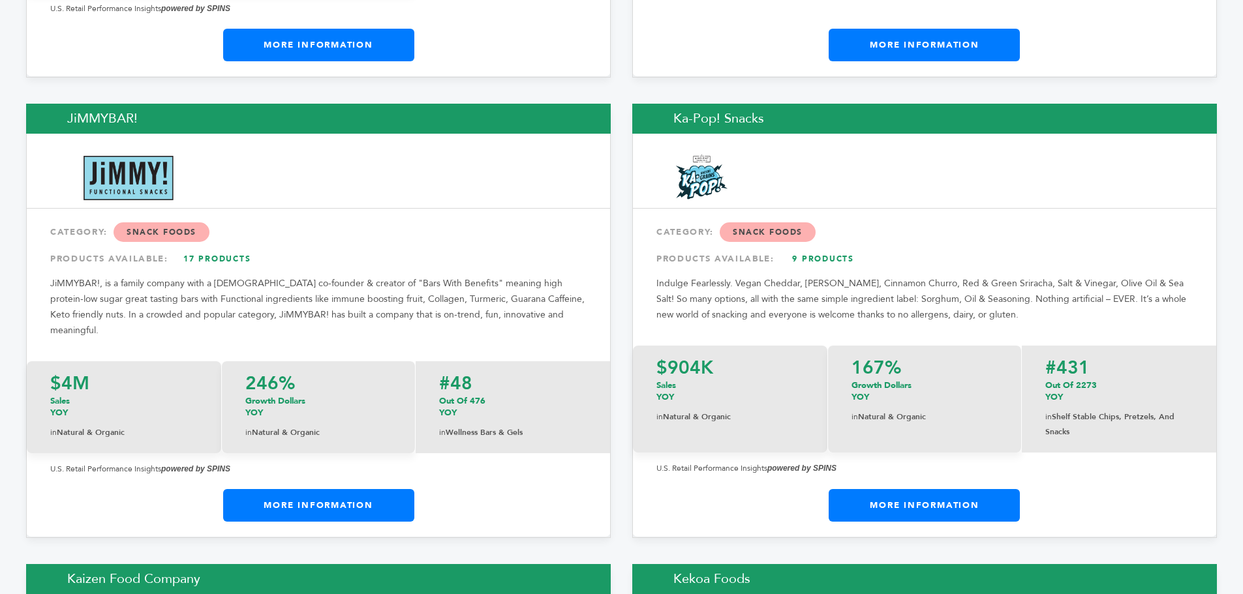
click at [808, 247] on link "9 Products" at bounding box center [823, 258] width 91 height 23
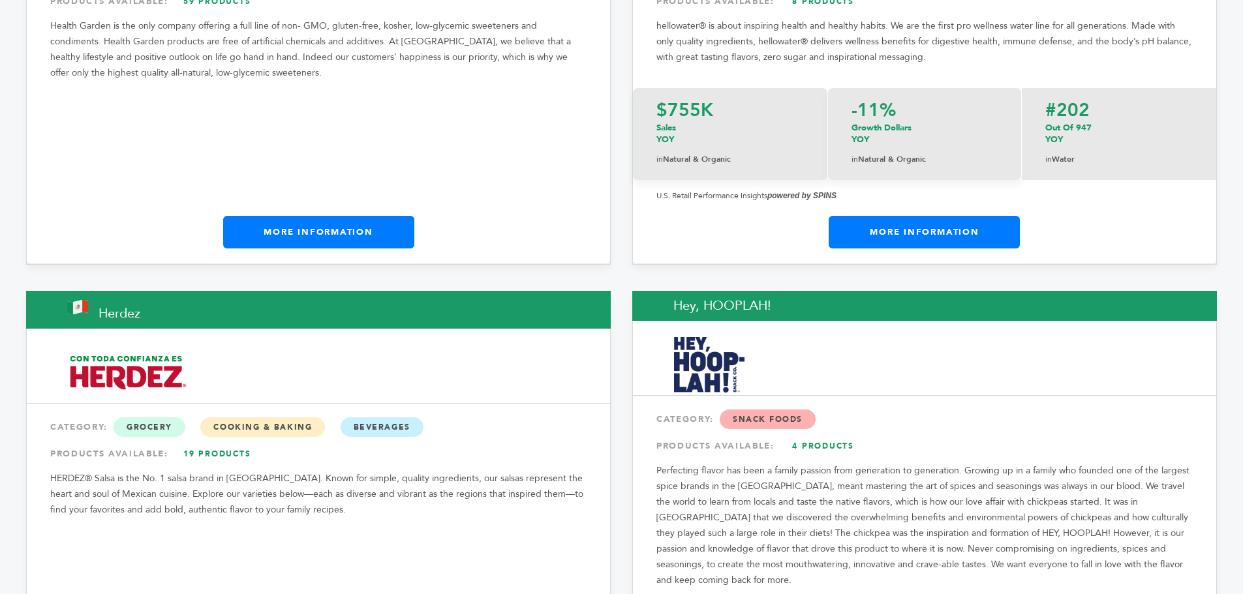
scroll to position [8537, 0]
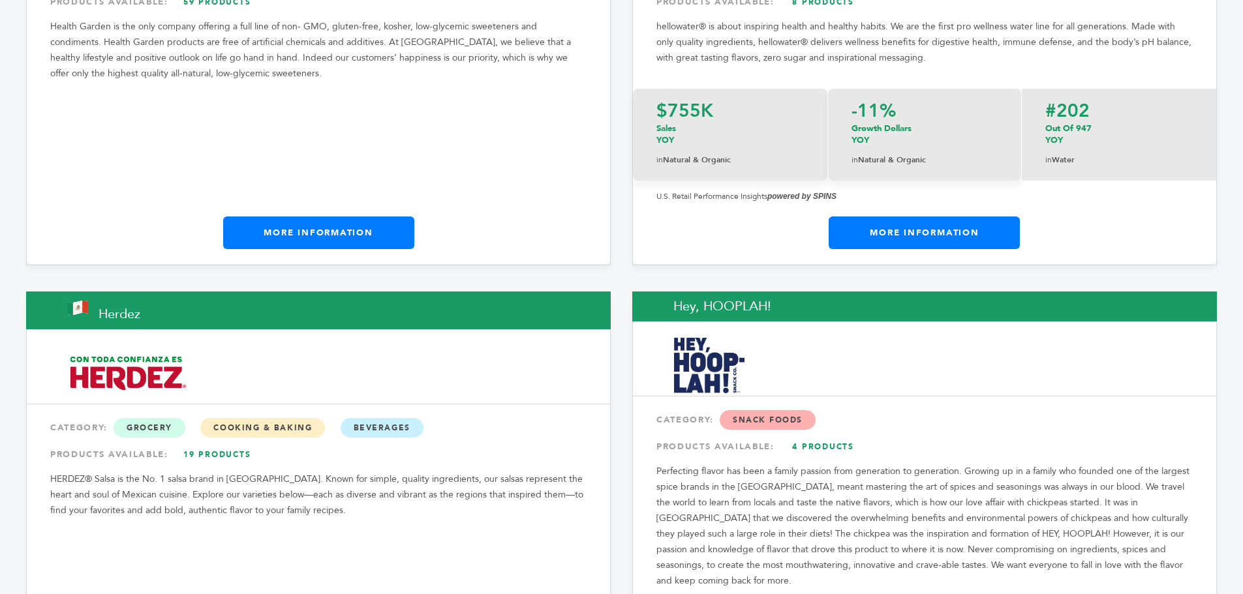
click at [211, 443] on link "19 Products" at bounding box center [217, 454] width 91 height 23
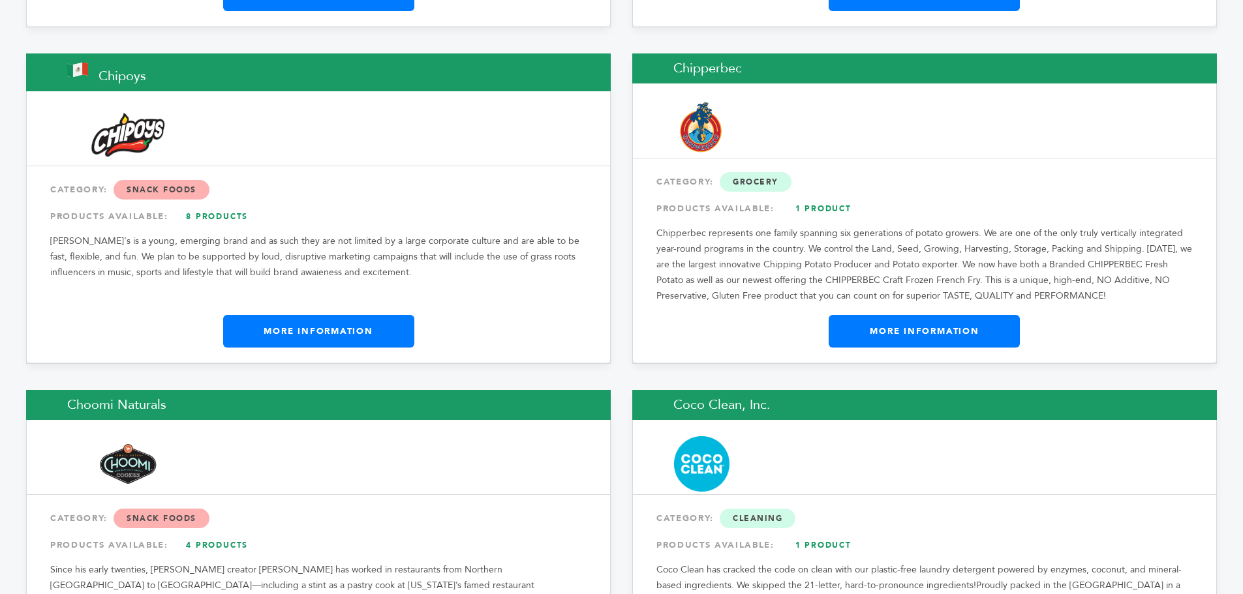
scroll to position [5012, 0]
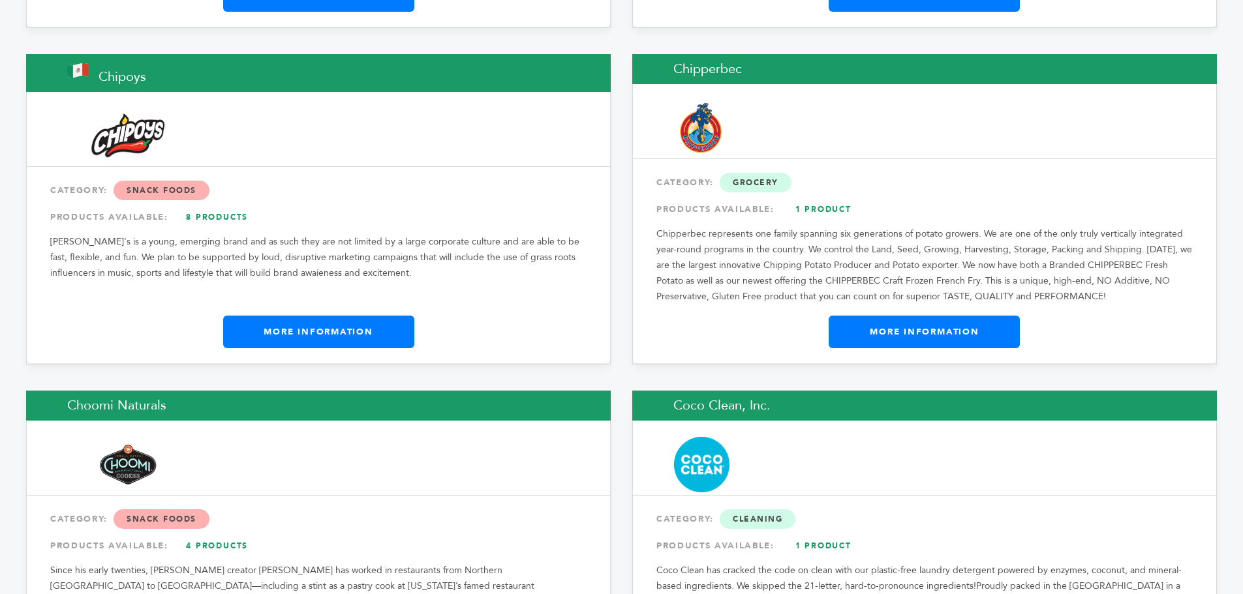
click at [214, 206] on link "8 Products" at bounding box center [217, 217] width 91 height 23
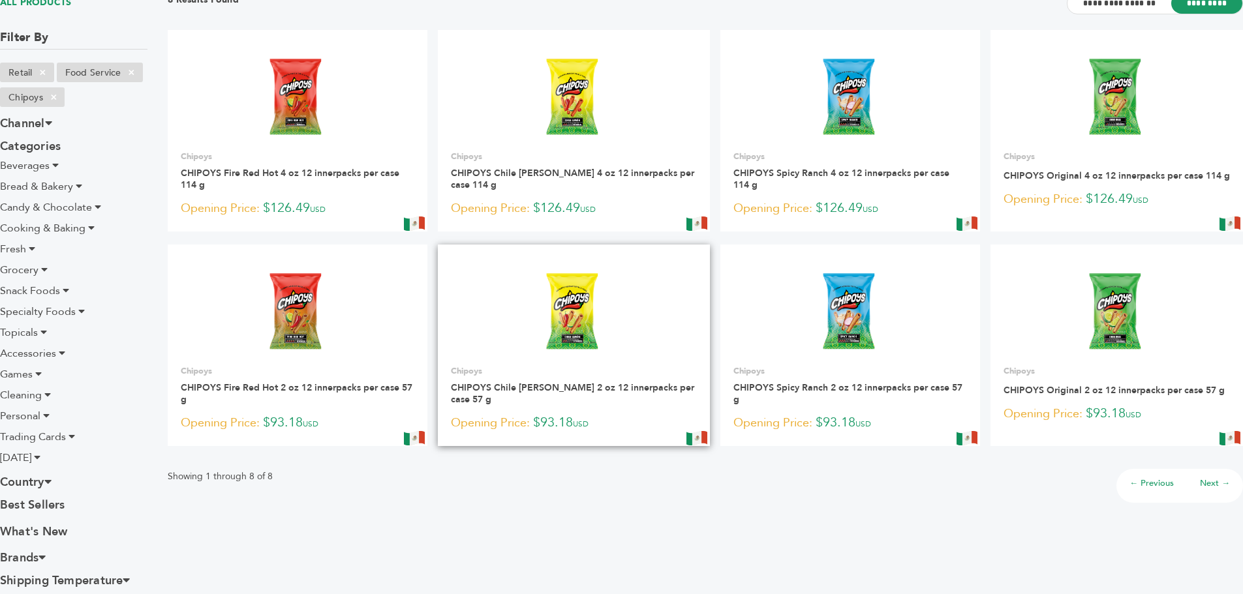
scroll to position [129, 0]
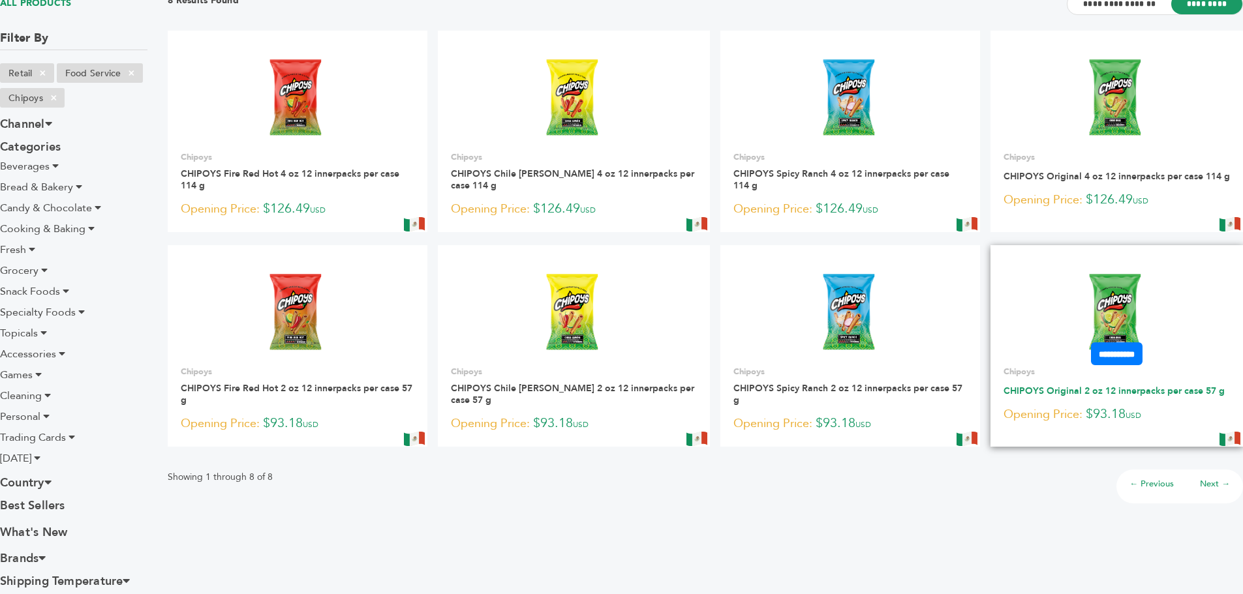
click at [1119, 388] on link "CHIPOYS Original 2 oz 12 innerpacks per case 57 g" at bounding box center [1114, 391] width 221 height 12
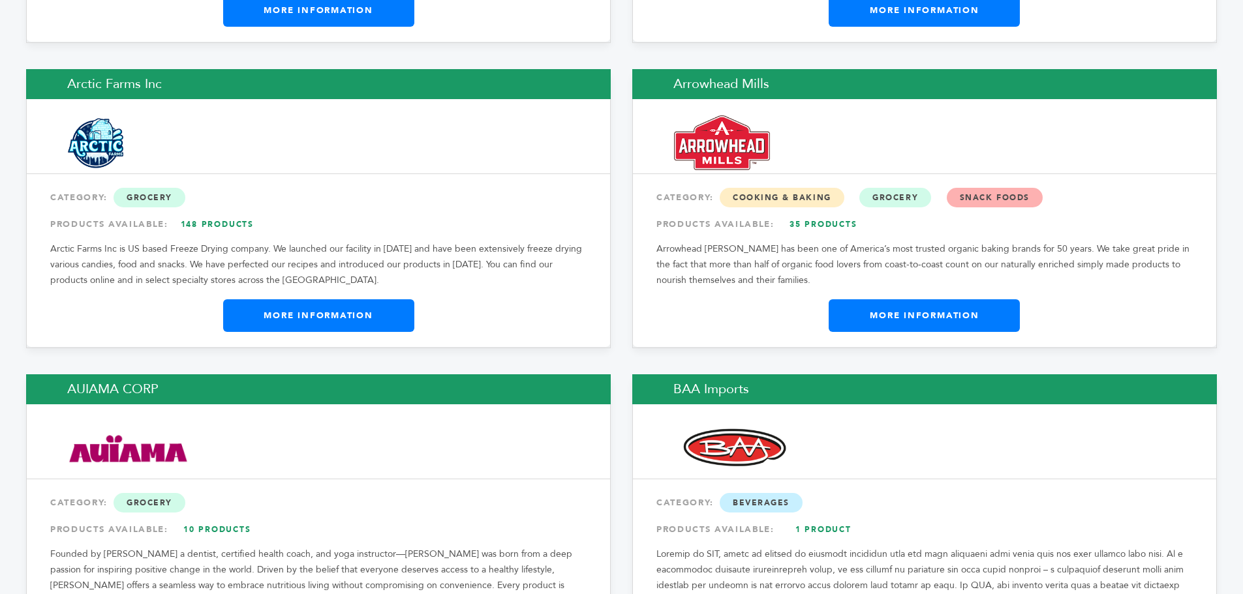
scroll to position [1823, 0]
